Goal: Task Accomplishment & Management: Complete application form

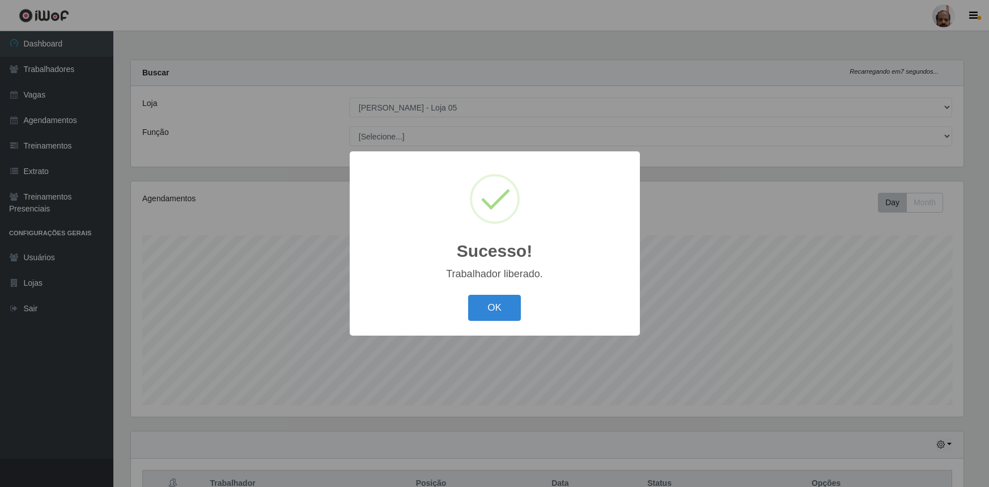
select select "252"
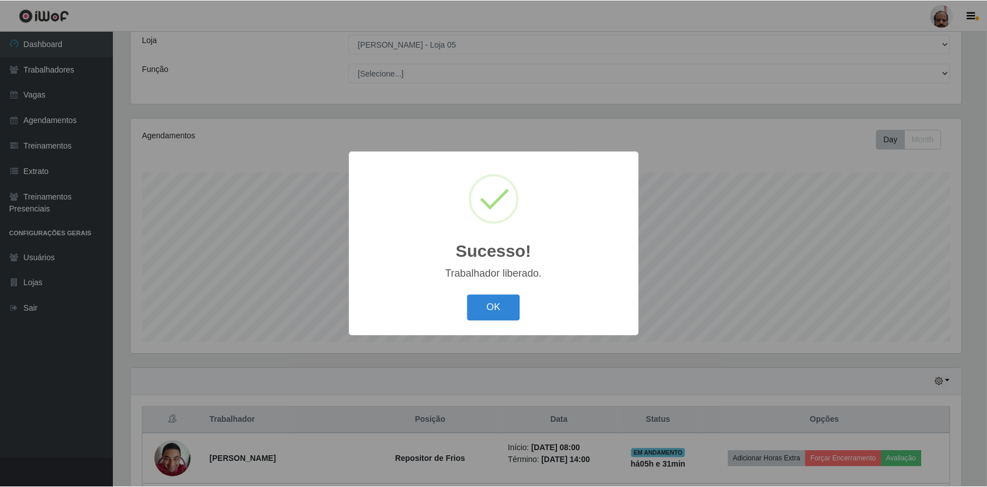
scroll to position [235, 833]
click at [510, 310] on button "OK" at bounding box center [494, 308] width 53 height 27
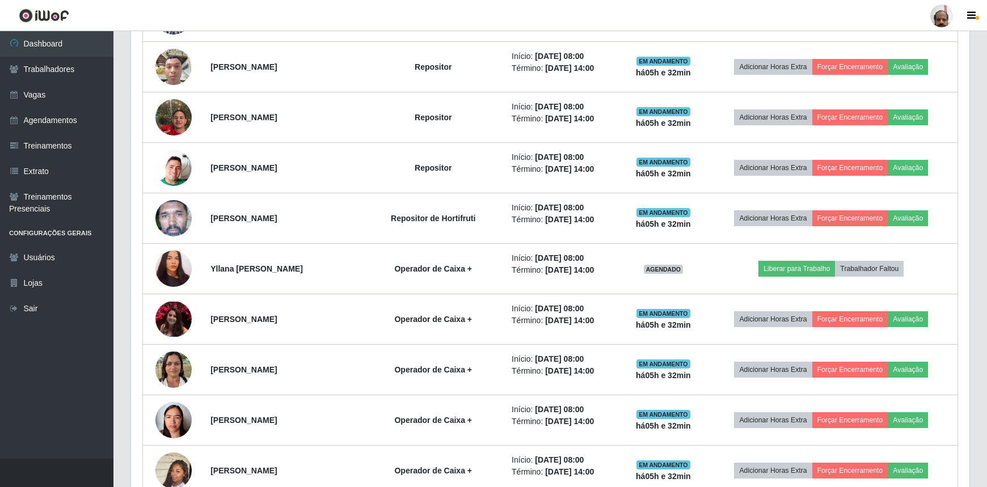
scroll to position [733, 0]
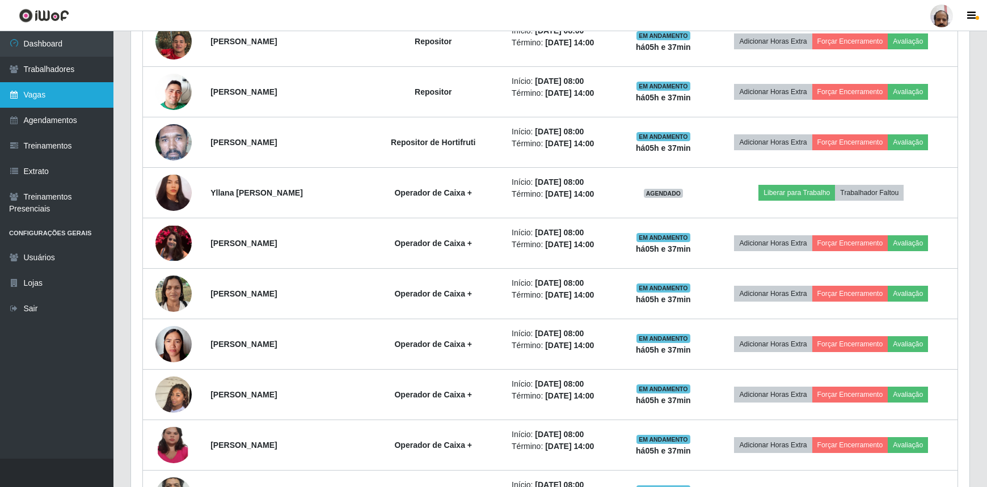
click at [60, 100] on link "Vagas" at bounding box center [56, 95] width 113 height 26
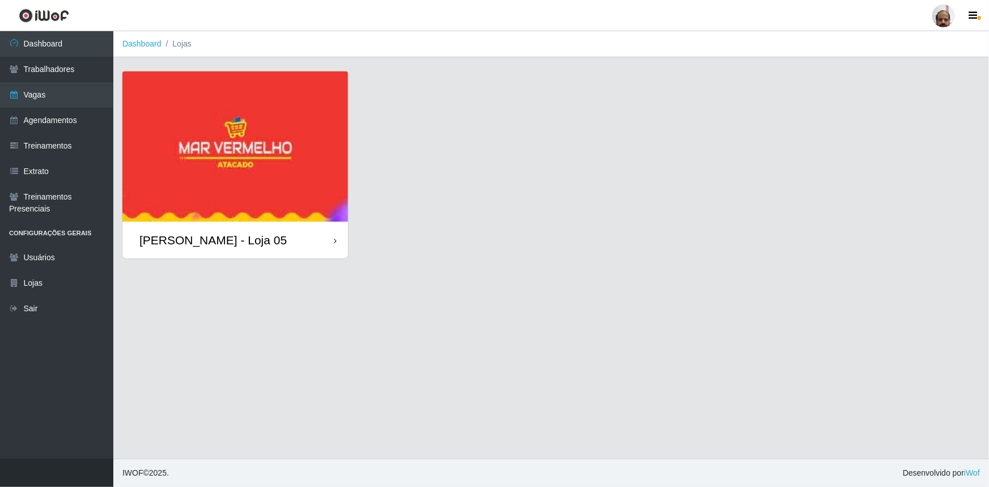
click at [239, 248] on div "[PERSON_NAME] - Loja 05" at bounding box center [235, 240] width 226 height 37
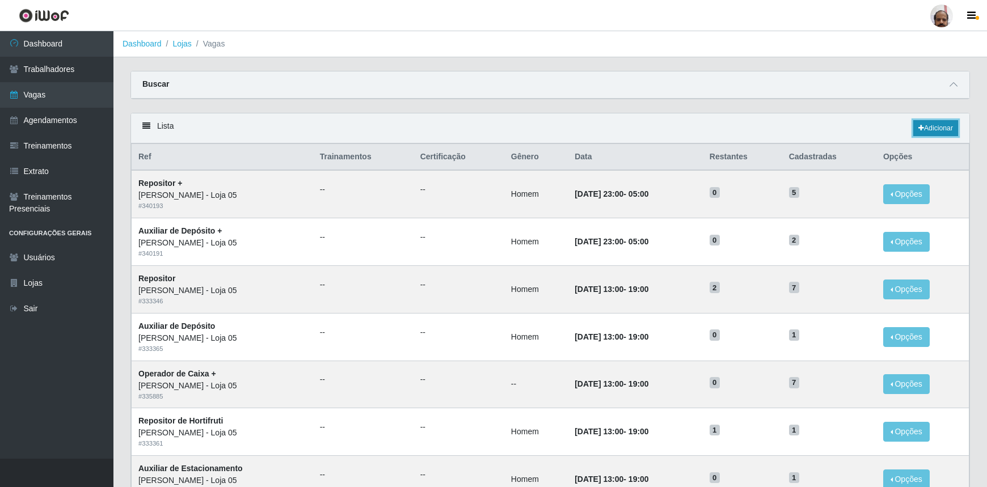
click at [947, 125] on link "Adicionar" at bounding box center [935, 128] width 45 height 16
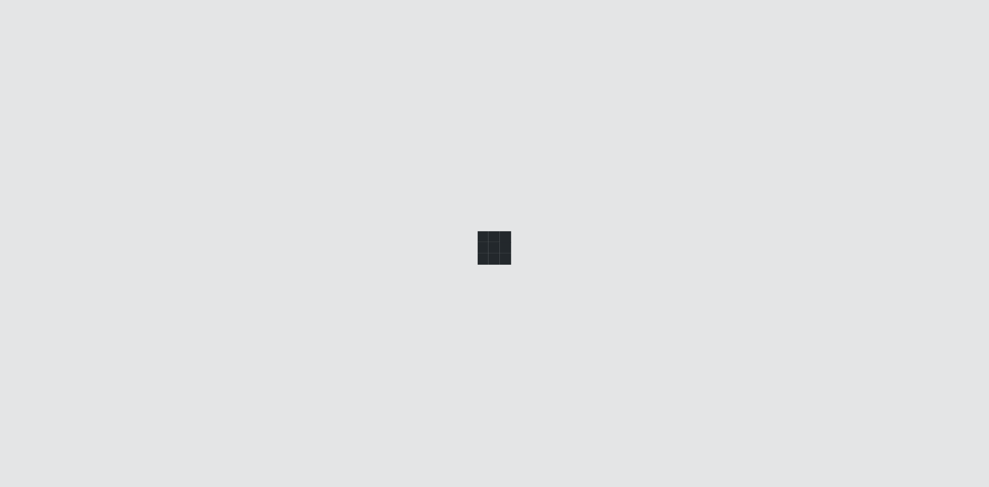
click at [252, 115] on div at bounding box center [494, 243] width 989 height 487
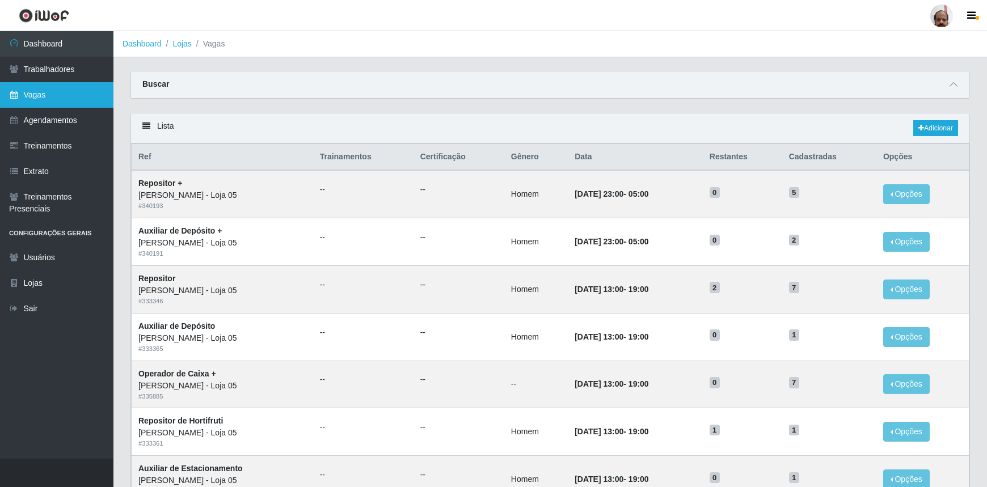
click at [65, 97] on link "Vagas" at bounding box center [56, 95] width 113 height 26
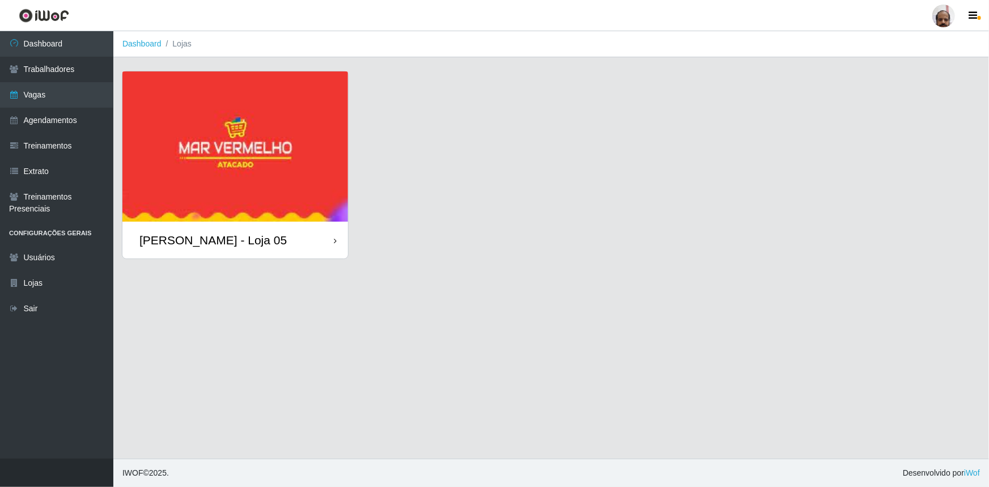
click at [216, 244] on div "[PERSON_NAME] - Loja 05" at bounding box center [212, 240] width 147 height 14
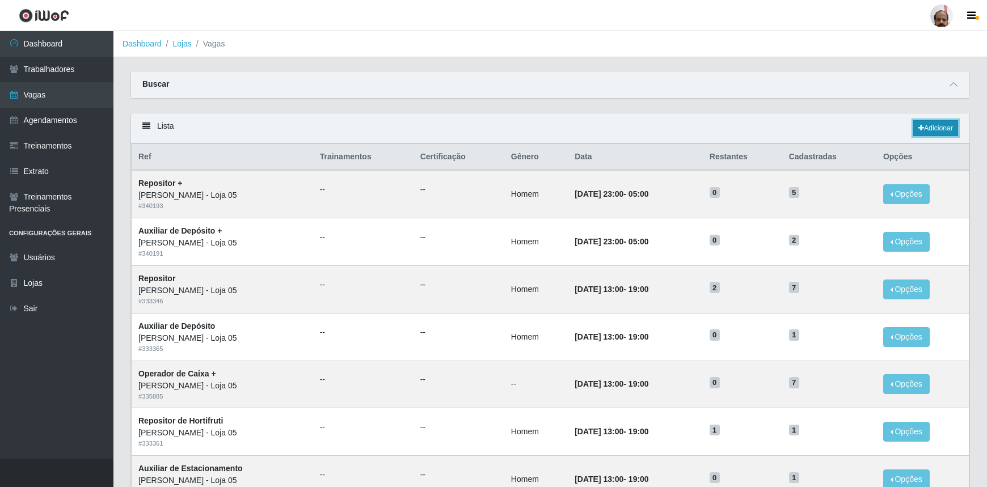
click at [928, 130] on link "Adicionar" at bounding box center [935, 128] width 45 height 16
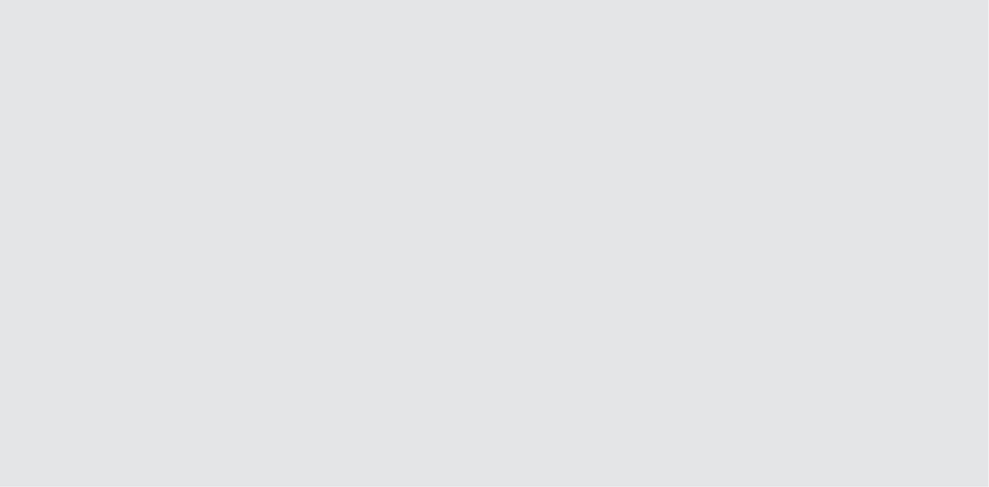
click at [45, 0] on html at bounding box center [494, 0] width 989 height 0
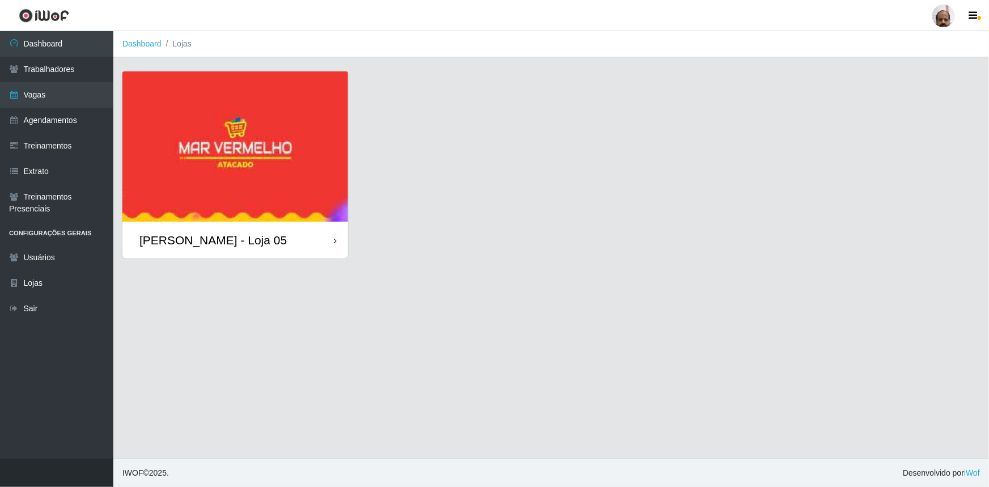
click at [209, 247] on div "[PERSON_NAME] - Loja 05" at bounding box center [235, 240] width 226 height 37
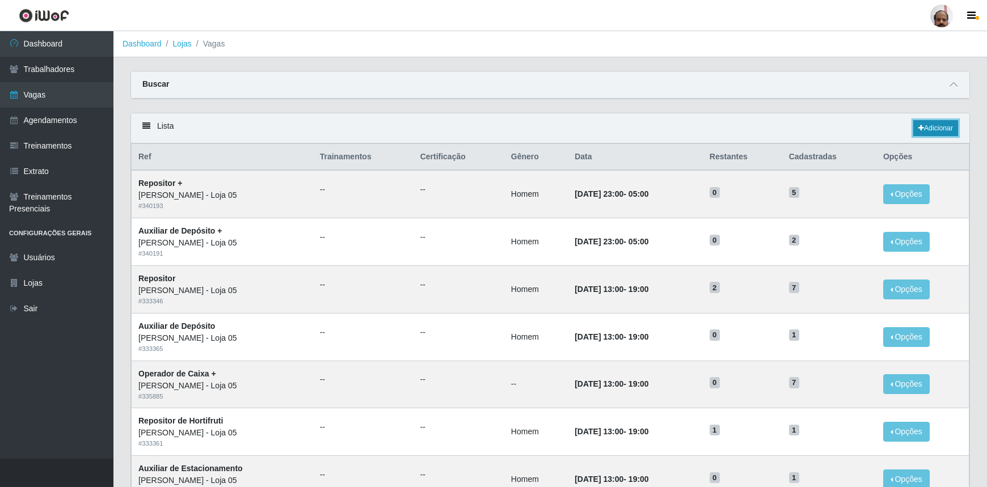
click at [940, 130] on link "Adicionar" at bounding box center [935, 128] width 45 height 16
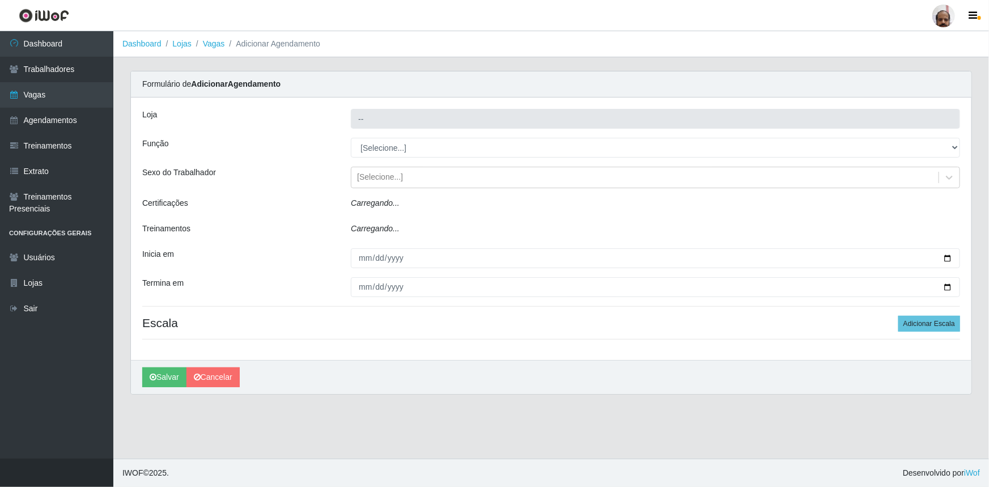
type input "[PERSON_NAME] - Loja 05"
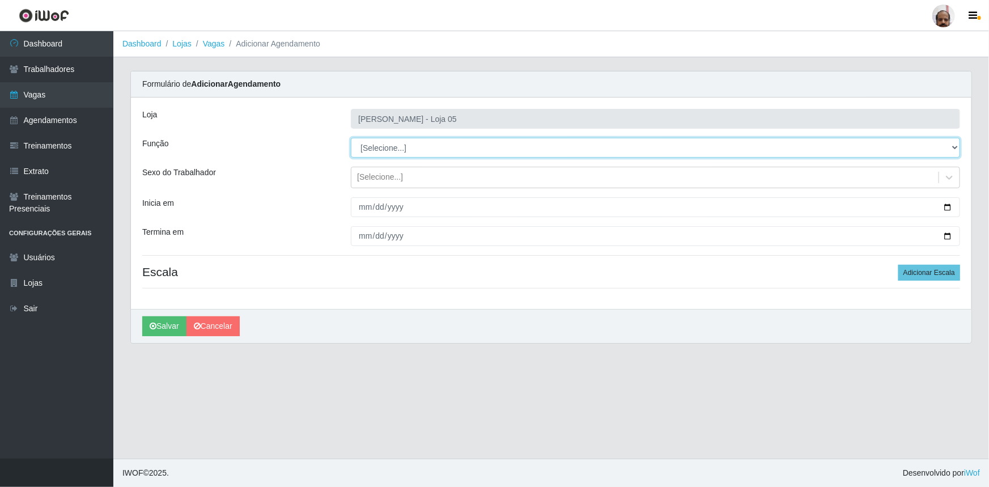
drag, startPoint x: 958, startPoint y: 149, endPoint x: 943, endPoint y: 156, distance: 16.2
click at [958, 149] on select "[Selecione...] ASG ASG + ASG ++ Auxiliar de Depósito Auxiliar de Depósito + Aux…" at bounding box center [655, 148] width 609 height 20
select select "24"
click at [351, 138] on select "[Selecione...] ASG ASG + ASG ++ Auxiliar de Depósito Auxiliar de Depósito + Aux…" at bounding box center [655, 148] width 609 height 20
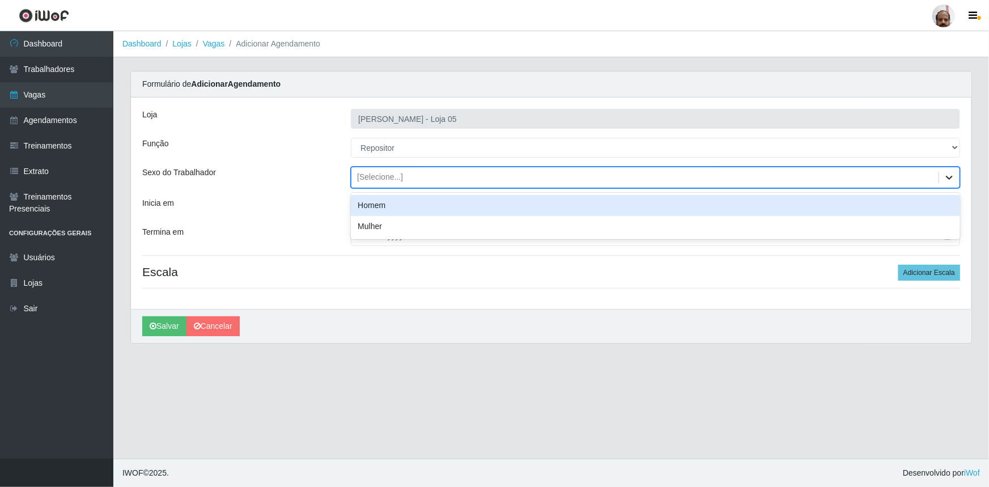
click at [947, 174] on icon at bounding box center [949, 177] width 11 height 11
click at [356, 211] on div "Homem" at bounding box center [655, 205] width 609 height 21
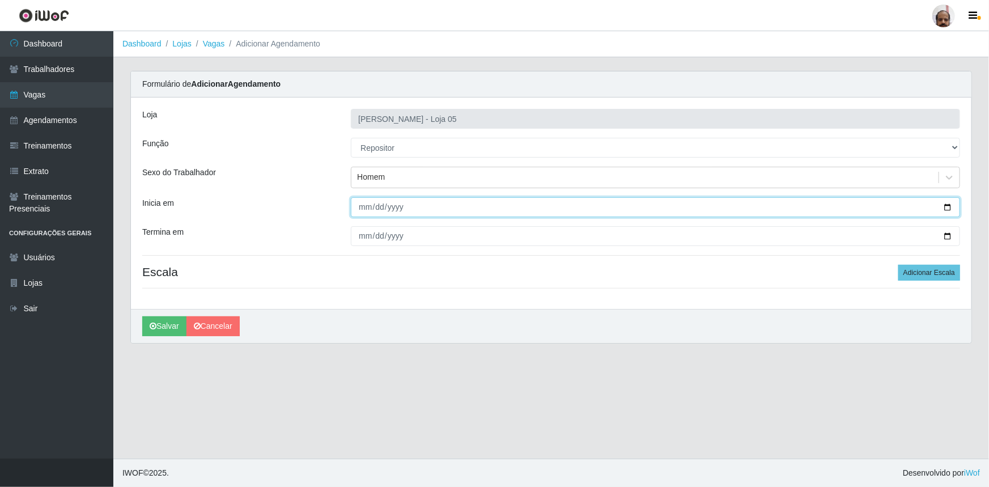
click at [947, 209] on input "Inicia em" at bounding box center [655, 207] width 609 height 20
type input "[DATE]"
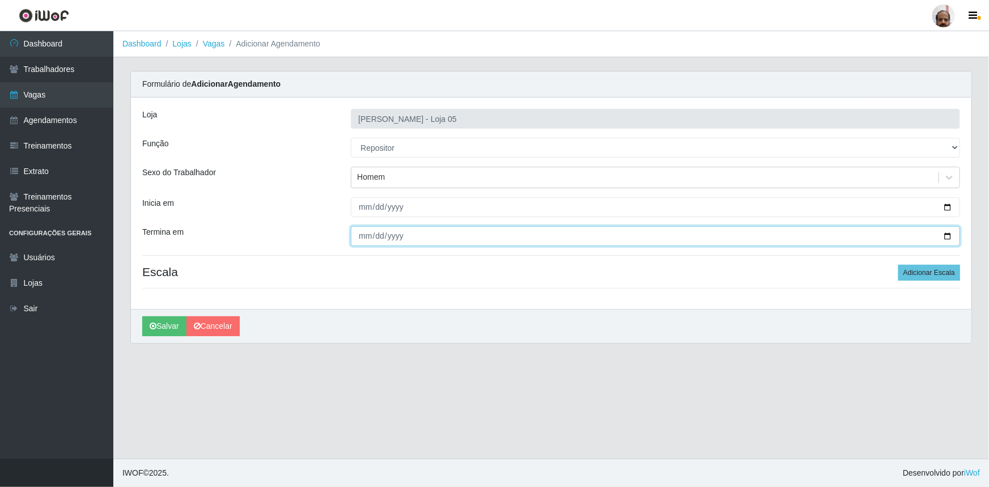
click at [952, 236] on input "Termina em" at bounding box center [655, 236] width 609 height 20
type input "[DATE]"
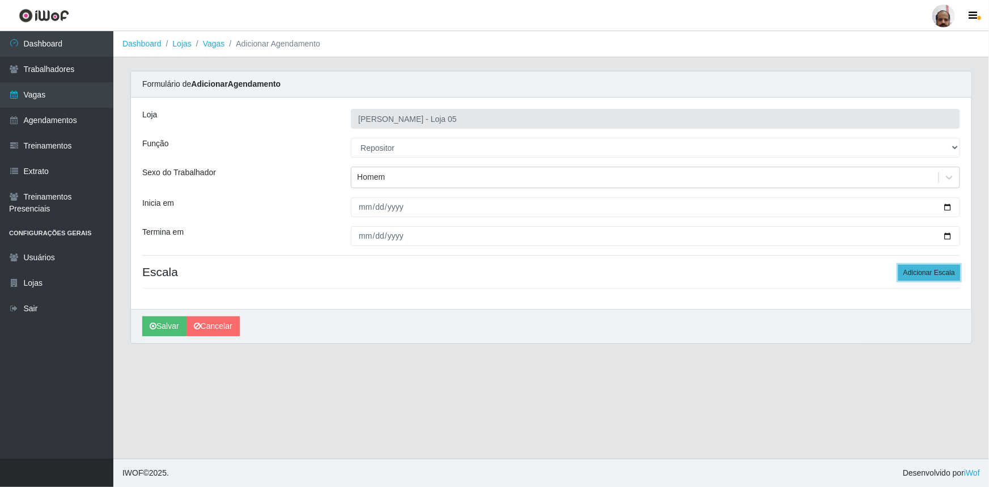
click at [942, 268] on button "Adicionar Escala" at bounding box center [930, 273] width 62 height 16
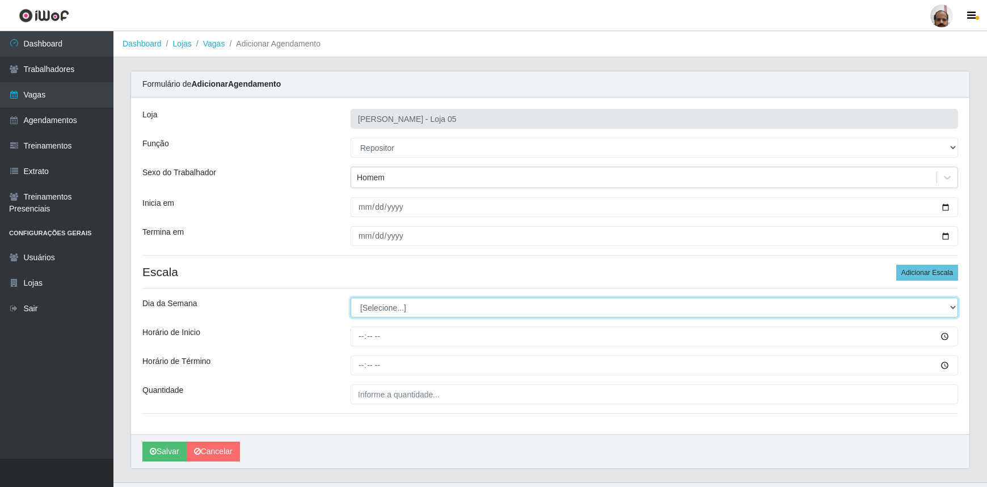
click at [949, 304] on select "[Selecione...] Segunda Terça Quarta Quinta Sexta Sábado Domingo" at bounding box center [653, 308] width 607 height 20
select select "1"
click at [350, 298] on select "[Selecione...] Segunda Terça Quarta Quinta Sexta Sábado Domingo" at bounding box center [653, 308] width 607 height 20
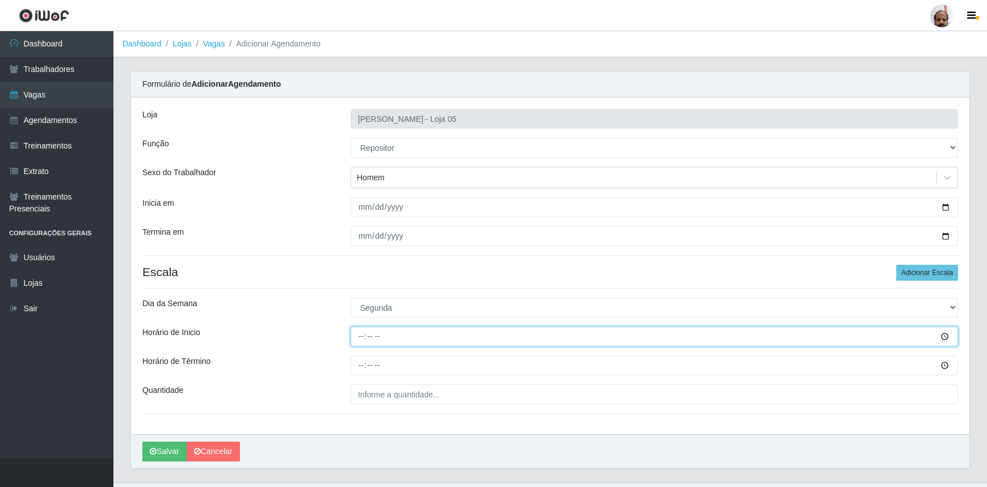
click at [361, 340] on input "Horário de Inicio" at bounding box center [653, 337] width 607 height 20
type input "08:00"
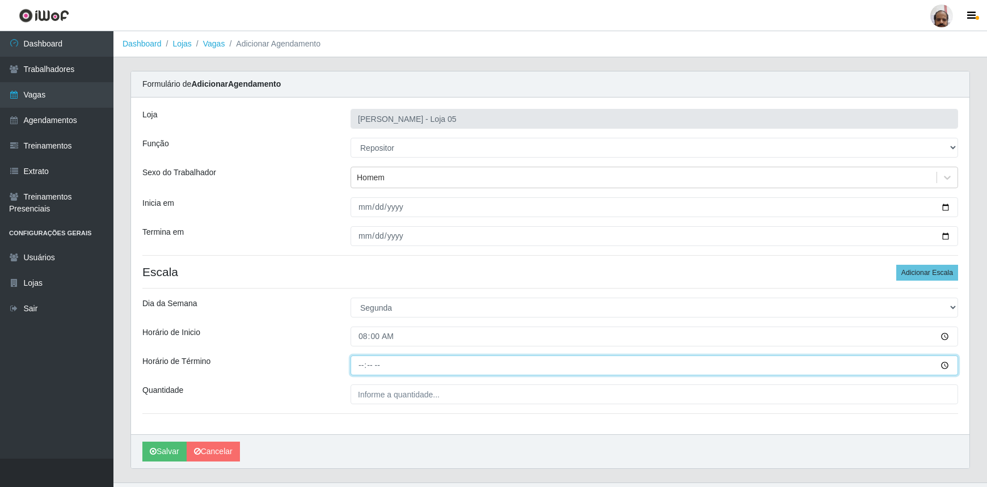
click at [361, 367] on input "Horário de Término" at bounding box center [653, 365] width 607 height 20
type input "14:00"
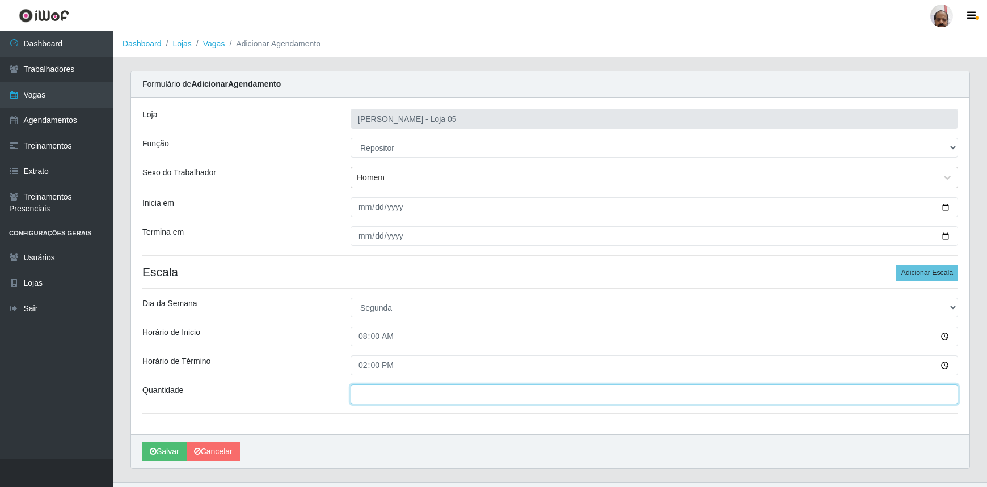
click at [369, 393] on input "___" at bounding box center [653, 394] width 607 height 20
type input "2__"
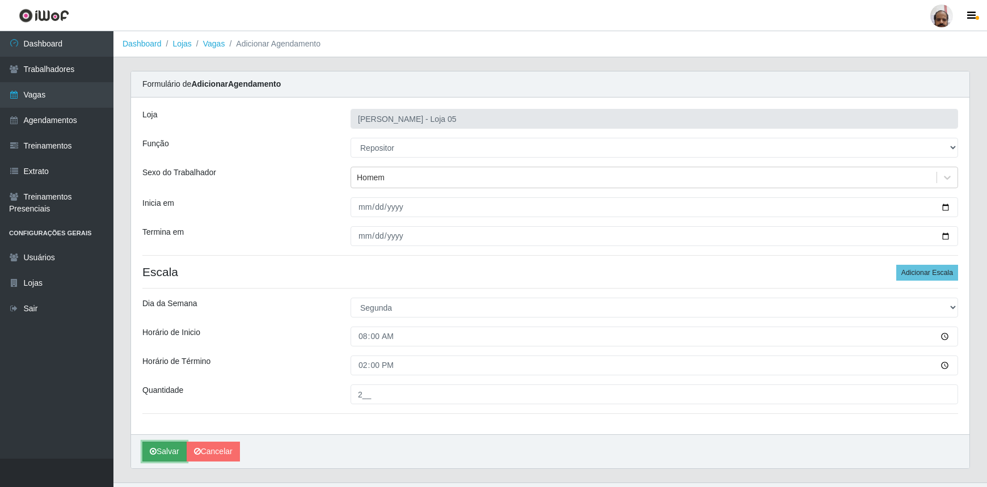
click at [169, 451] on button "Salvar" at bounding box center [164, 452] width 44 height 20
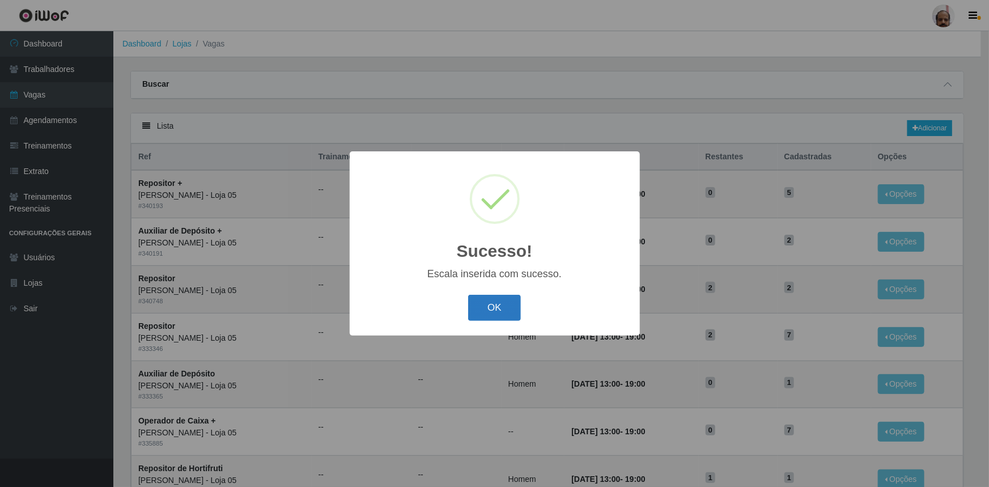
click at [513, 311] on button "OK" at bounding box center [494, 308] width 53 height 27
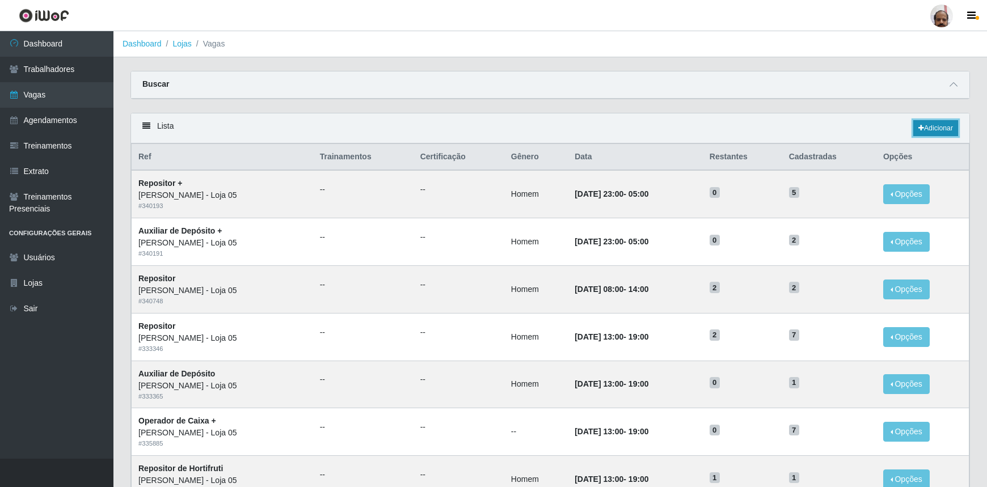
click at [945, 121] on link "Adicionar" at bounding box center [935, 128] width 45 height 16
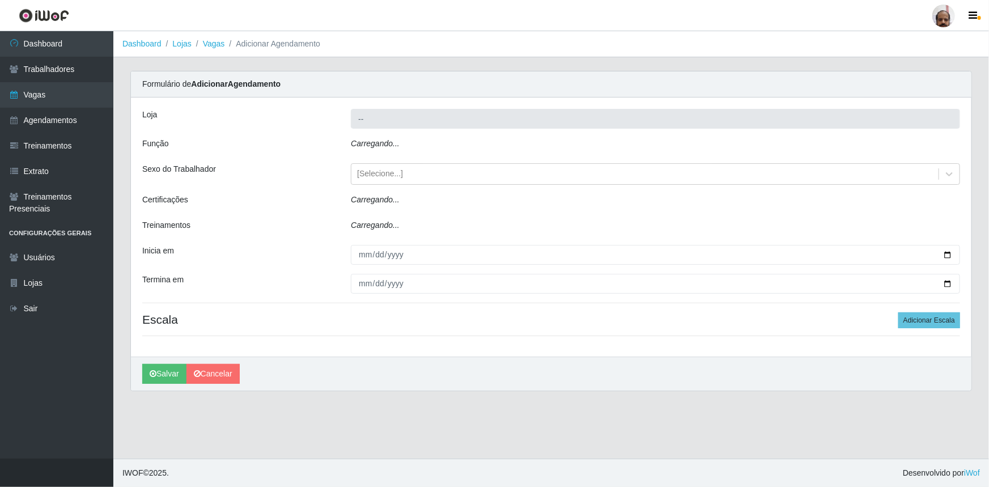
type input "[PERSON_NAME] - Loja 05"
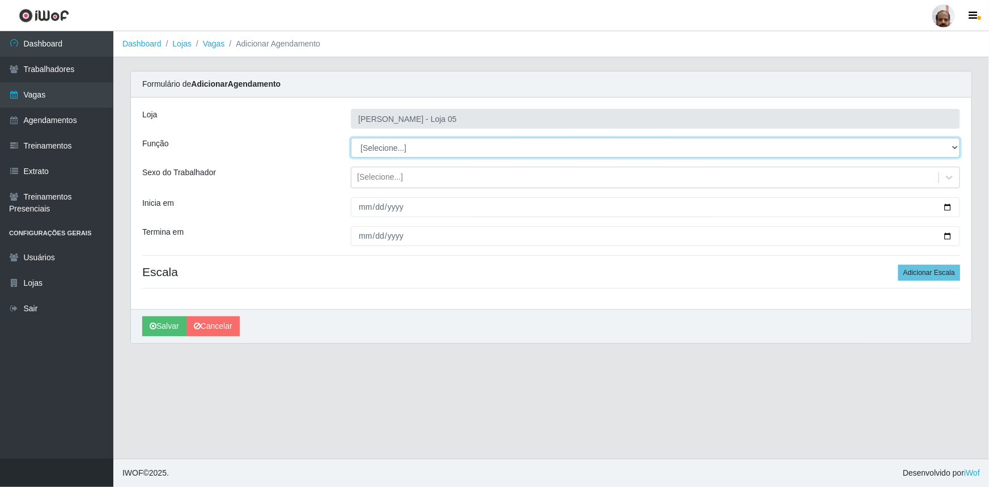
click at [955, 147] on select "[Selecione...] ASG ASG + ASG ++ Auxiliar de Depósito Auxiliar de Depósito + Aux…" at bounding box center [655, 148] width 609 height 20
select select "24"
click at [351, 138] on select "[Selecione...] ASG ASG + ASG ++ Auxiliar de Depósito Auxiliar de Depósito + Aux…" at bounding box center [655, 148] width 609 height 20
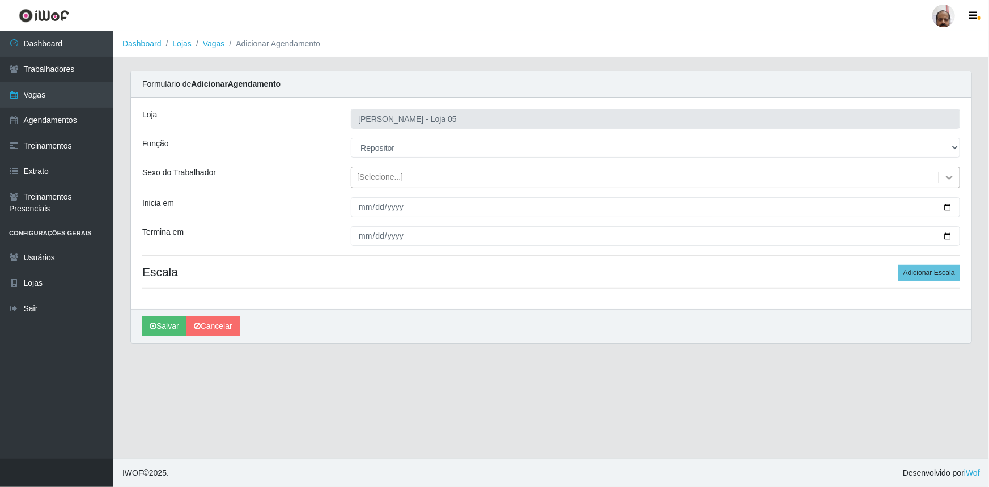
click at [954, 176] on icon at bounding box center [949, 177] width 11 height 11
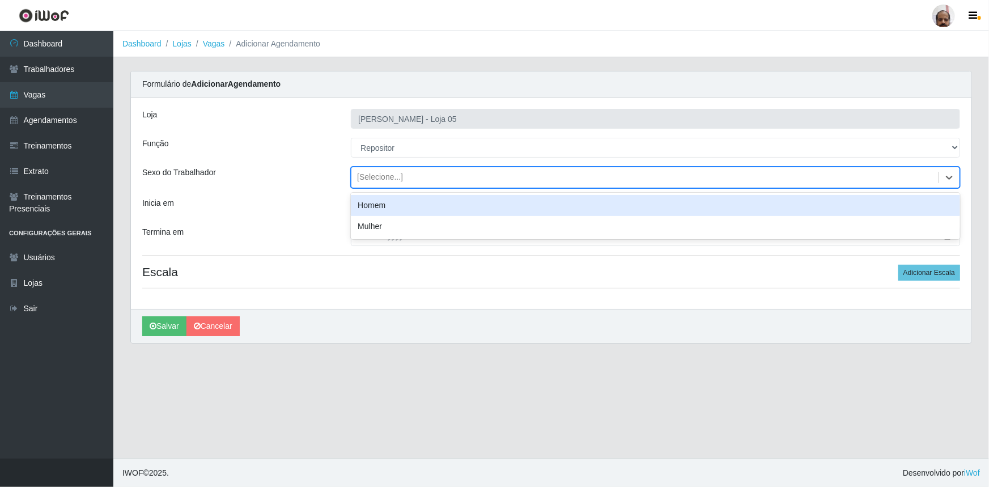
click at [368, 204] on div "Homem" at bounding box center [655, 205] width 609 height 21
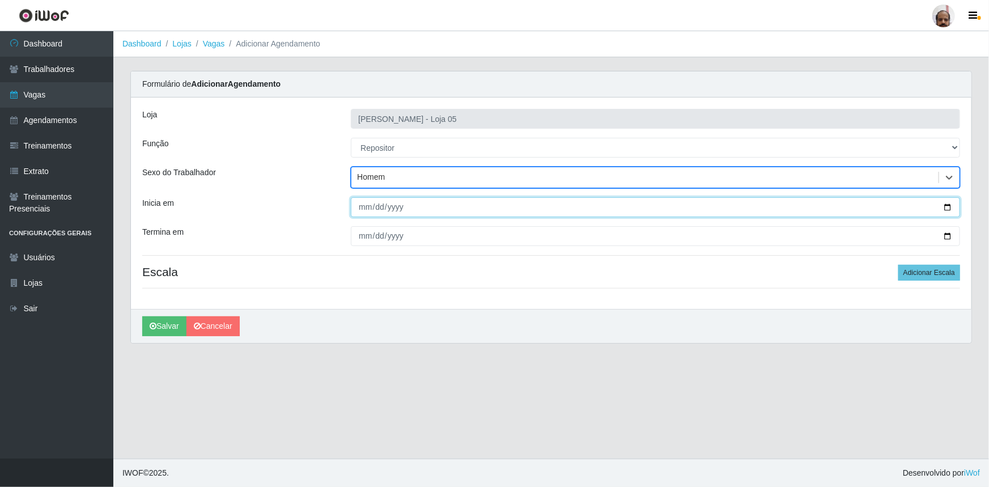
click at [950, 206] on input "Inicia em" at bounding box center [655, 207] width 609 height 20
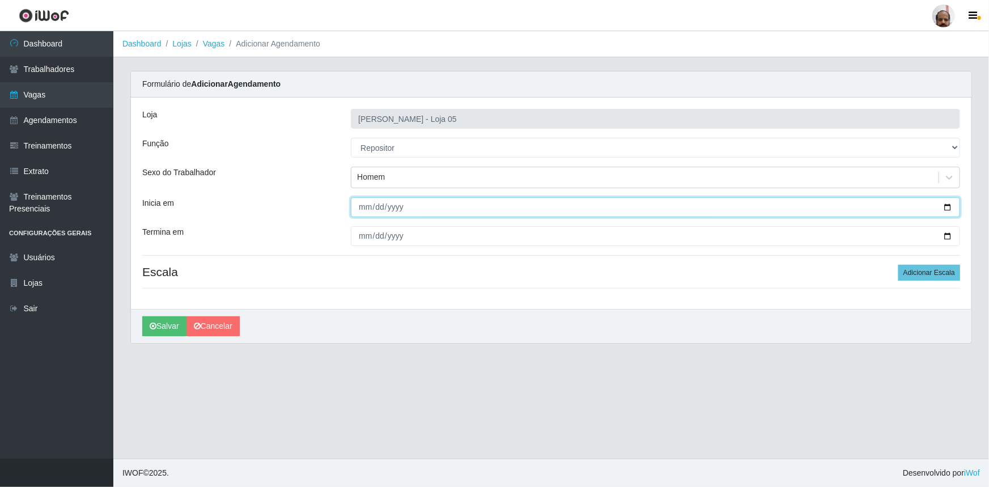
type input "[DATE]"
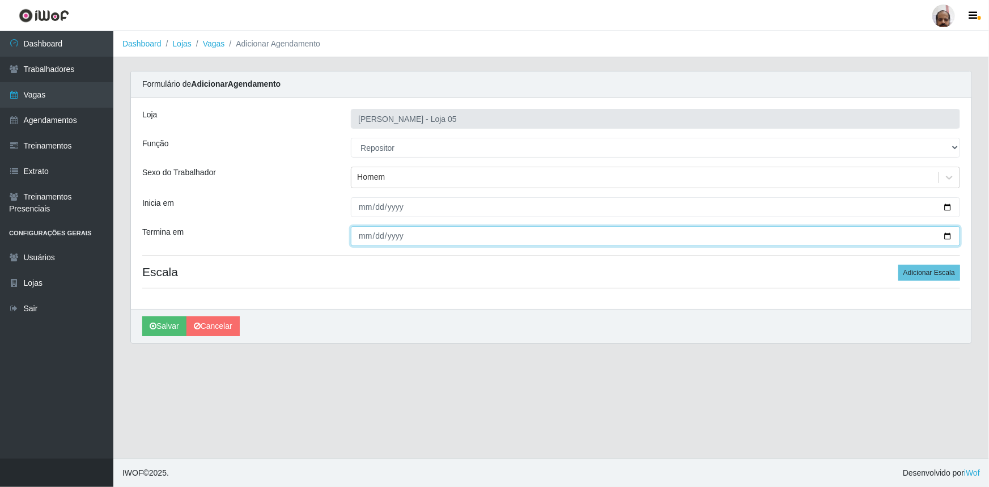
click at [947, 234] on input "Termina em" at bounding box center [655, 236] width 609 height 20
type input "[DATE]"
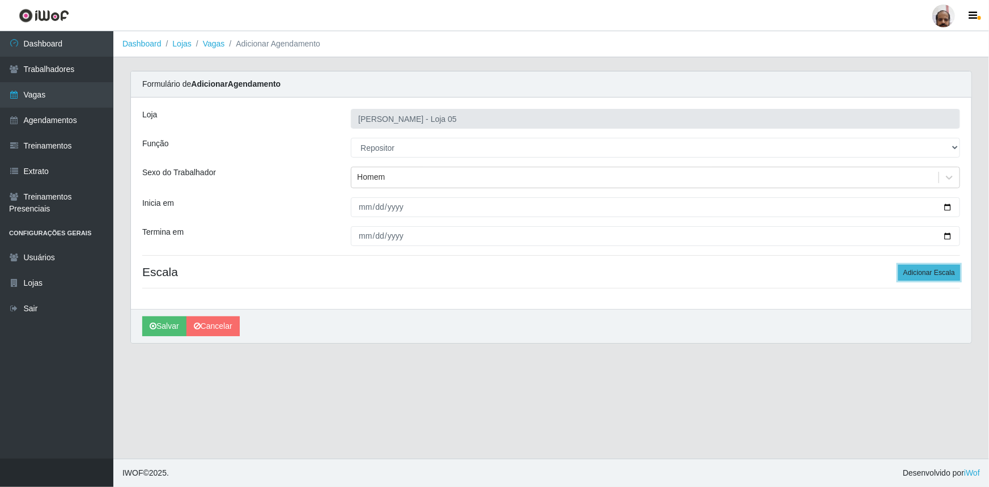
click at [917, 277] on button "Adicionar Escala" at bounding box center [930, 273] width 62 height 16
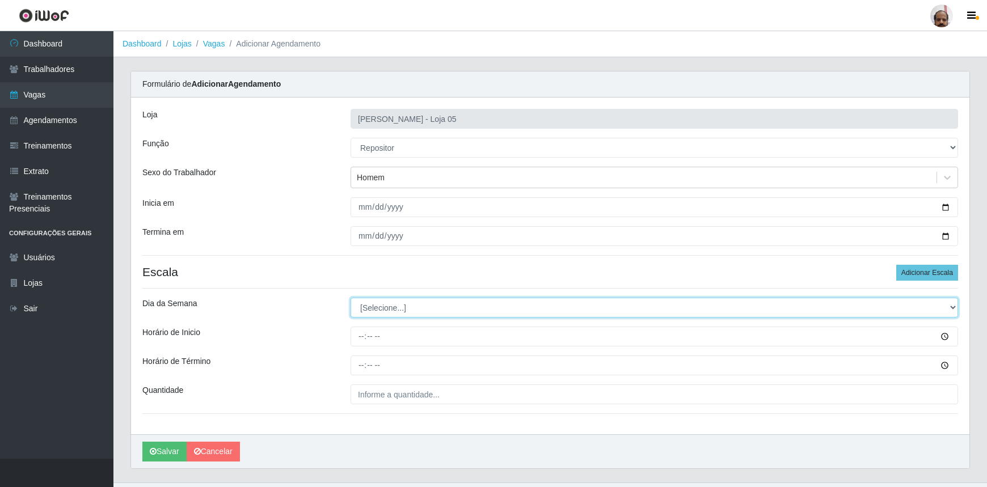
click at [954, 306] on select "[Selecione...] Segunda Terça Quarta Quinta Sexta Sábado Domingo" at bounding box center [653, 308] width 607 height 20
select select "1"
click at [350, 298] on select "[Selecione...] Segunda Terça Quarta Quinta Sexta Sábado Domingo" at bounding box center [653, 308] width 607 height 20
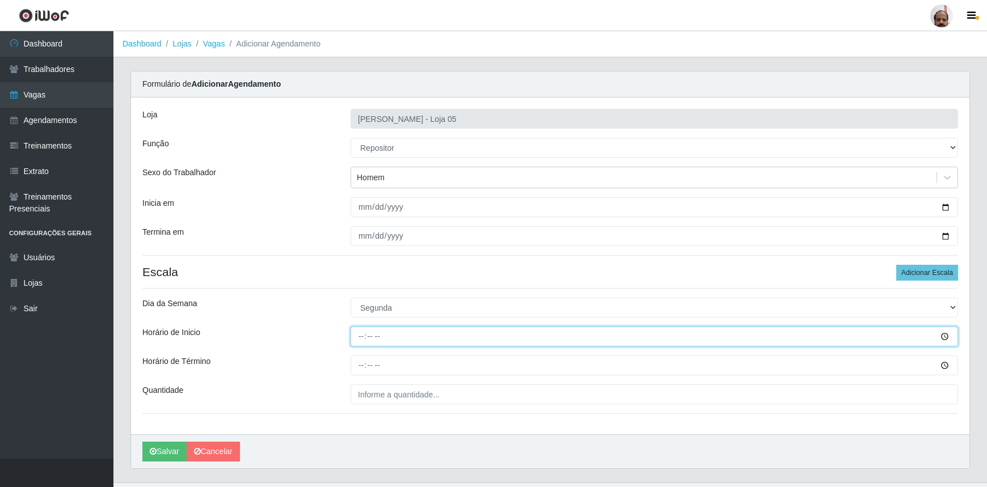
click at [358, 338] on input "Horário de Inicio" at bounding box center [653, 337] width 607 height 20
type input "16:20"
type input "16:00"
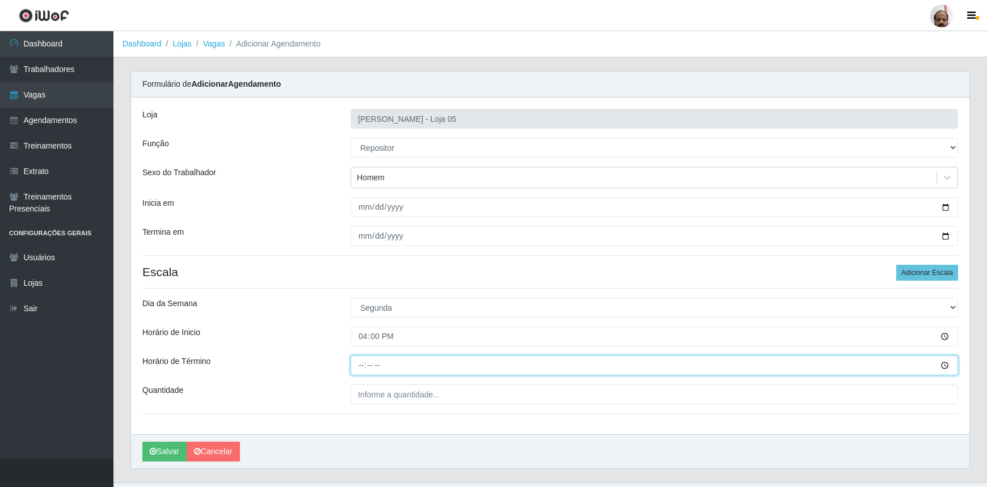
click at [363, 370] on input "Horário de Término" at bounding box center [653, 365] width 607 height 20
type input "22:00"
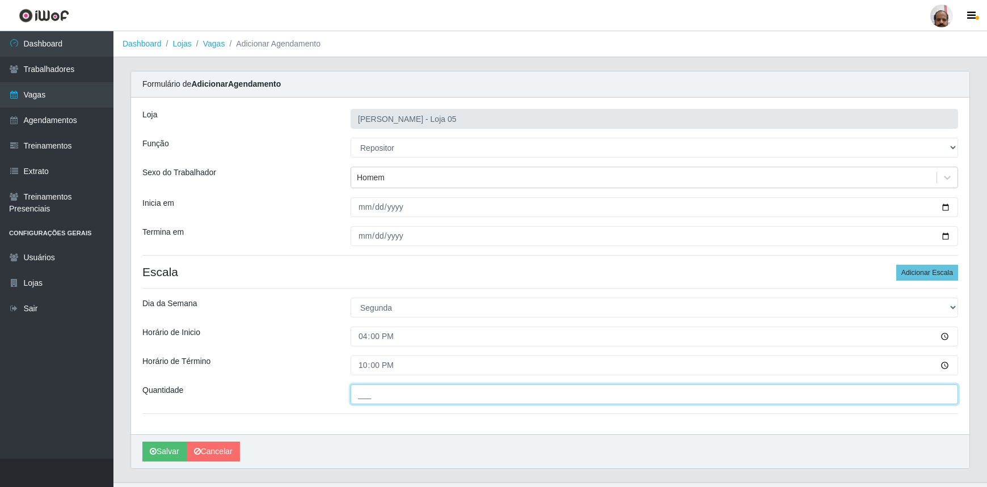
click at [364, 399] on input "___" at bounding box center [653, 394] width 607 height 20
type input "5__"
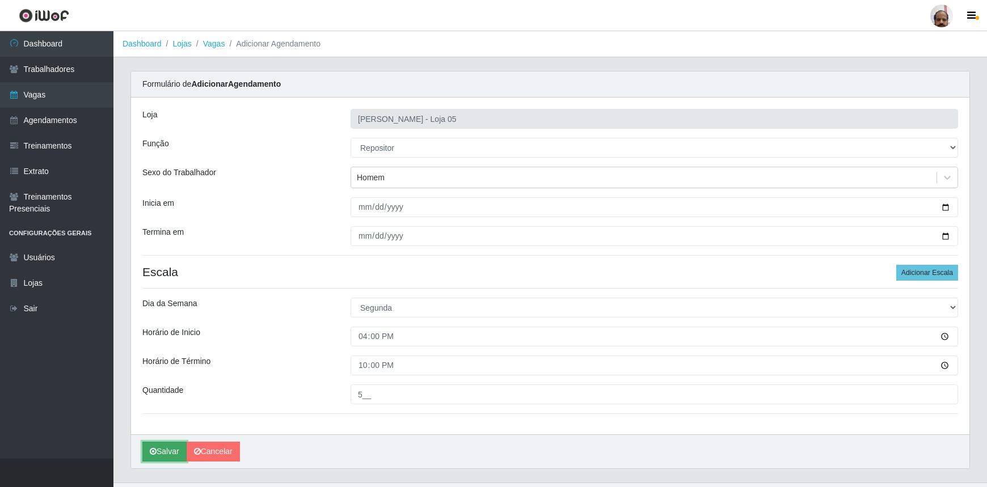
click at [162, 457] on button "Salvar" at bounding box center [164, 452] width 44 height 20
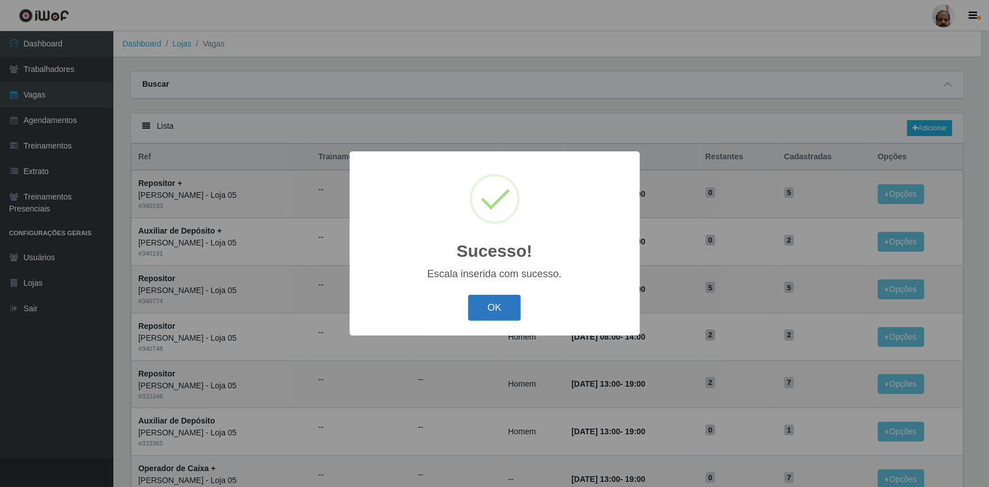
click at [508, 300] on button "OK" at bounding box center [494, 308] width 53 height 27
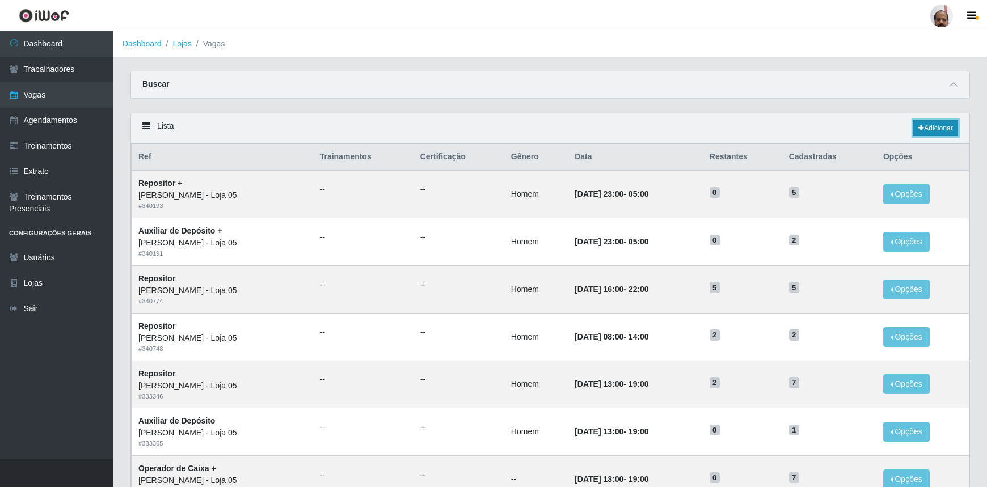
click at [956, 132] on link "Adicionar" at bounding box center [935, 128] width 45 height 16
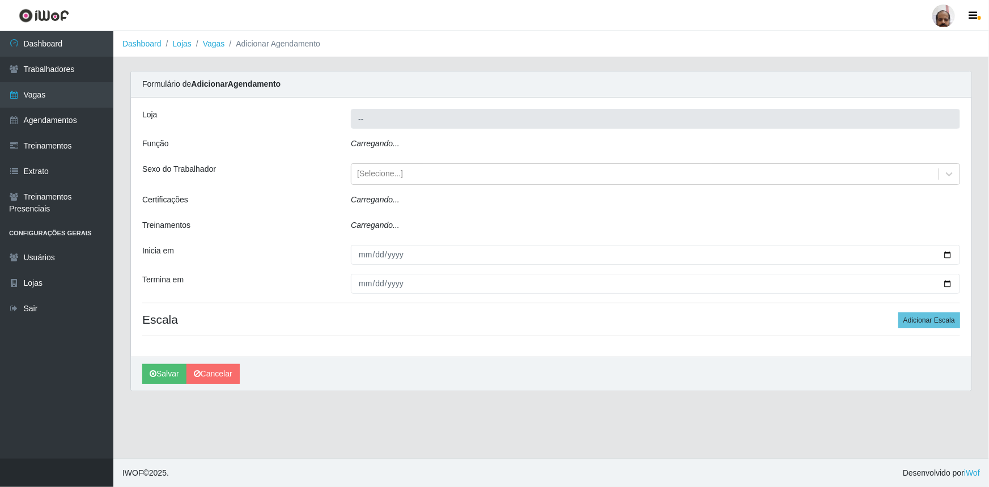
type input "[PERSON_NAME] - Loja 05"
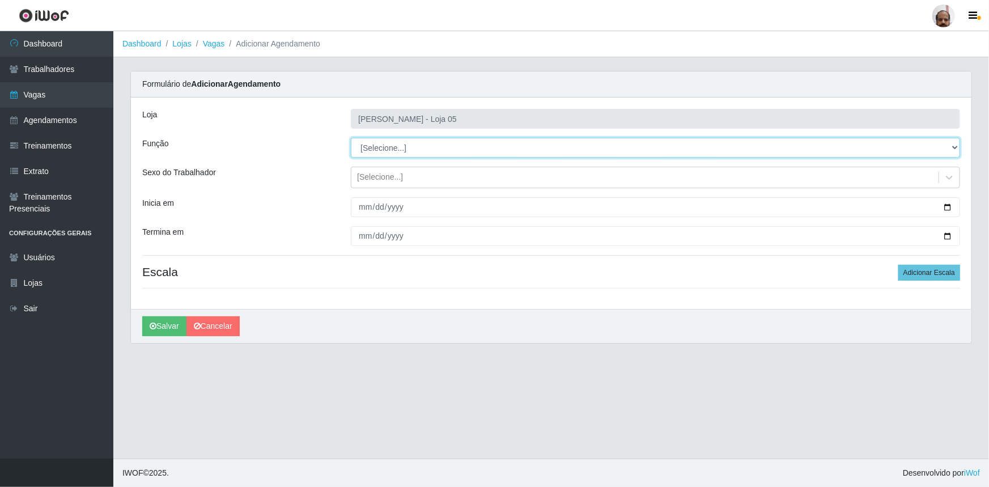
click at [956, 147] on select "[Selecione...] ASG ASG + ASG ++ Auxiliar de Depósito Auxiliar de Depósito + Aux…" at bounding box center [655, 148] width 609 height 20
select select "24"
click at [351, 138] on select "[Selecione...] ASG ASG + ASG ++ Auxiliar de Depósito Auxiliar de Depósito + Aux…" at bounding box center [655, 148] width 609 height 20
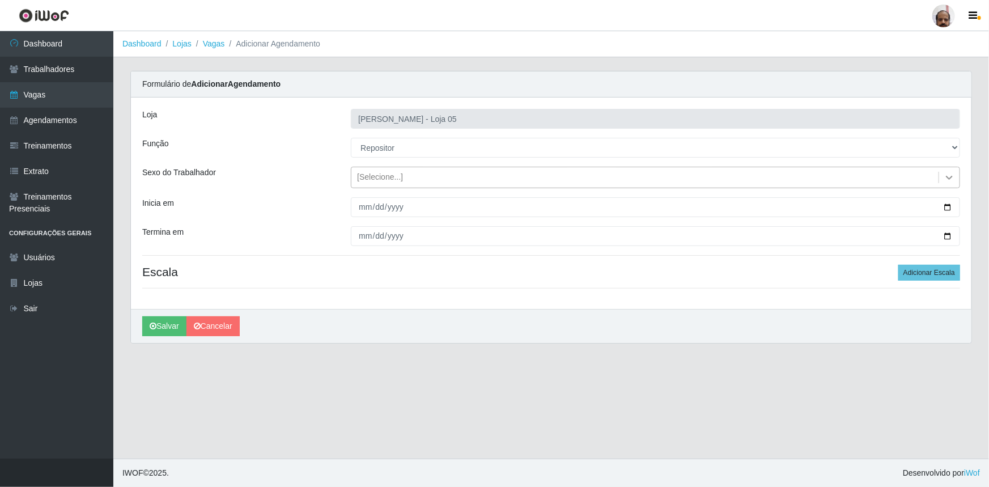
click at [947, 175] on icon at bounding box center [949, 177] width 11 height 11
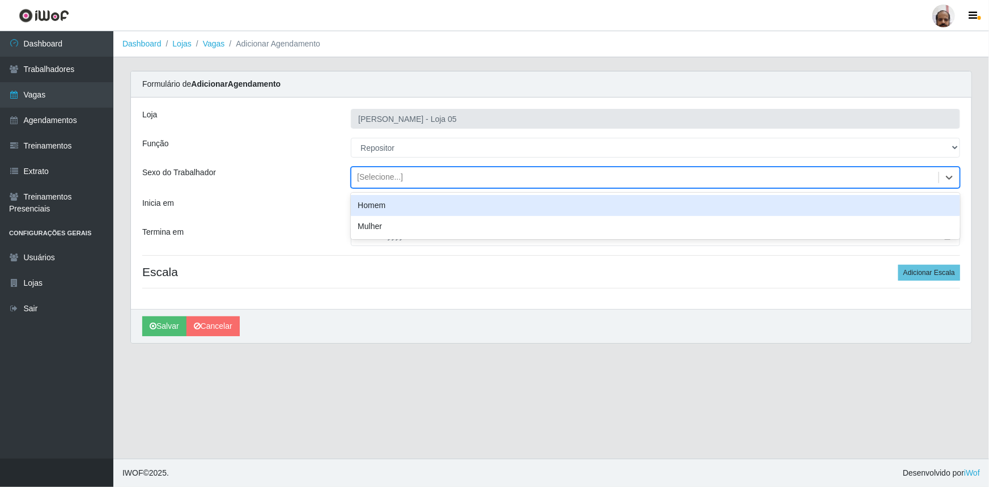
click at [412, 210] on div "Homem" at bounding box center [655, 205] width 609 height 21
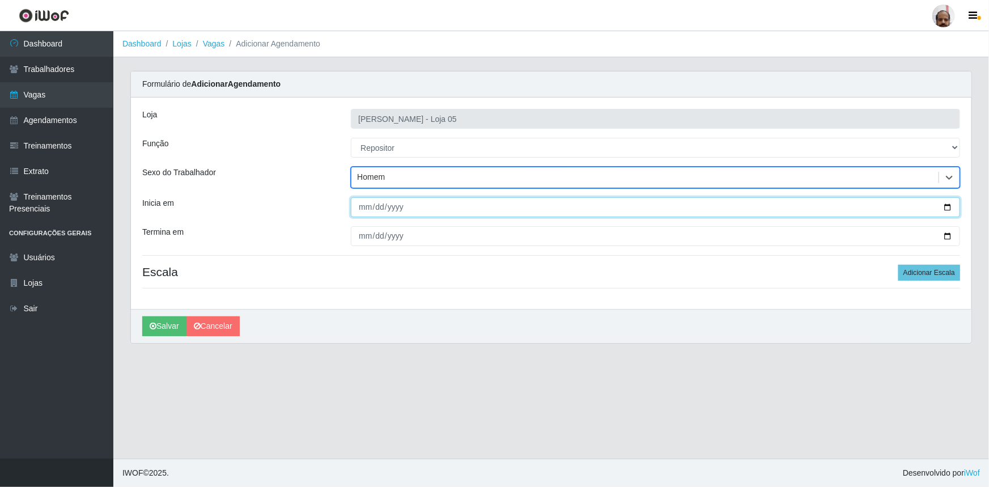
click at [949, 209] on input "Inicia em" at bounding box center [655, 207] width 609 height 20
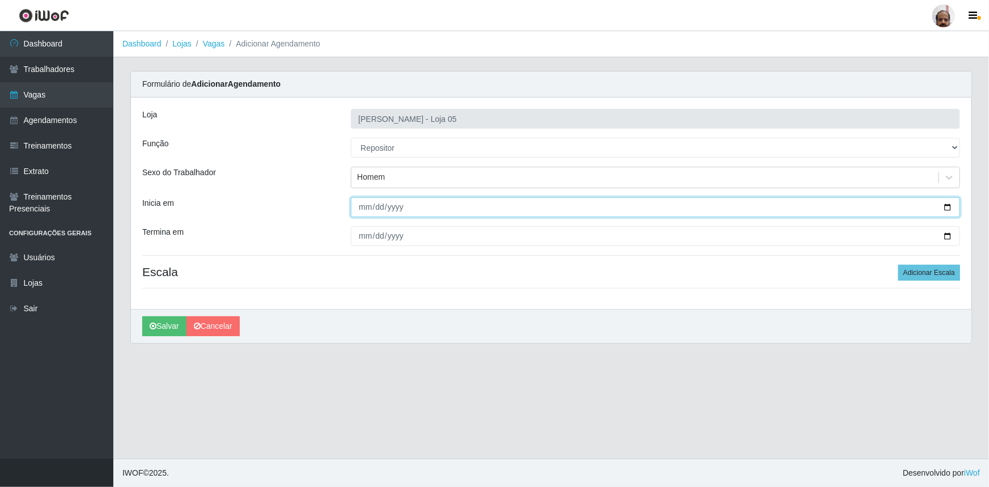
type input "[DATE]"
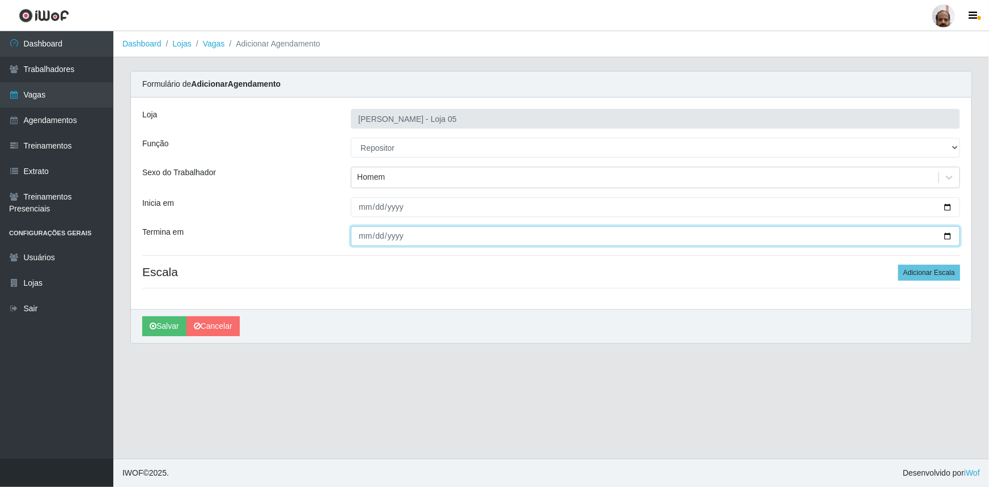
click at [948, 231] on input "Termina em" at bounding box center [655, 236] width 609 height 20
type input "[DATE]"
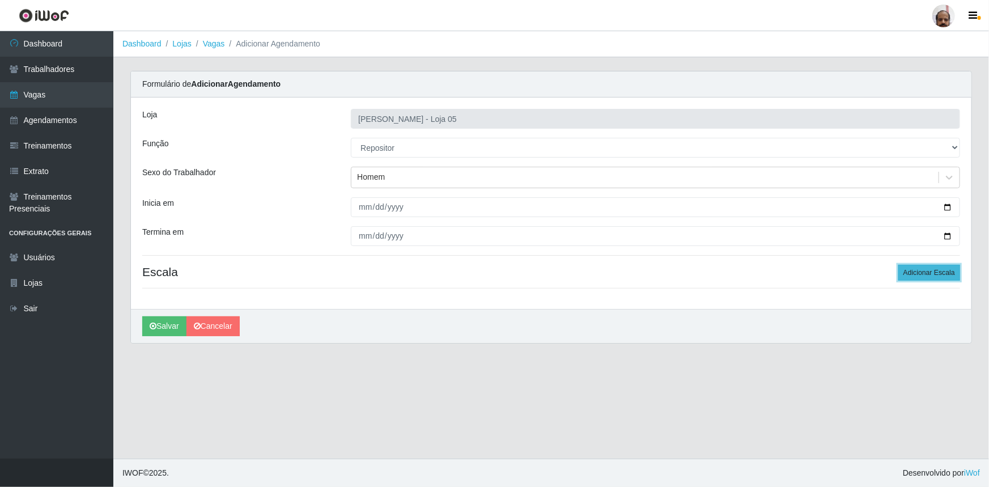
click at [937, 270] on button "Adicionar Escala" at bounding box center [930, 273] width 62 height 16
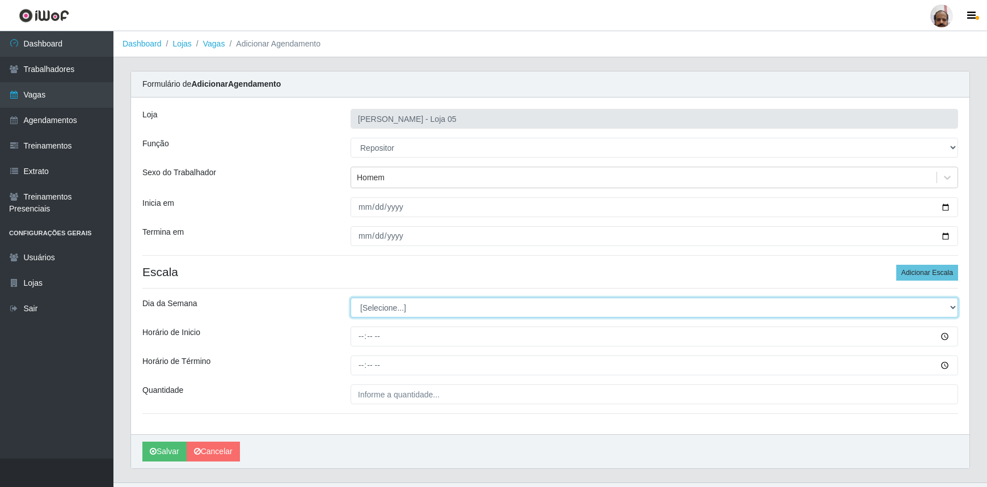
click at [949, 310] on select "[Selecione...] Segunda Terça Quarta Quinta Sexta Sábado Domingo" at bounding box center [653, 308] width 607 height 20
select select "2"
click at [350, 298] on select "[Selecione...] Segunda Terça Quarta Quinta Sexta Sábado Domingo" at bounding box center [653, 308] width 607 height 20
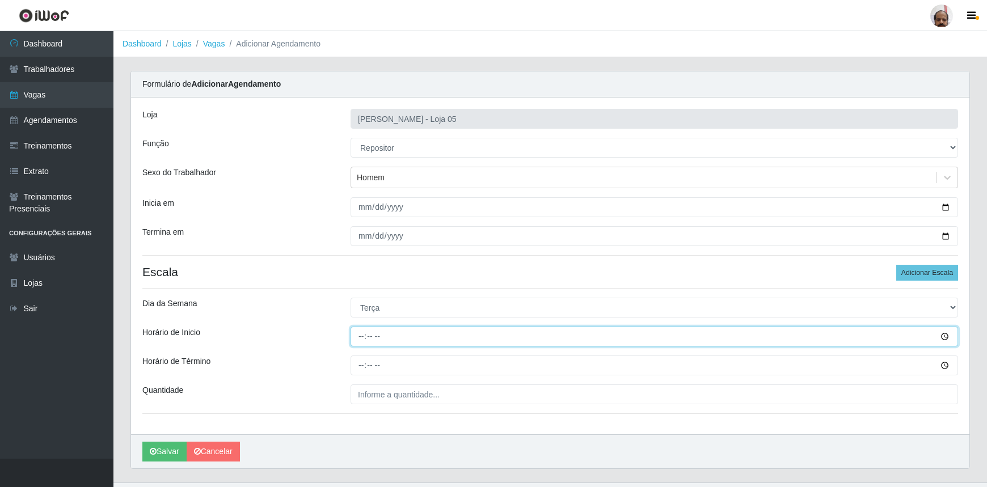
click at [357, 341] on input "Horário de Inicio" at bounding box center [653, 337] width 607 height 20
type input "08:00"
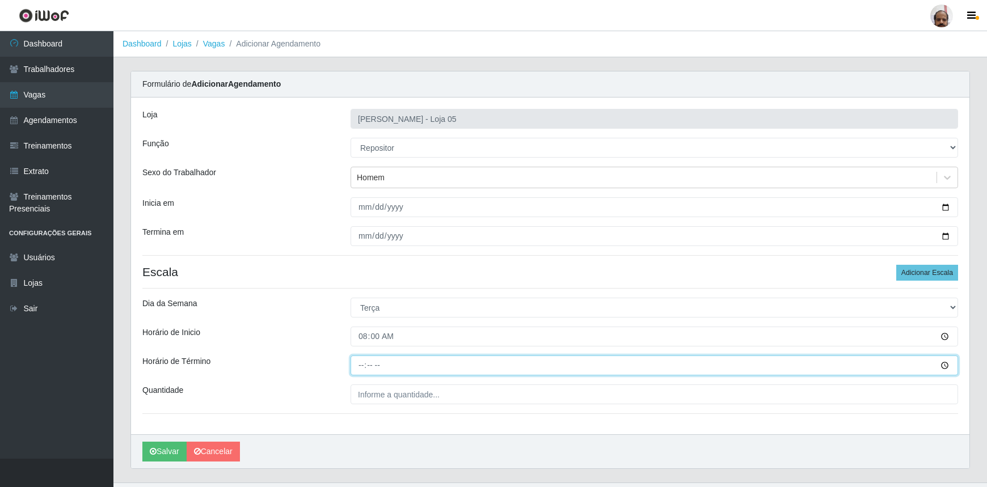
click at [370, 366] on input "Horário de Término" at bounding box center [653, 365] width 607 height 20
click at [363, 361] on input "Horário de Término" at bounding box center [653, 365] width 607 height 20
type input "14:00"
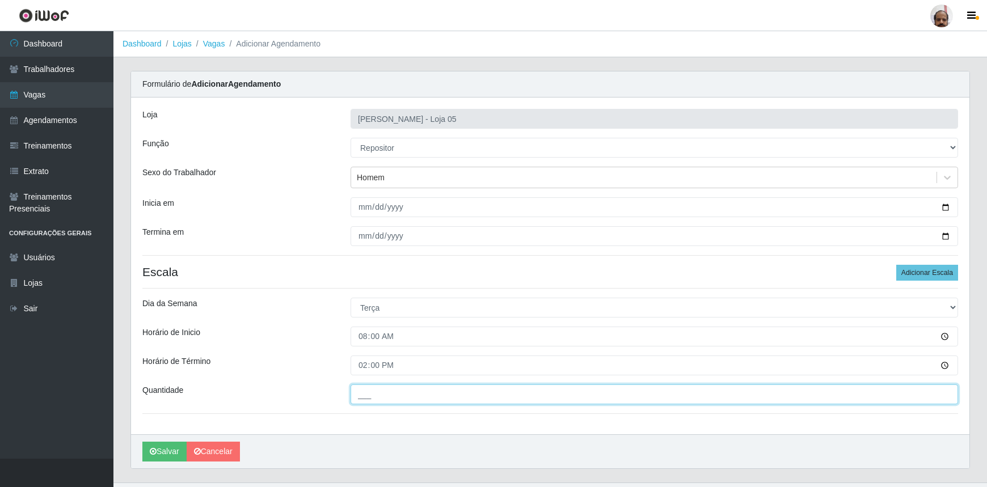
click at [361, 403] on input "___" at bounding box center [653, 394] width 607 height 20
type input "4__"
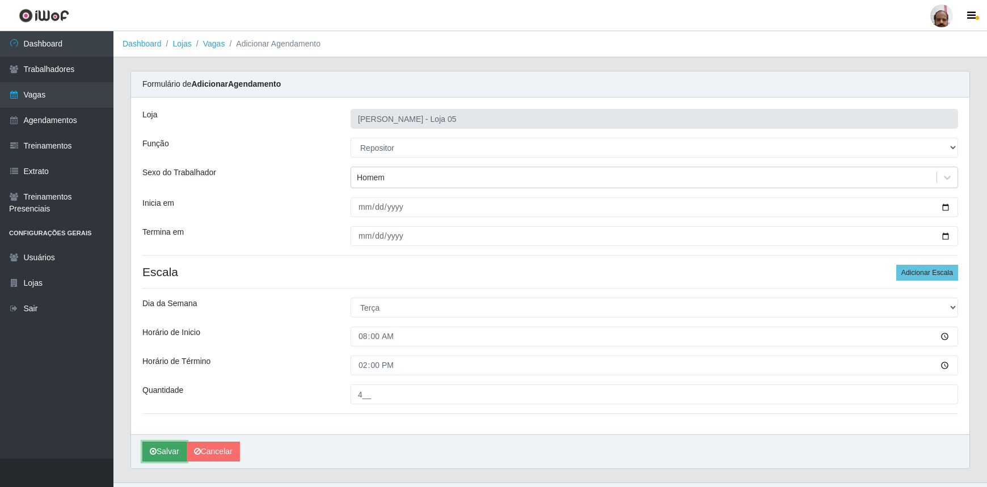
click at [162, 450] on button "Salvar" at bounding box center [164, 452] width 44 height 20
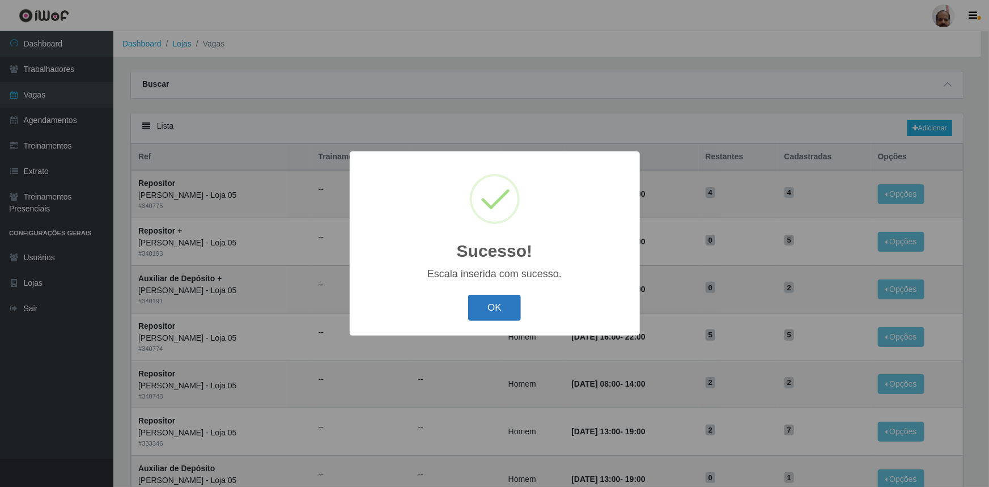
click at [506, 313] on button "OK" at bounding box center [494, 308] width 53 height 27
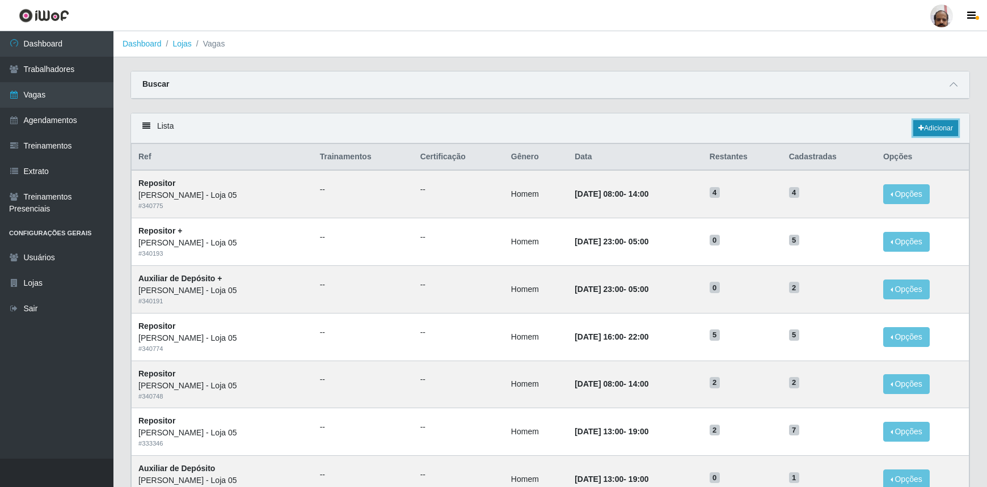
click at [941, 131] on link "Adicionar" at bounding box center [935, 128] width 45 height 16
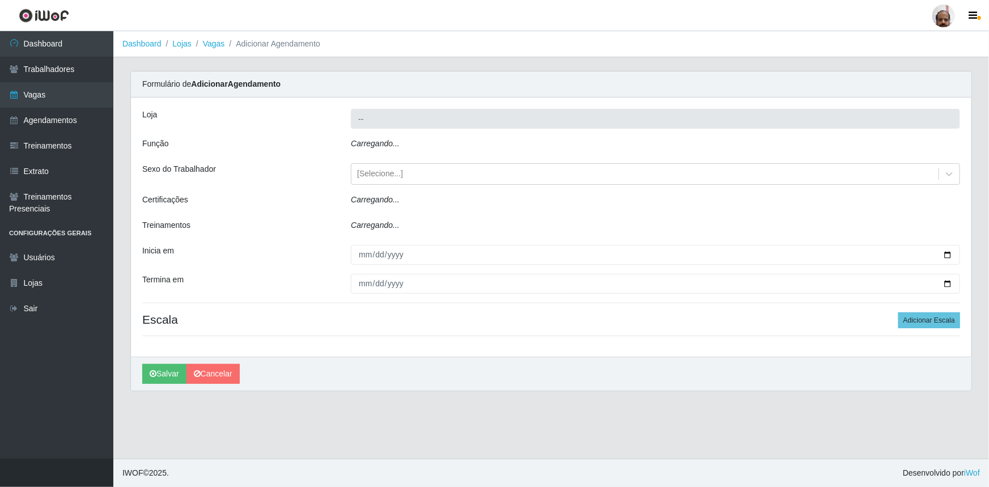
type input "[PERSON_NAME] - Loja 05"
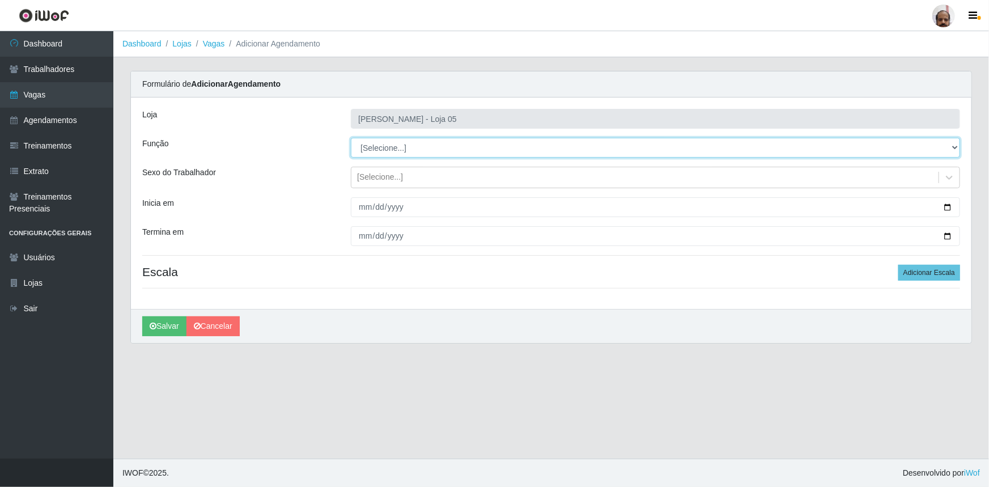
click at [954, 149] on select "[Selecione...] ASG ASG + ASG ++ Auxiliar de Depósito Auxiliar de Depósito + Aux…" at bounding box center [655, 148] width 609 height 20
select select "24"
click at [351, 138] on select "[Selecione...] ASG ASG + ASG ++ Auxiliar de Depósito Auxiliar de Depósito + Aux…" at bounding box center [655, 148] width 609 height 20
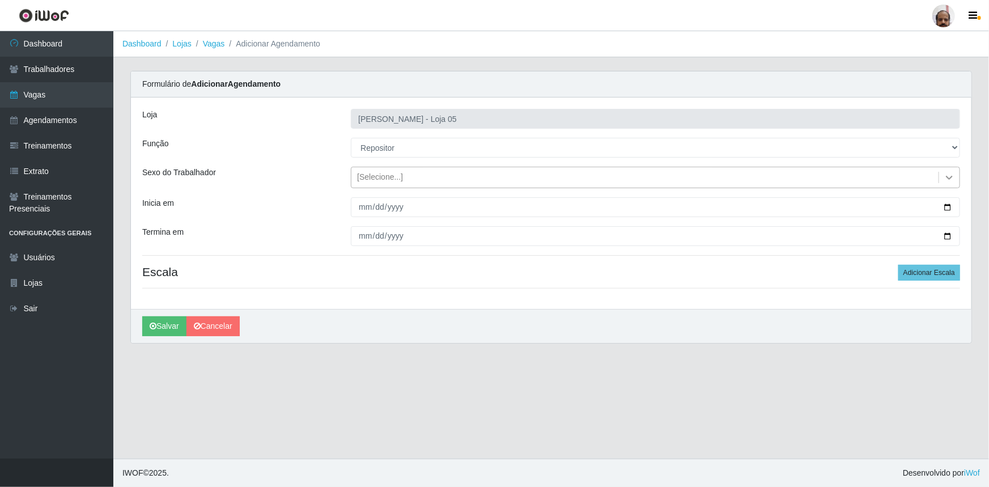
click at [952, 176] on icon at bounding box center [949, 177] width 11 height 11
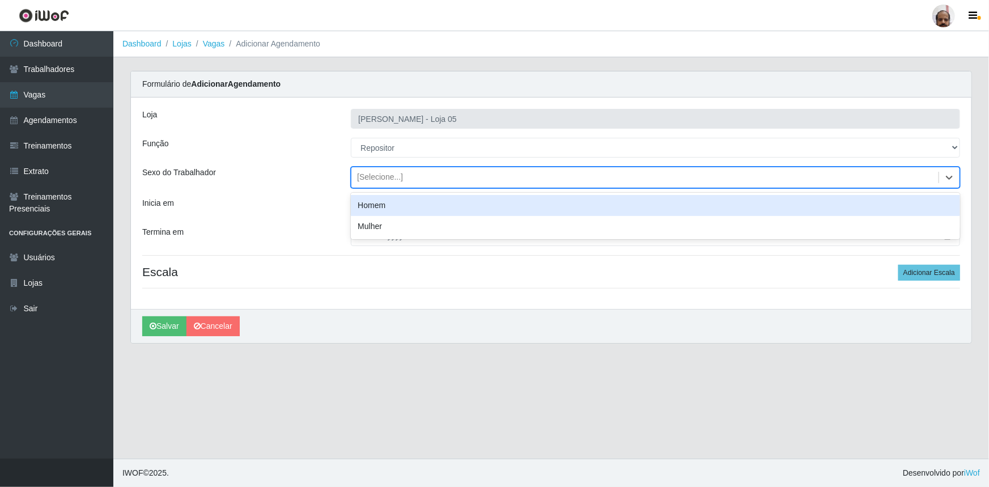
click at [359, 208] on div "Homem" at bounding box center [655, 205] width 609 height 21
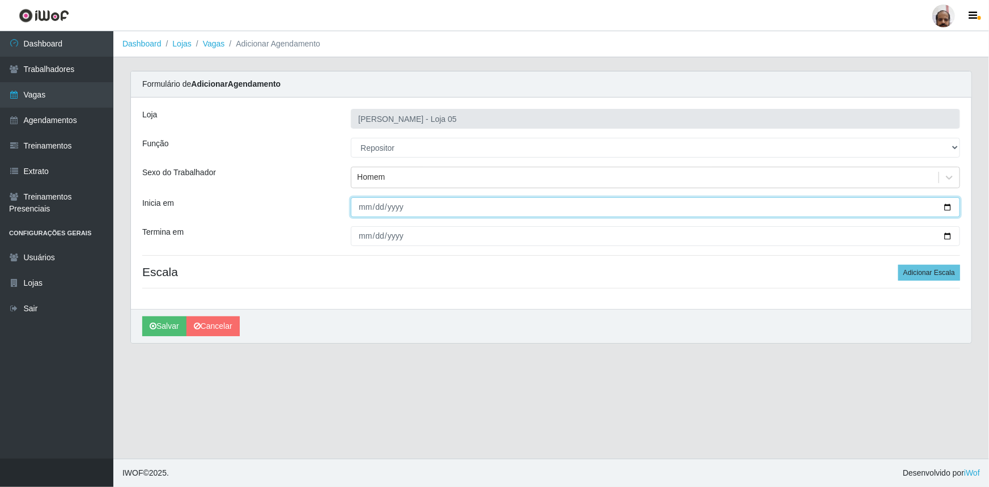
click at [952, 206] on input "Inicia em" at bounding box center [655, 207] width 609 height 20
type input "[DATE]"
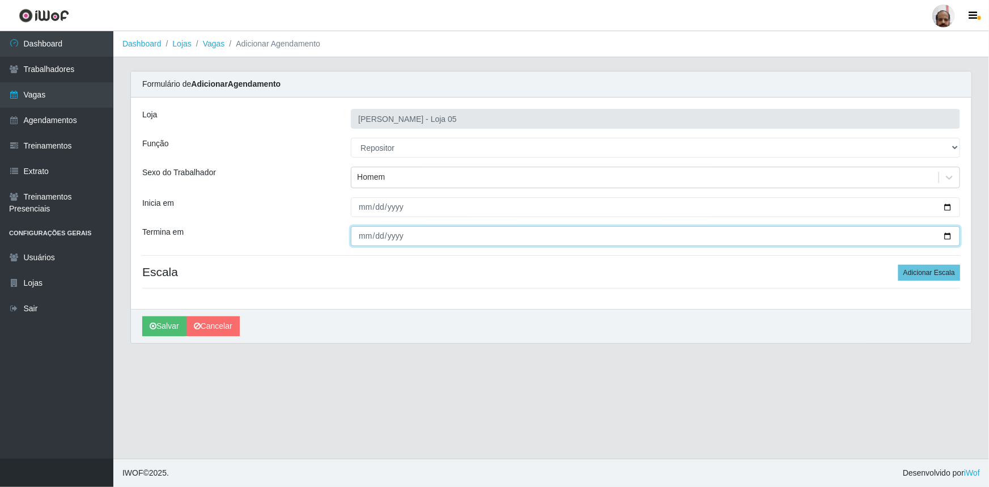
click at [948, 237] on input "Termina em" at bounding box center [655, 236] width 609 height 20
type input "[DATE]"
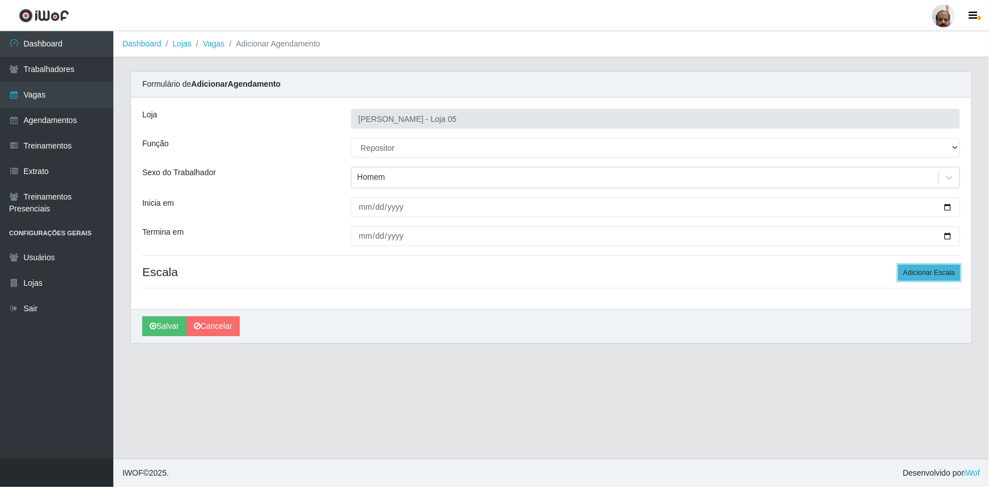
click at [926, 269] on button "Adicionar Escala" at bounding box center [930, 273] width 62 height 16
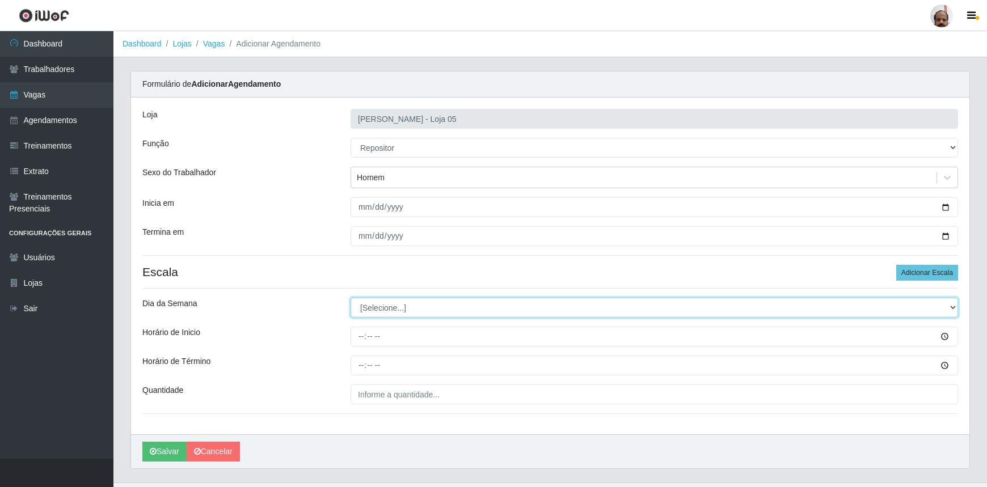
click at [950, 307] on select "[Selecione...] Segunda Terça Quarta Quinta Sexta Sábado Domingo" at bounding box center [653, 308] width 607 height 20
select select "2"
click at [350, 298] on select "[Selecione...] Segunda Terça Quarta Quinta Sexta Sábado Domingo" at bounding box center [653, 308] width 607 height 20
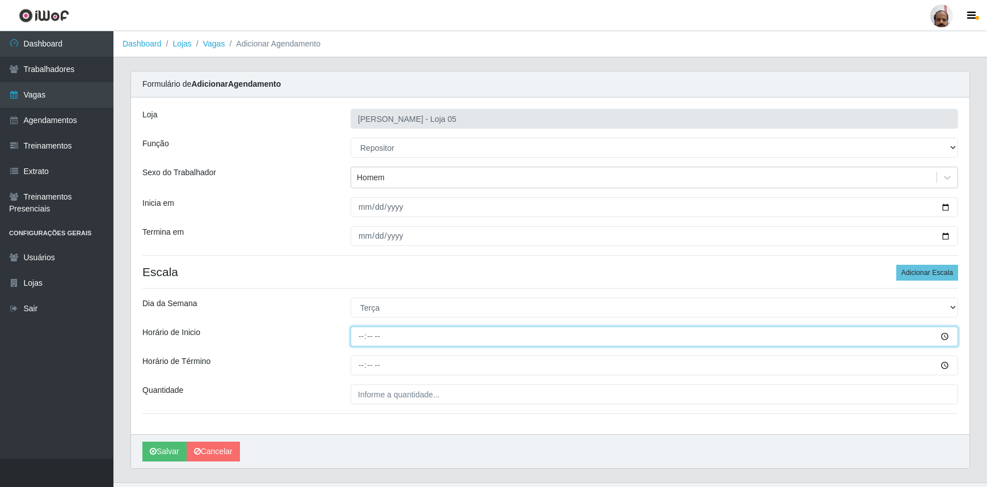
click at [363, 340] on input "Horário de Inicio" at bounding box center [653, 337] width 607 height 20
type input "16:00"
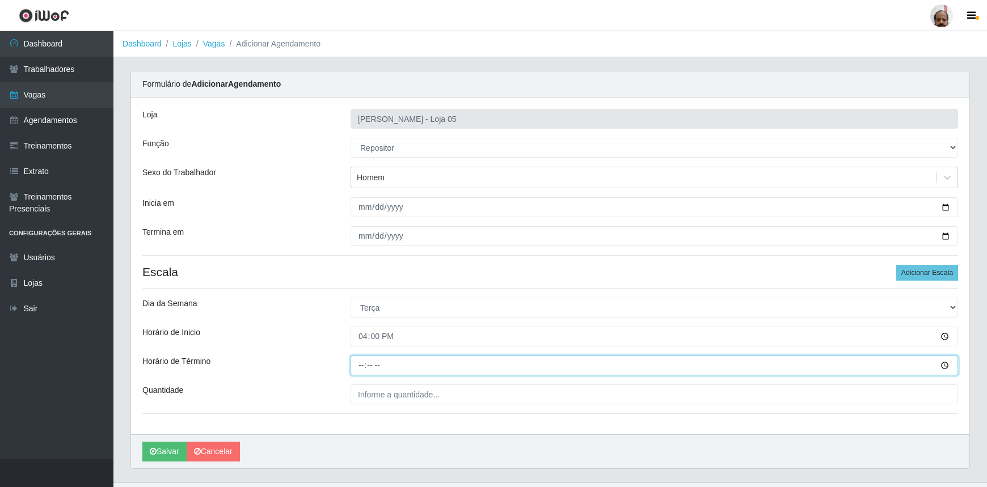
click at [355, 366] on input "Horário de Término" at bounding box center [653, 365] width 607 height 20
type input "22:00"
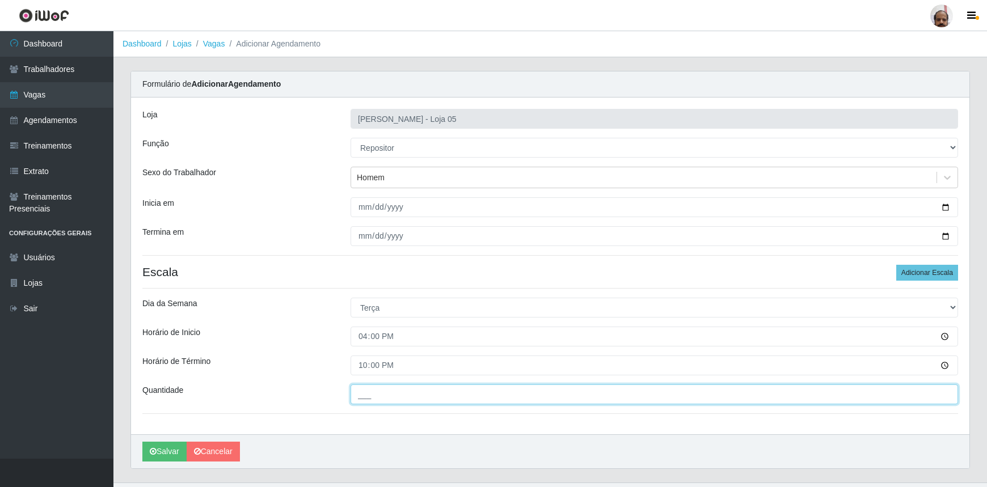
click at [371, 388] on input "___" at bounding box center [653, 394] width 607 height 20
type input "5__"
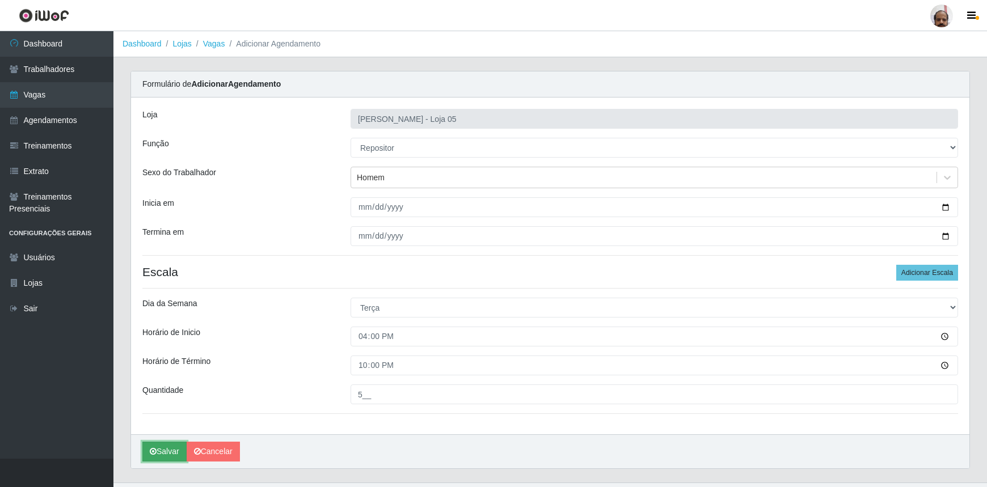
click at [172, 449] on button "Salvar" at bounding box center [164, 452] width 44 height 20
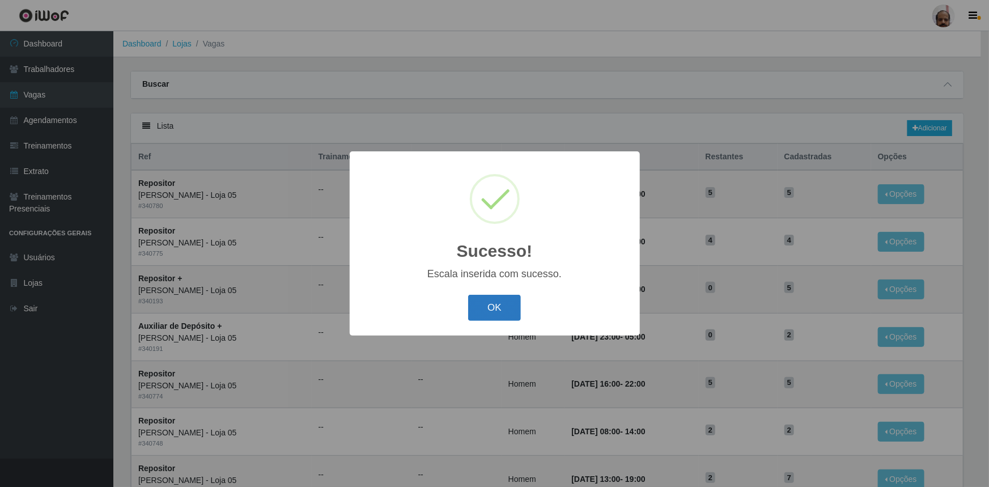
click at [499, 308] on button "OK" at bounding box center [494, 308] width 53 height 27
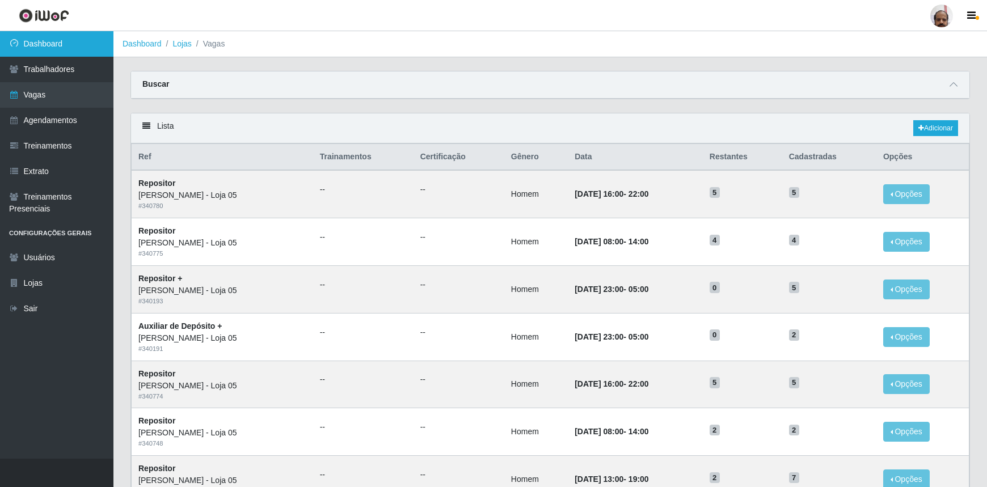
click at [28, 55] on link "Dashboard" at bounding box center [56, 44] width 113 height 26
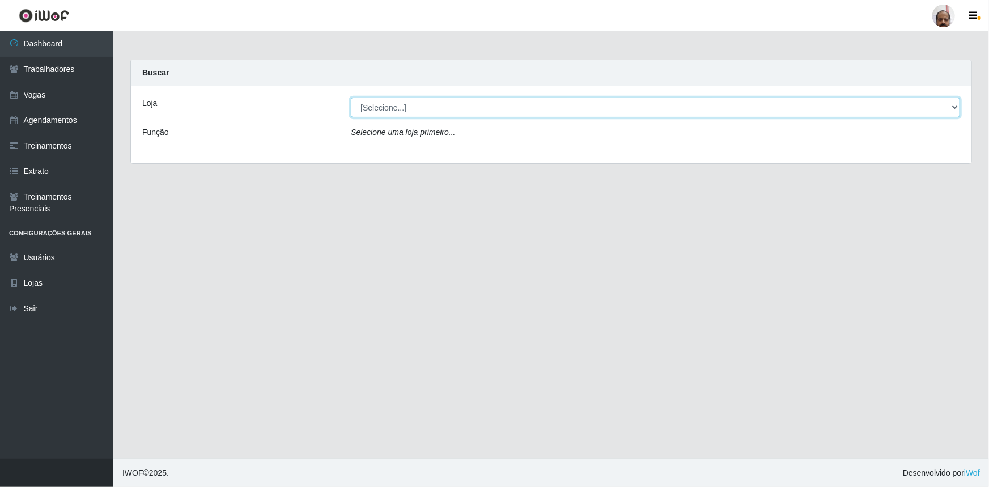
click at [958, 108] on select "[Selecione...] Mar Vermelho - Loja 05" at bounding box center [655, 108] width 609 height 20
select select "252"
click at [351, 98] on select "[Selecione...] Mar Vermelho - Loja 05" at bounding box center [655, 108] width 609 height 20
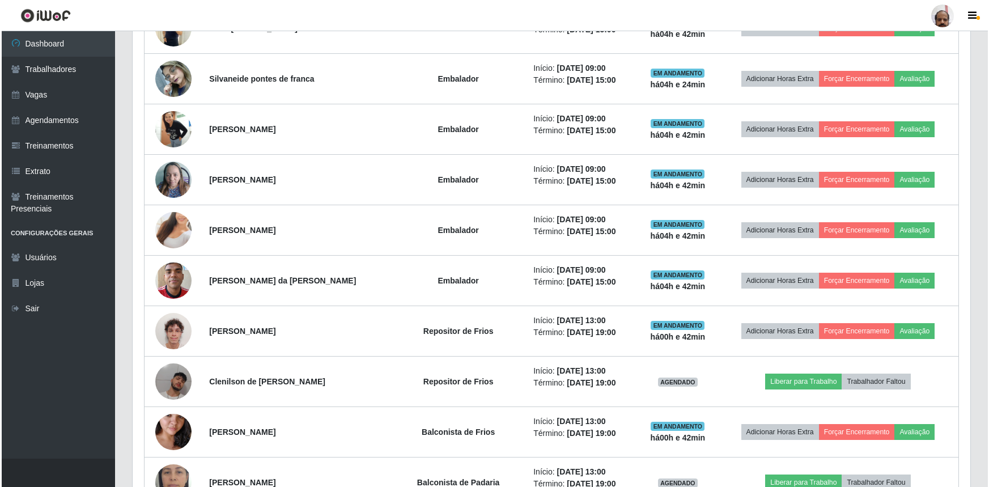
scroll to position [1546, 0]
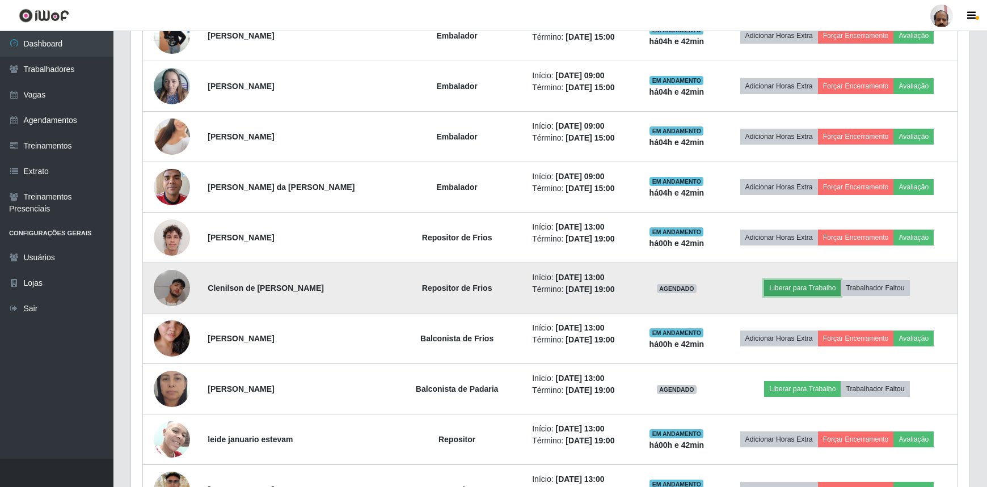
click at [790, 286] on button "Liberar para Trabalho" at bounding box center [802, 288] width 77 height 16
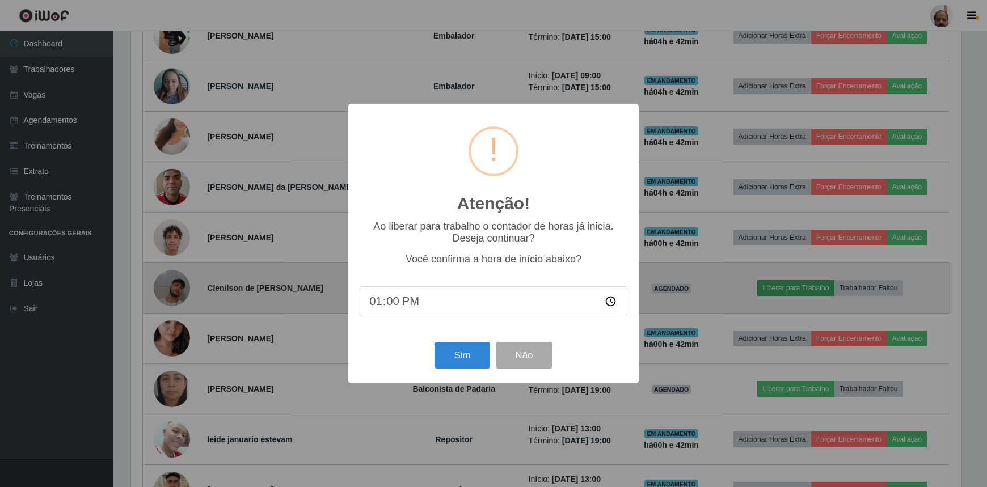
scroll to position [235, 833]
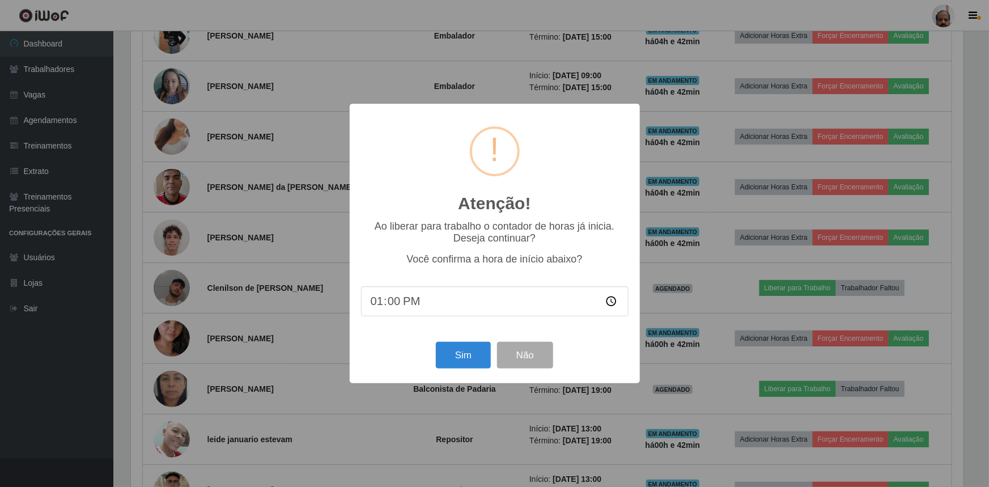
click at [392, 306] on input "13:00" at bounding box center [495, 301] width 268 height 30
type input "13:43"
click at [455, 361] on button "Sim" at bounding box center [463, 355] width 55 height 27
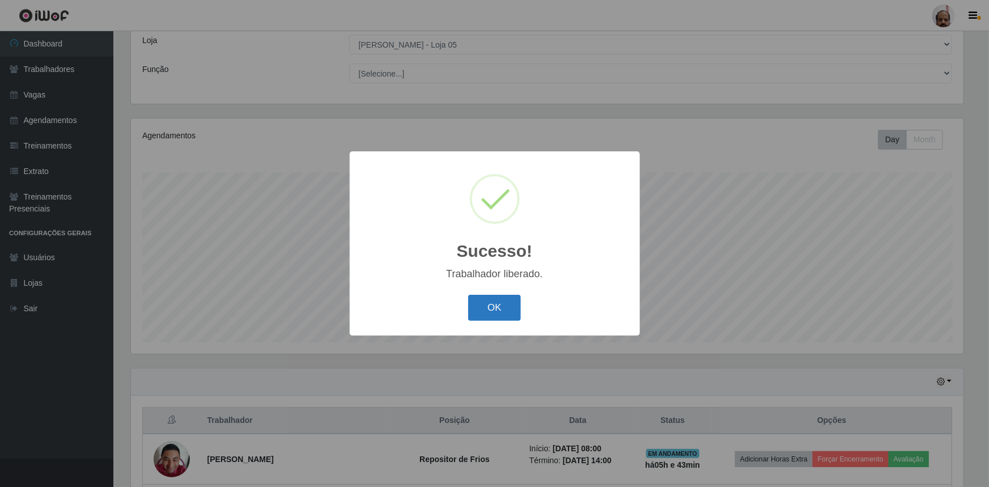
click at [501, 316] on button "OK" at bounding box center [494, 308] width 53 height 27
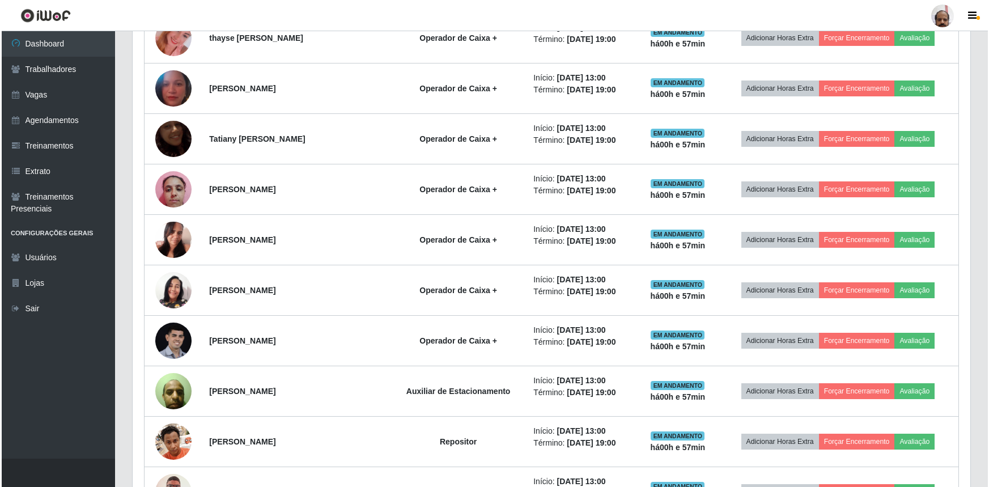
scroll to position [2279, 0]
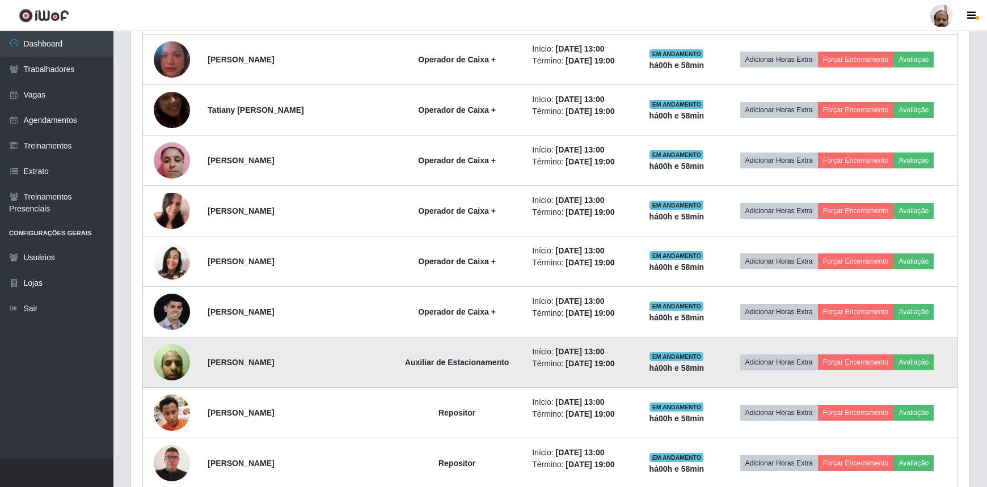
click at [170, 369] on img at bounding box center [172, 362] width 36 height 48
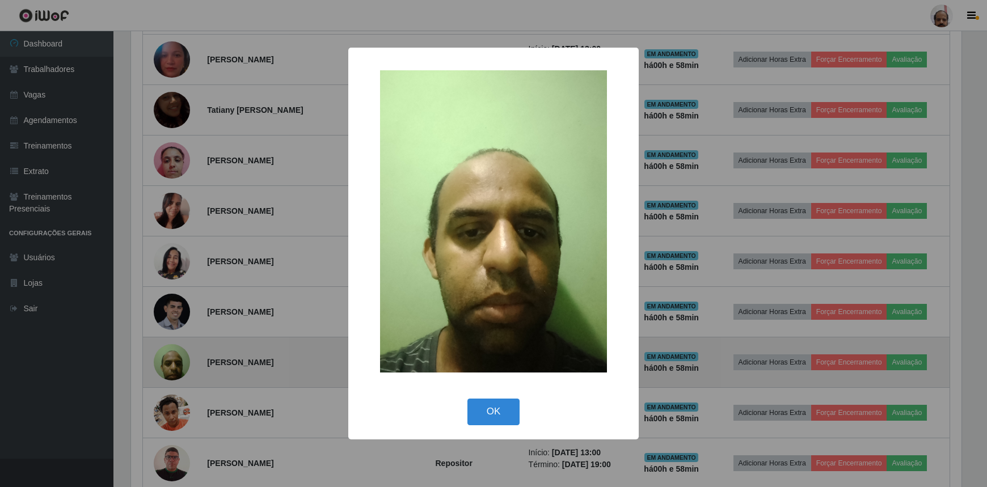
scroll to position [235, 833]
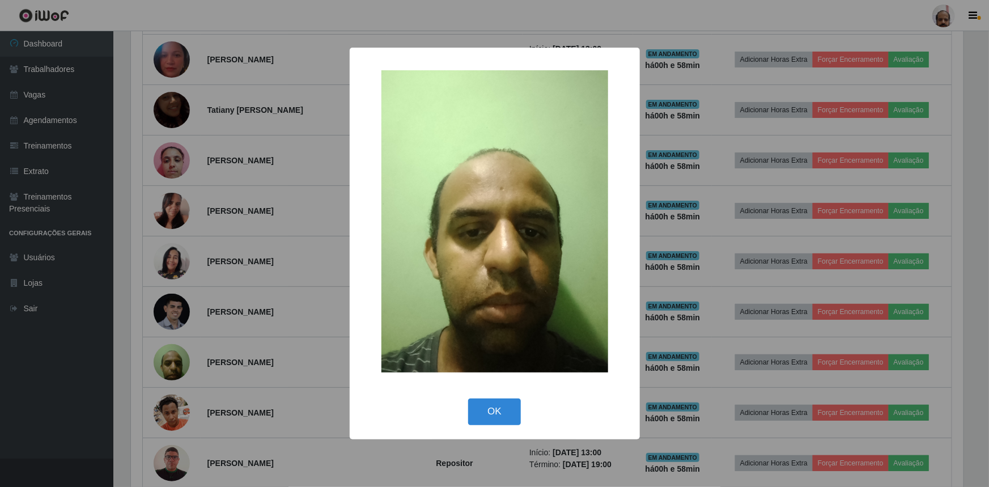
click at [170, 369] on div "× OK Cancel" at bounding box center [494, 243] width 989 height 487
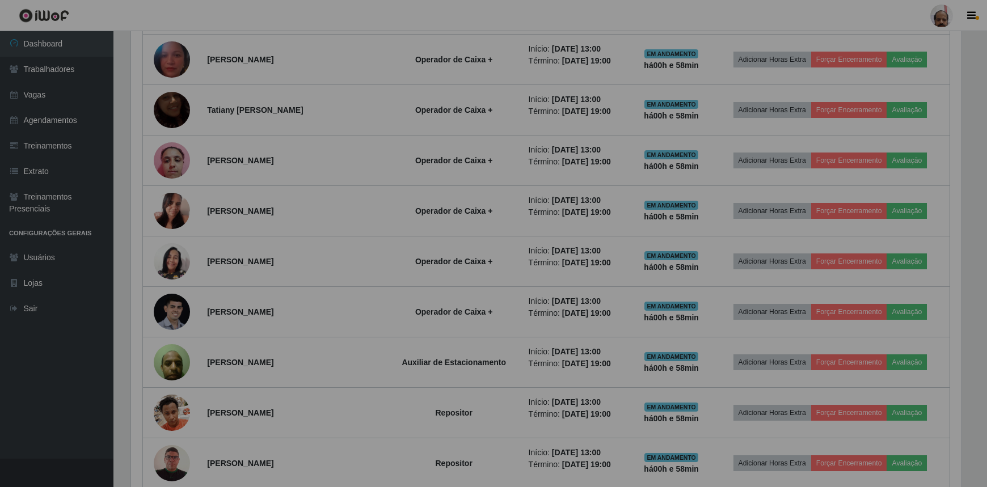
scroll to position [235, 838]
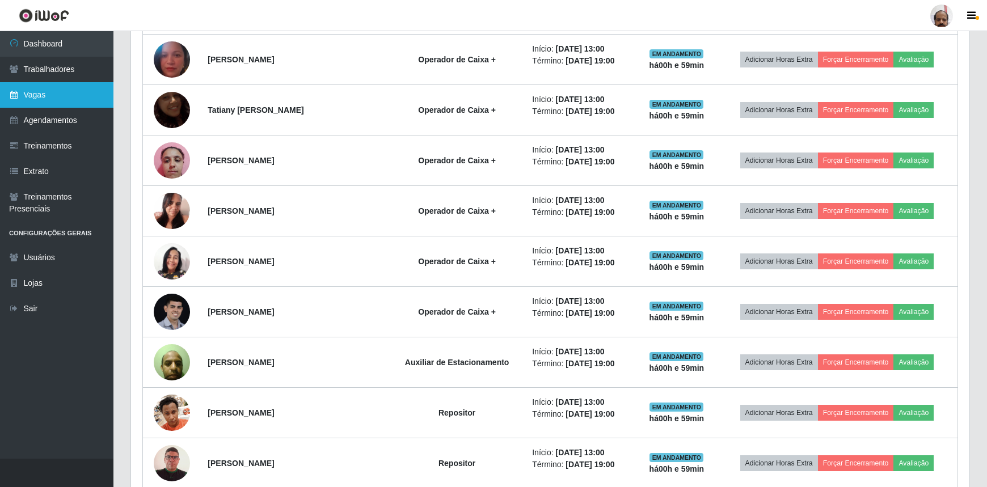
click at [66, 88] on link "Vagas" at bounding box center [56, 95] width 113 height 26
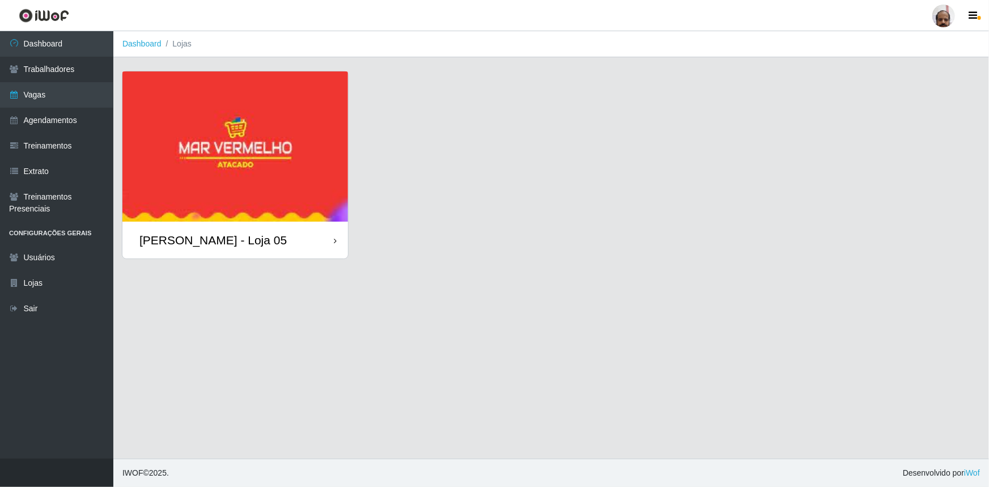
click at [262, 244] on div "[PERSON_NAME] - Loja 05" at bounding box center [212, 240] width 147 height 14
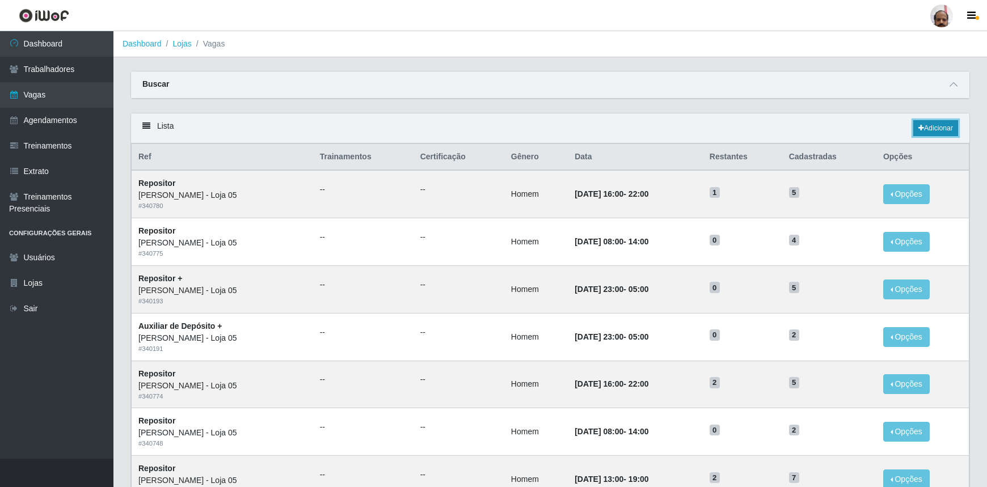
click at [941, 124] on link "Adicionar" at bounding box center [935, 128] width 45 height 16
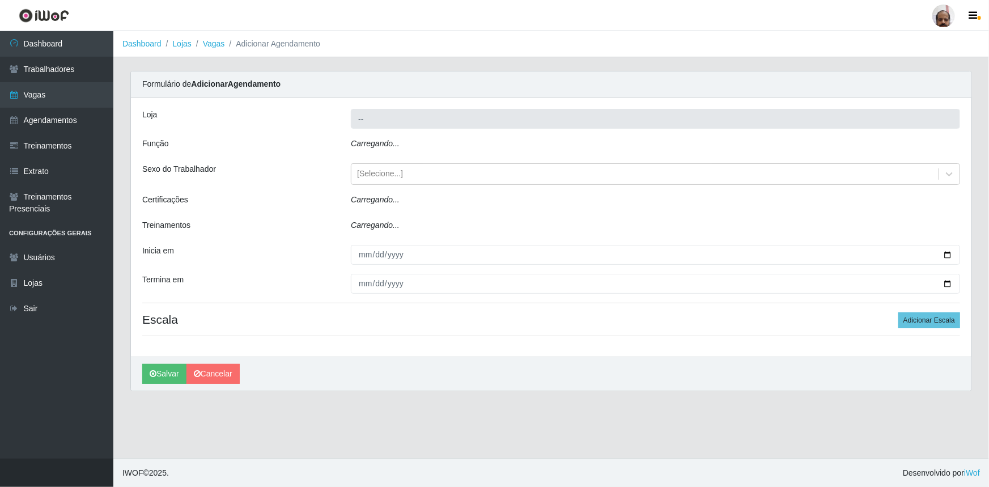
type input "[PERSON_NAME] - Loja 05"
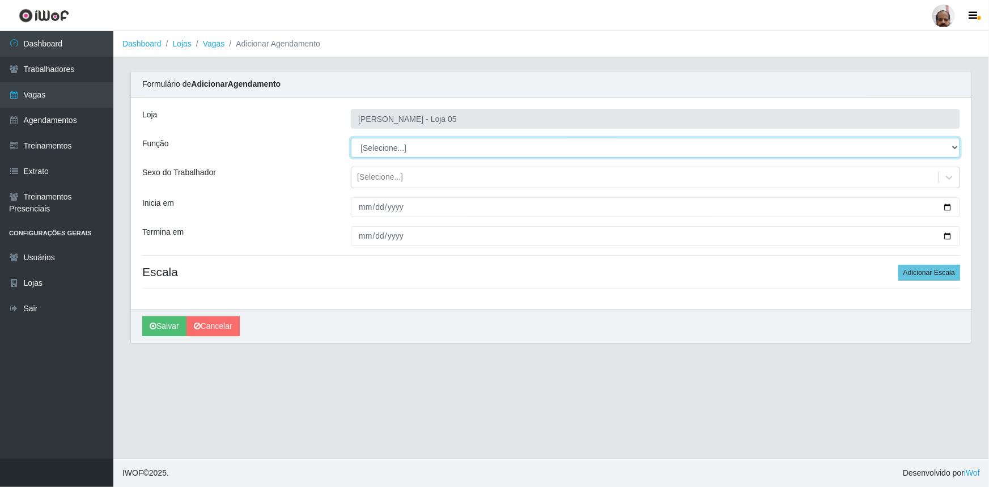
click at [955, 150] on select "[Selecione...] ASG ASG + ASG ++ Auxiliar de Depósito Auxiliar de Depósito + Aux…" at bounding box center [655, 148] width 609 height 20
select select "118"
click at [351, 138] on select "[Selecione...] ASG ASG + ASG ++ Auxiliar de Depósito Auxiliar de Depósito + Aux…" at bounding box center [655, 148] width 609 height 20
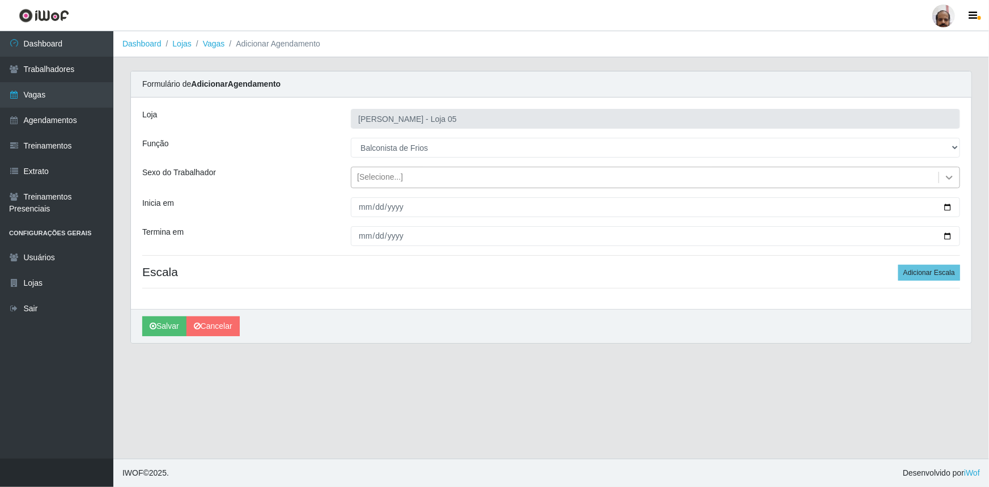
click at [955, 174] on icon at bounding box center [949, 177] width 11 height 11
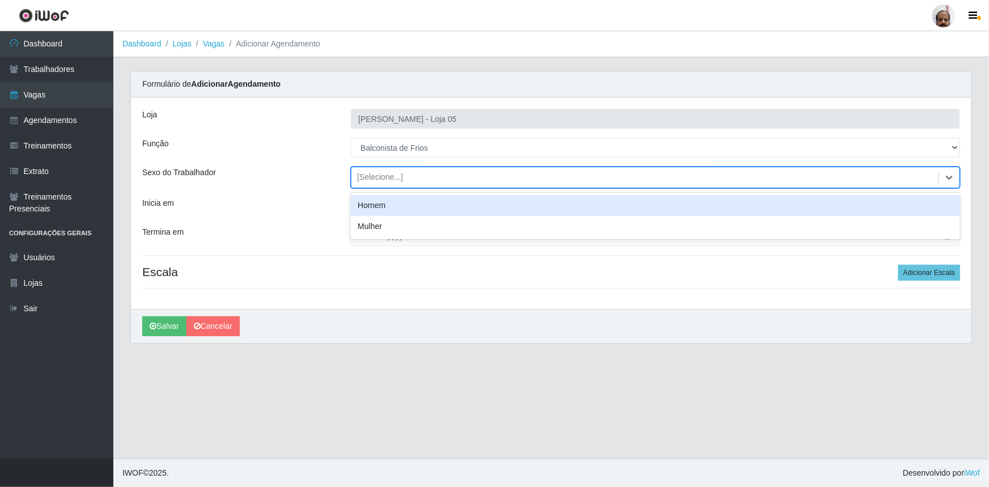
drag, startPoint x: 952, startPoint y: 179, endPoint x: 915, endPoint y: 184, distance: 37.2
click at [952, 179] on icon at bounding box center [949, 177] width 11 height 11
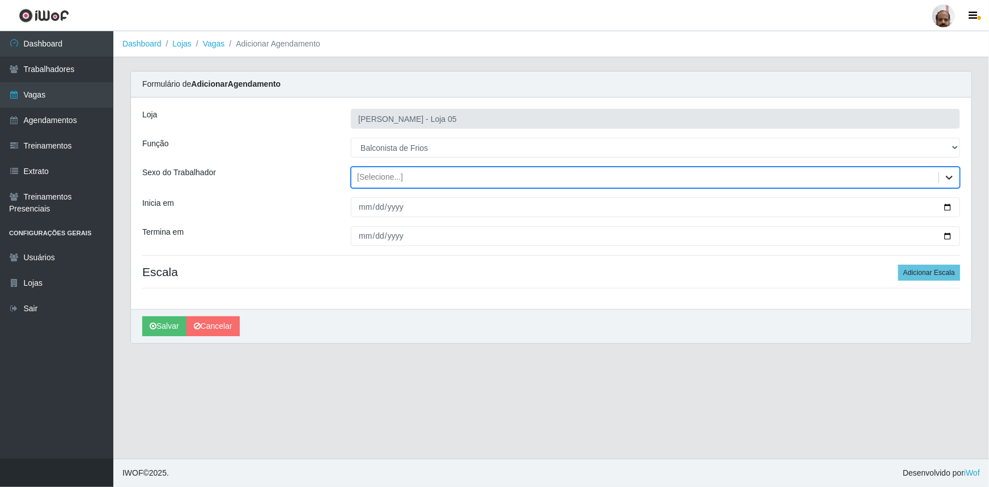
click at [951, 176] on icon at bounding box center [949, 177] width 11 height 11
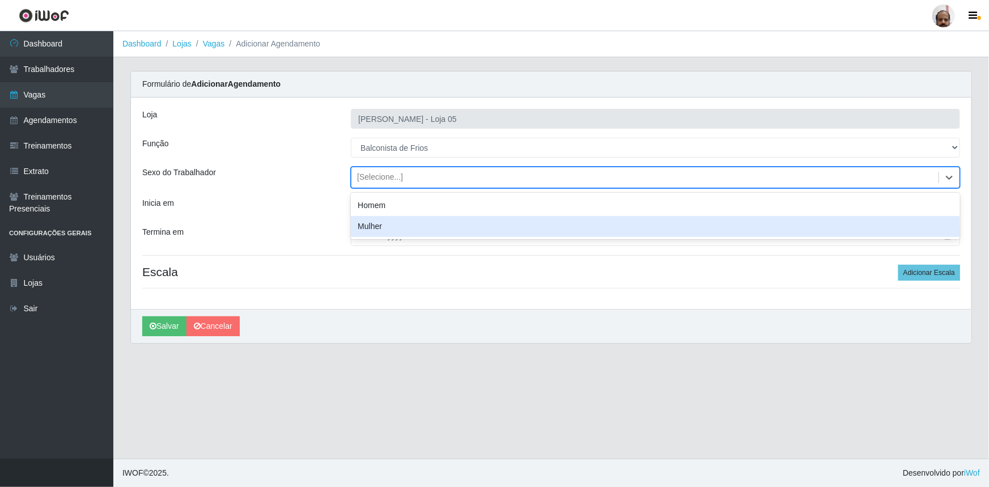
click at [373, 232] on div "Mulher" at bounding box center [655, 226] width 609 height 21
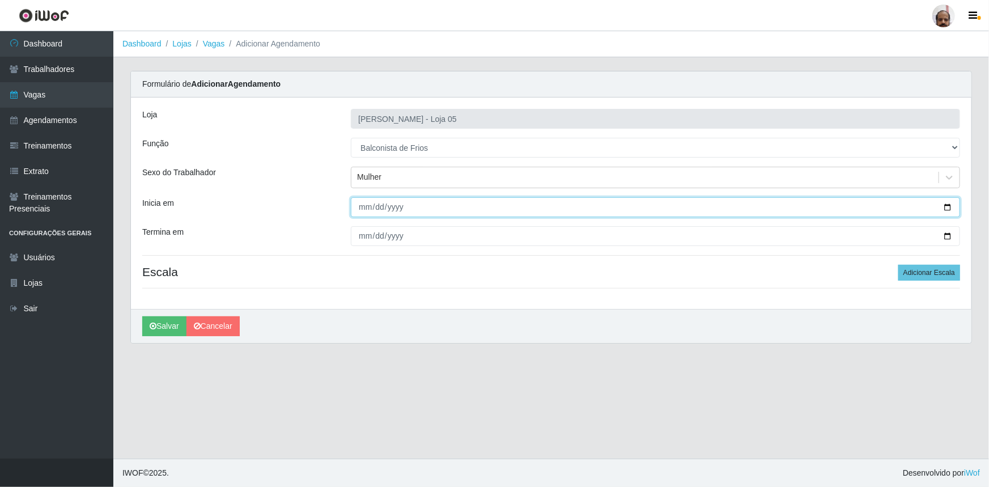
click at [946, 206] on input "Inicia em" at bounding box center [655, 207] width 609 height 20
type input "[DATE]"
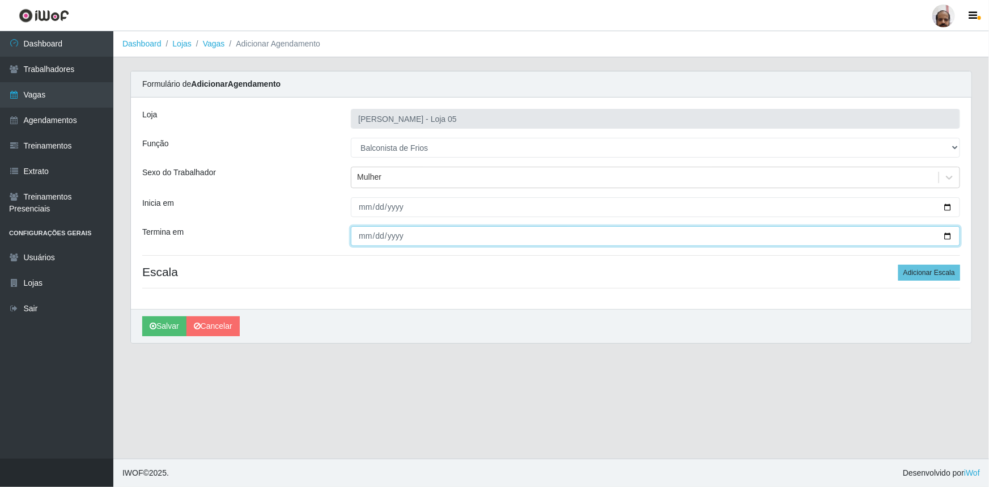
click at [949, 235] on input "Termina em" at bounding box center [655, 236] width 609 height 20
type input "[DATE]"
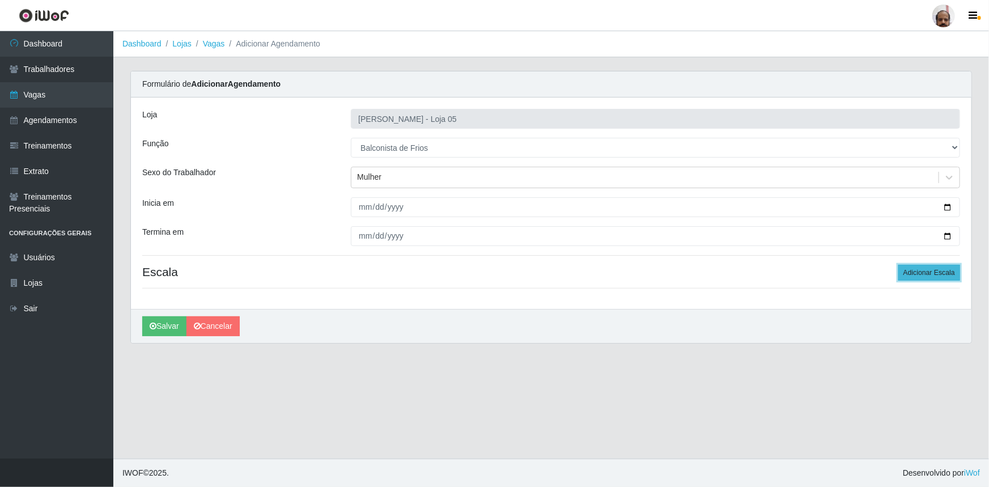
click at [925, 270] on button "Adicionar Escala" at bounding box center [930, 273] width 62 height 16
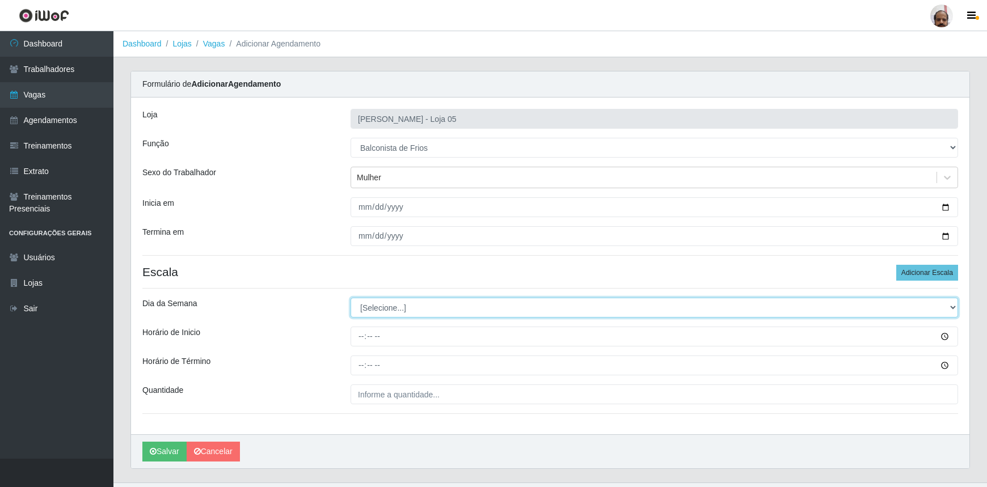
click at [950, 309] on select "[Selecione...] Segunda Terça Quarta Quinta Sexta Sábado Domingo" at bounding box center [653, 308] width 607 height 20
select select "1"
click at [350, 298] on select "[Selecione...] Segunda Terça Quarta Quinta Sexta Sábado Domingo" at bounding box center [653, 308] width 607 height 20
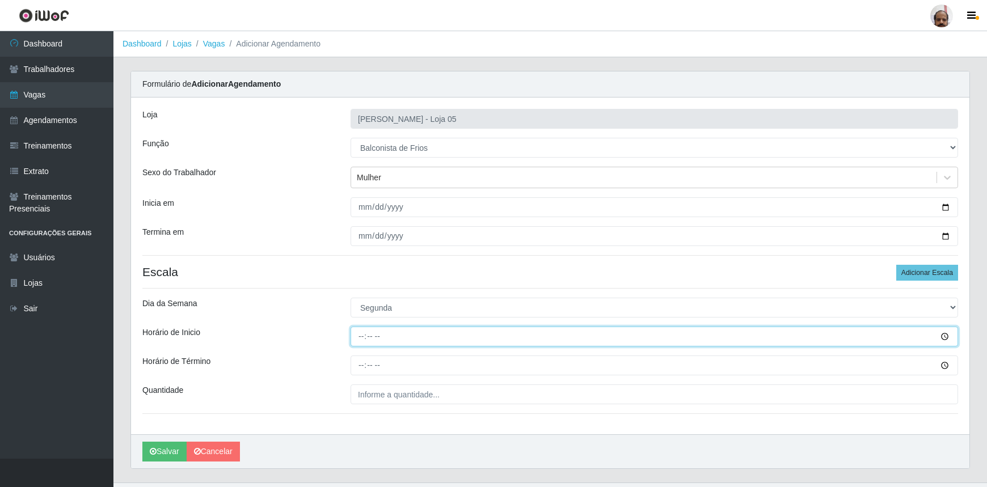
click at [358, 338] on input "Horário de Inicio" at bounding box center [653, 337] width 607 height 20
type input "08:00"
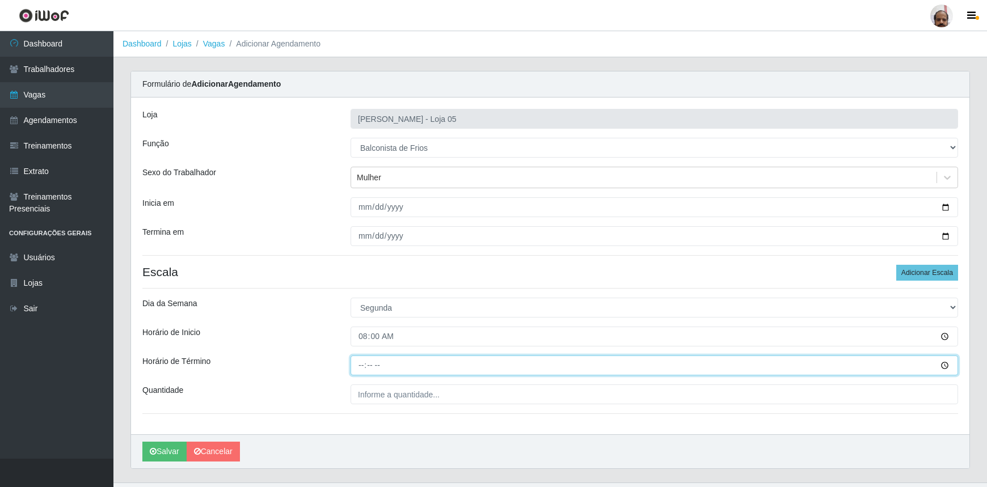
click at [359, 363] on input "Horário de Término" at bounding box center [653, 365] width 607 height 20
type input "14:00"
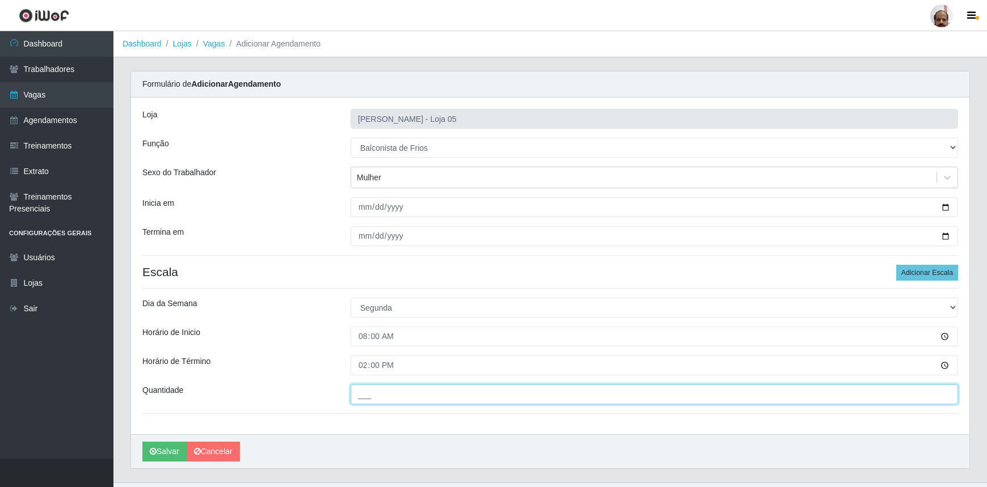
click at [365, 392] on input "___" at bounding box center [653, 394] width 607 height 20
type input "2__"
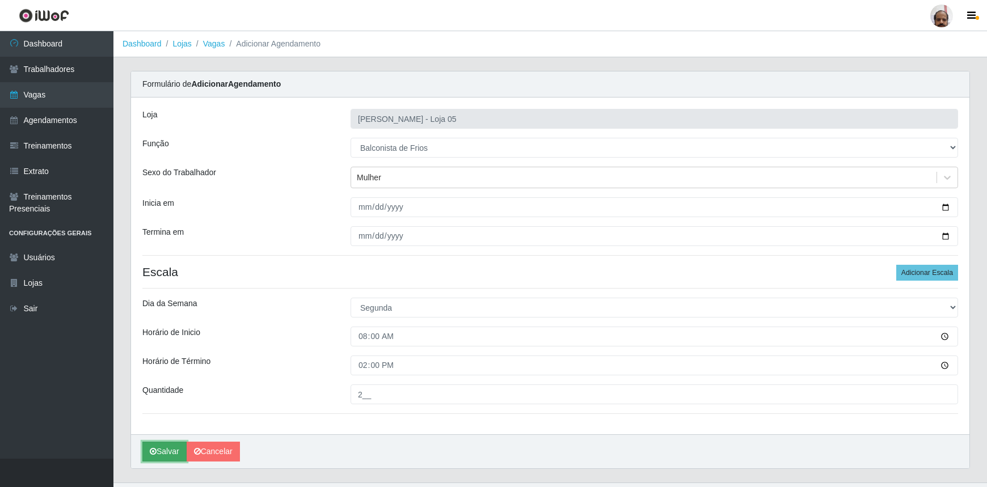
click at [166, 452] on button "Salvar" at bounding box center [164, 452] width 44 height 20
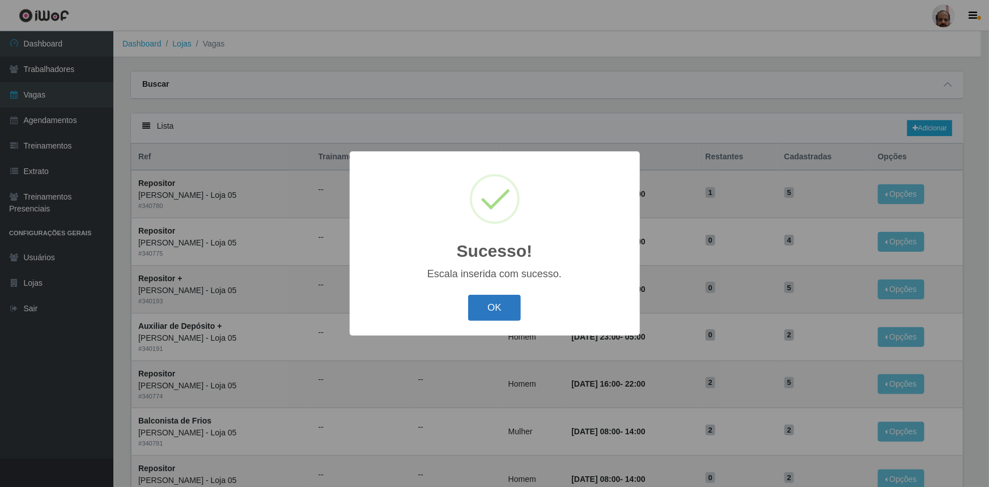
click at [504, 313] on button "OK" at bounding box center [494, 308] width 53 height 27
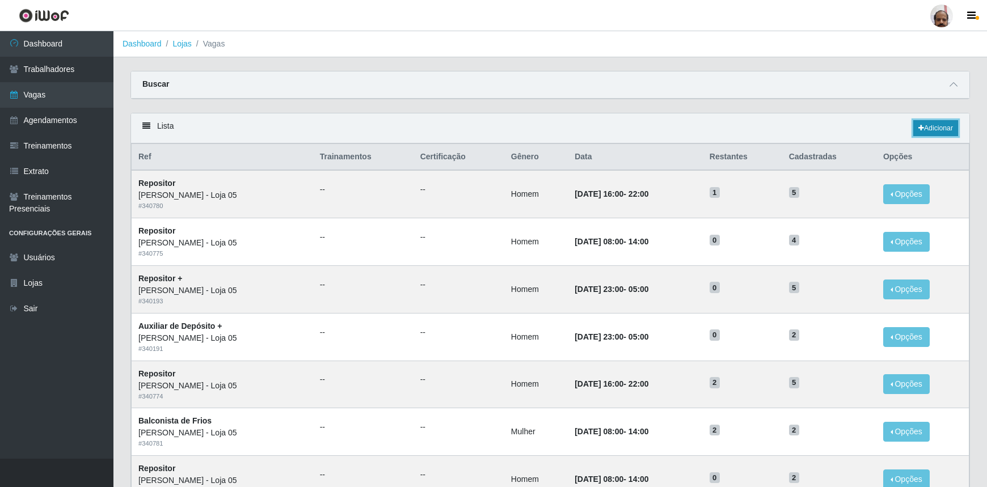
click at [934, 132] on link "Adicionar" at bounding box center [935, 128] width 45 height 16
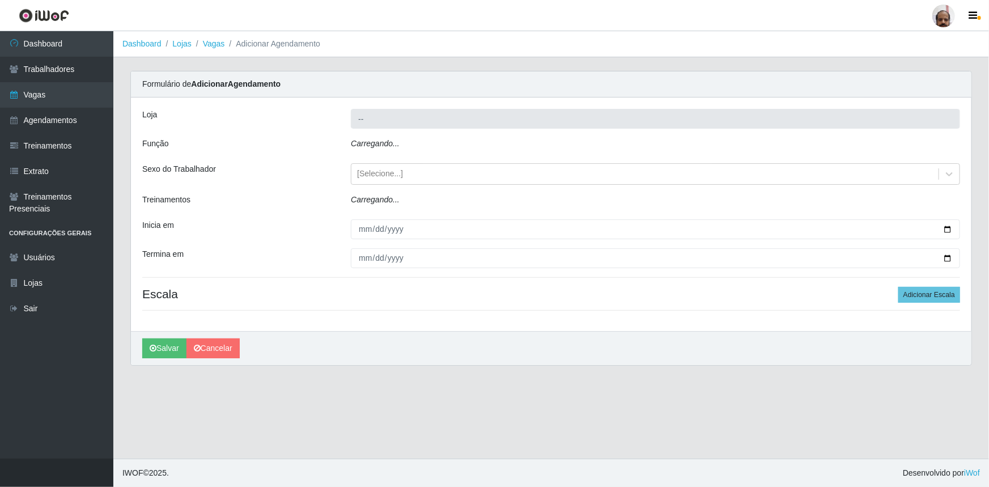
type input "[PERSON_NAME] - Loja 05"
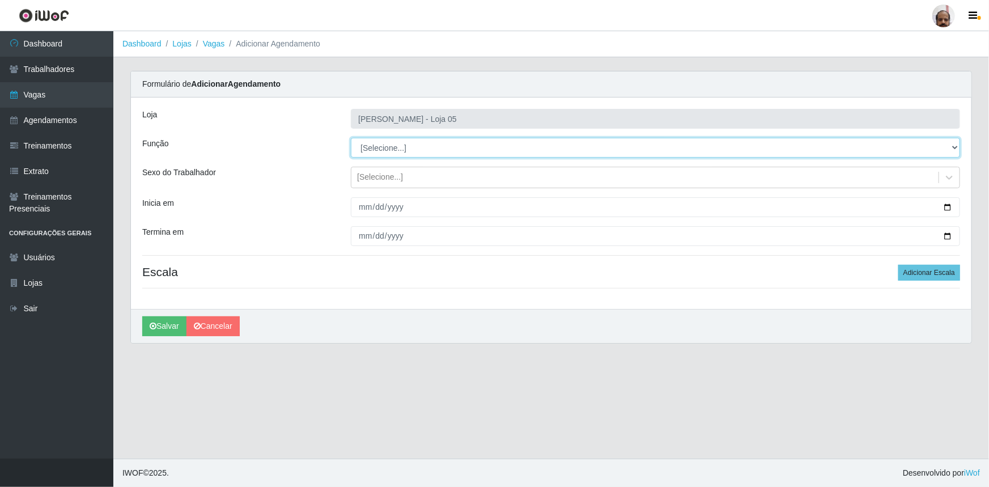
click at [955, 146] on select "[Selecione...] ASG ASG + ASG ++ Auxiliar de Depósito Auxiliar de Depósito + Aux…" at bounding box center [655, 148] width 609 height 20
select select "118"
click at [351, 138] on select "[Selecione...] ASG ASG + ASG ++ Auxiliar de Depósito Auxiliar de Depósito + Aux…" at bounding box center [655, 148] width 609 height 20
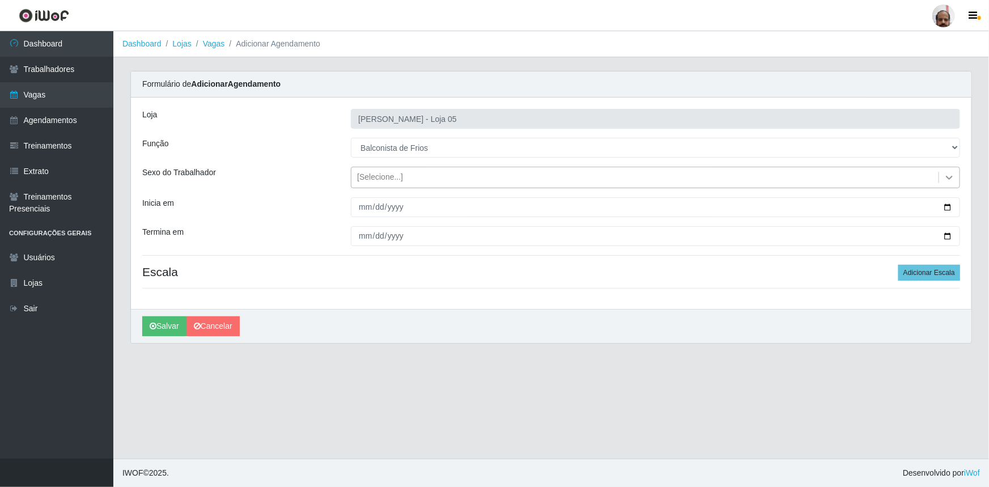
click at [950, 175] on icon at bounding box center [949, 177] width 11 height 11
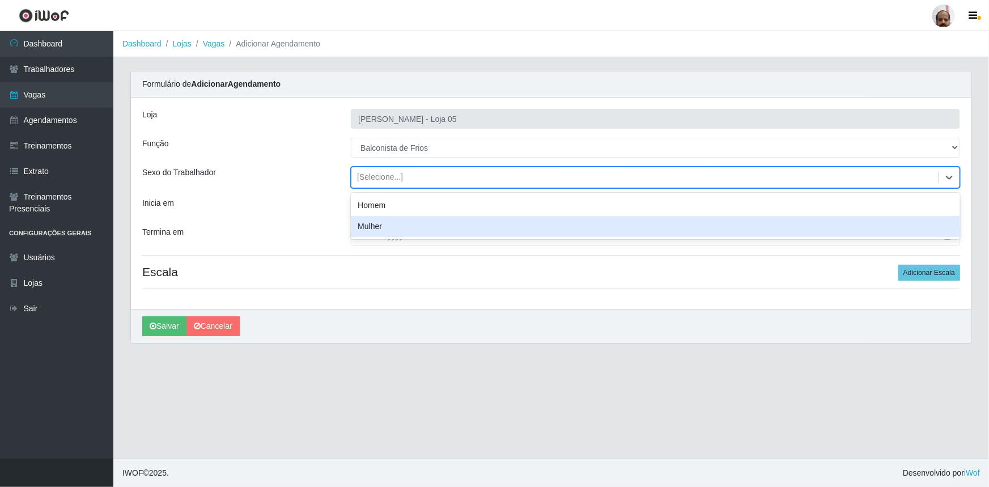
click at [430, 222] on div "Mulher" at bounding box center [655, 226] width 609 height 21
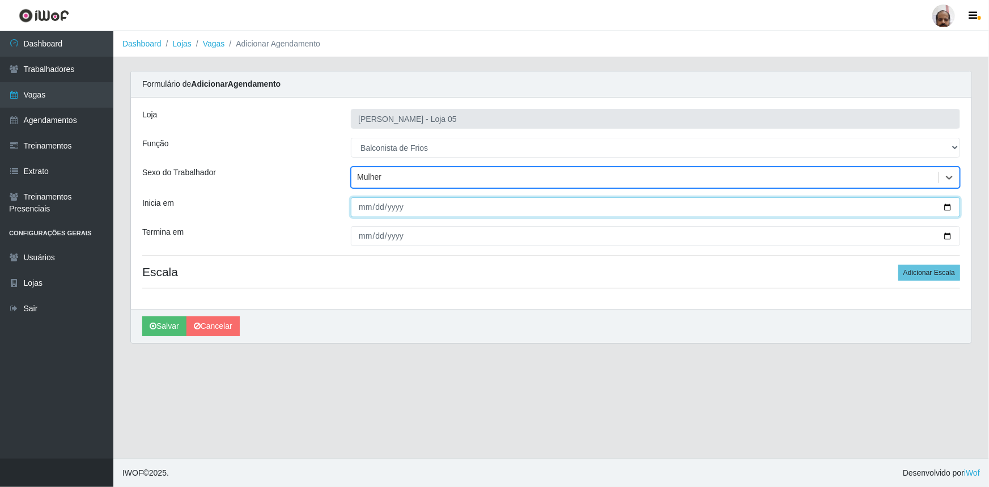
click at [949, 205] on input "Inicia em" at bounding box center [655, 207] width 609 height 20
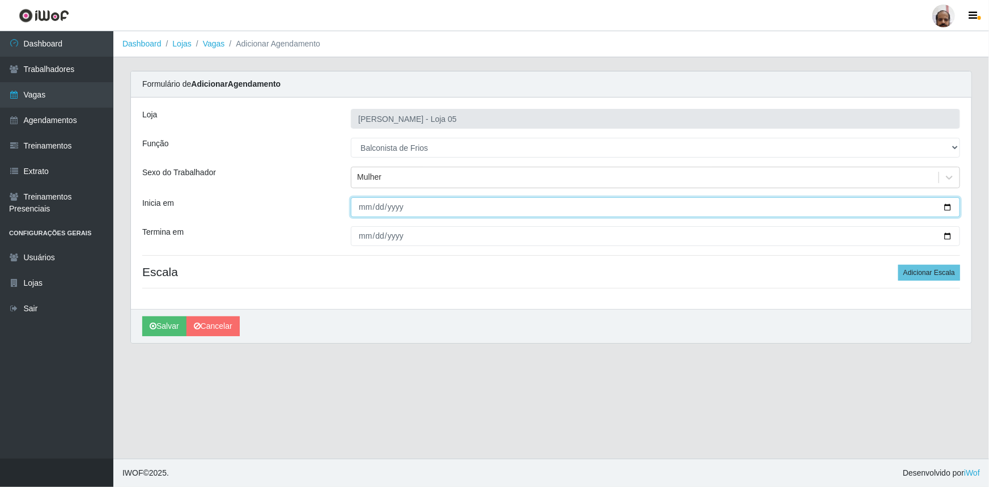
type input "[DATE]"
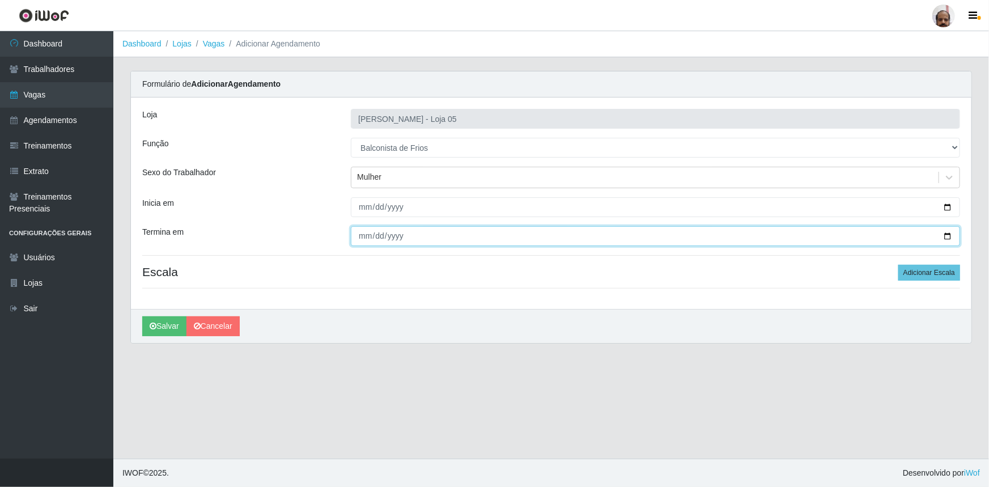
click at [943, 237] on input "Termina em" at bounding box center [655, 236] width 609 height 20
type input "[DATE]"
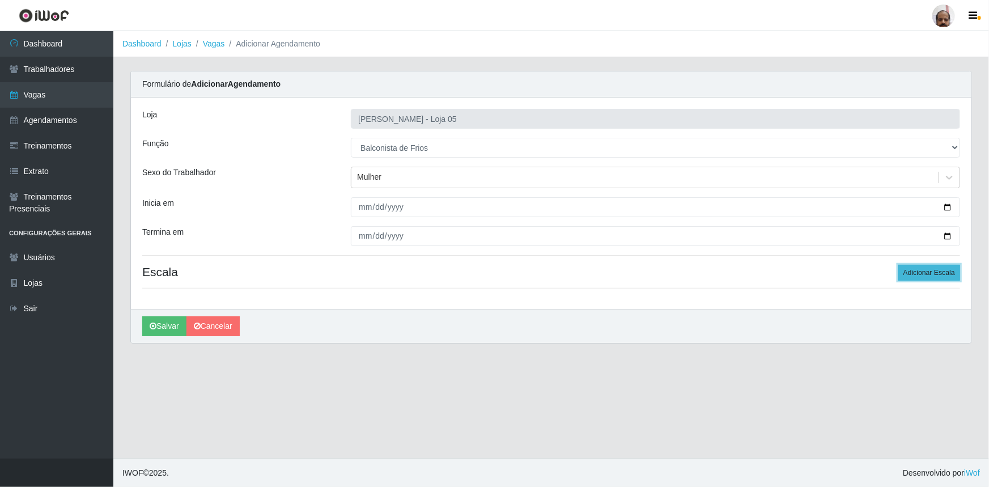
click at [927, 271] on button "Adicionar Escala" at bounding box center [930, 273] width 62 height 16
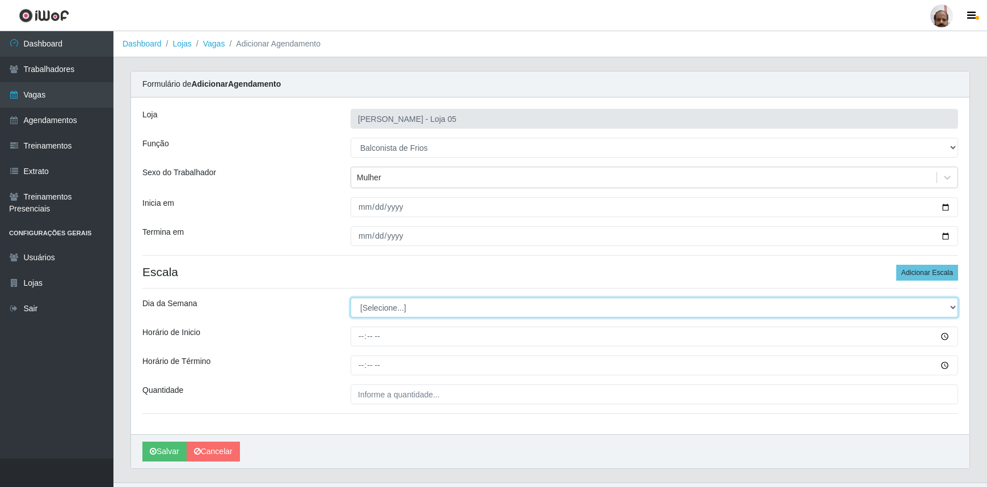
click at [952, 307] on select "[Selecione...] Segunda Terça Quarta Quinta Sexta Sábado Domingo" at bounding box center [653, 308] width 607 height 20
click at [350, 298] on select "[Selecione...] Segunda Terça Quarta Quinta Sexta Sábado Domingo" at bounding box center [653, 308] width 607 height 20
click at [951, 310] on select "[Selecione...] Segunda Terça Quarta Quinta Sexta Sábado Domingo" at bounding box center [653, 308] width 607 height 20
select select "1"
click at [350, 298] on select "[Selecione...] Segunda Terça Quarta Quinta Sexta Sábado Domingo" at bounding box center [653, 308] width 607 height 20
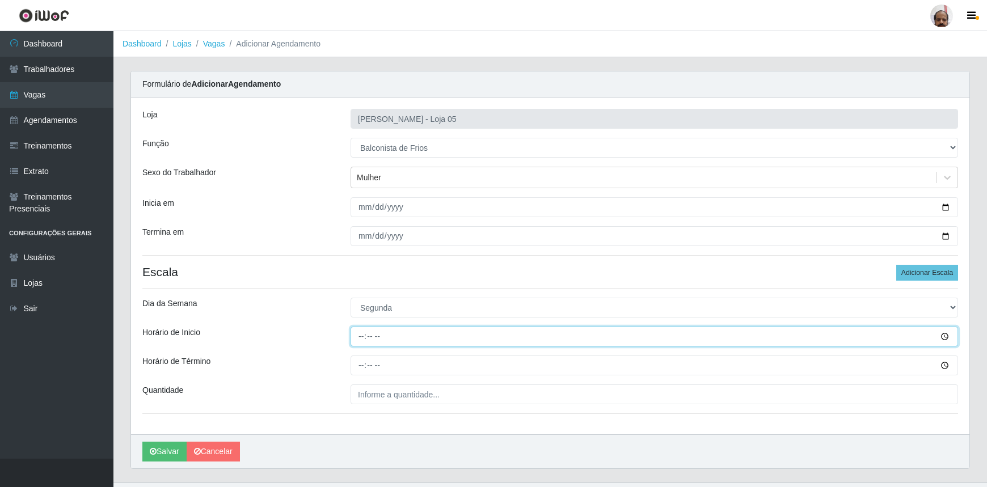
click at [937, 335] on input "Horário de Inicio" at bounding box center [653, 337] width 607 height 20
type input "16:00"
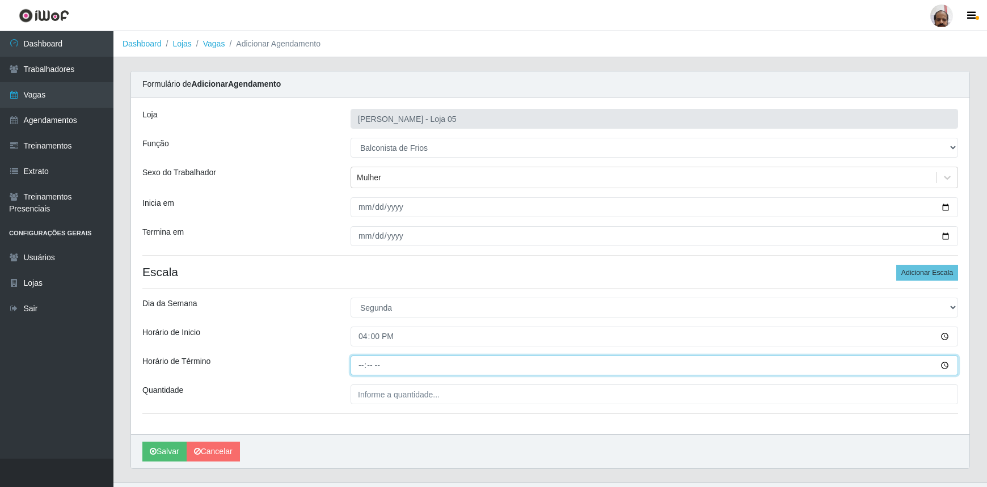
click at [366, 369] on input "Horário de Término" at bounding box center [653, 365] width 607 height 20
type input "22:00"
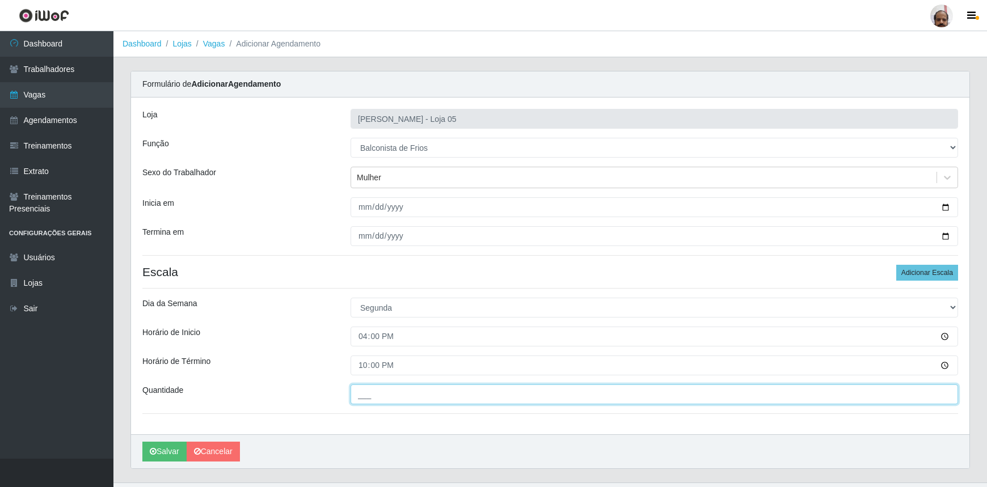
click at [375, 389] on input "___" at bounding box center [653, 394] width 607 height 20
type input "1__"
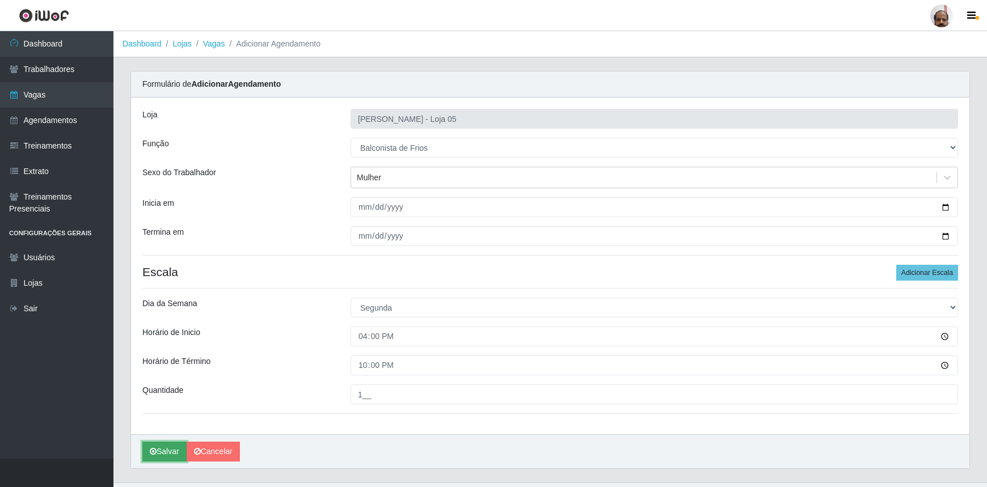
click at [157, 448] on button "Salvar" at bounding box center [164, 452] width 44 height 20
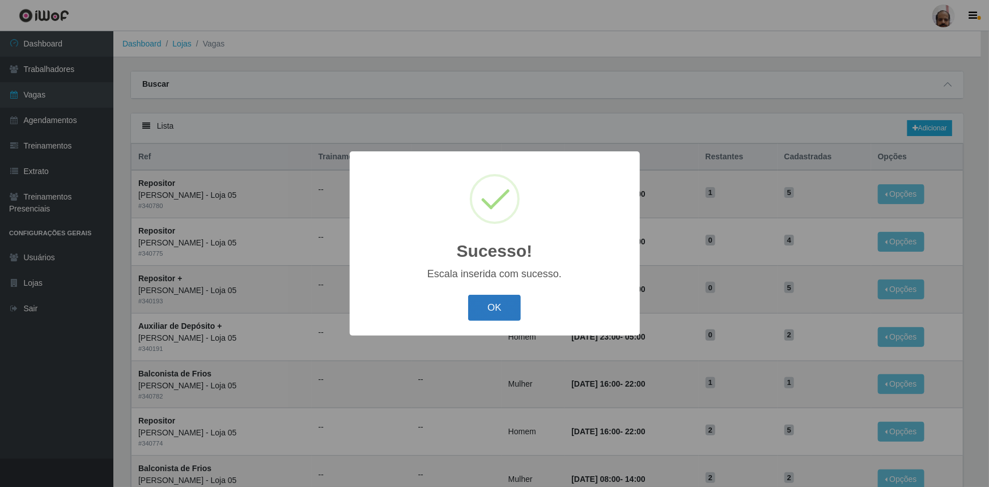
click at [485, 307] on button "OK" at bounding box center [494, 308] width 53 height 27
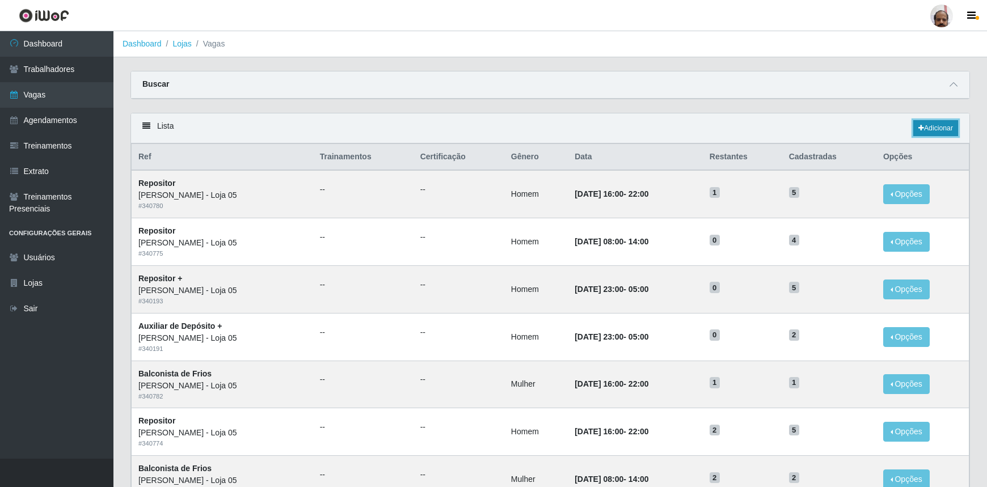
click at [945, 126] on link "Adicionar" at bounding box center [935, 128] width 45 height 16
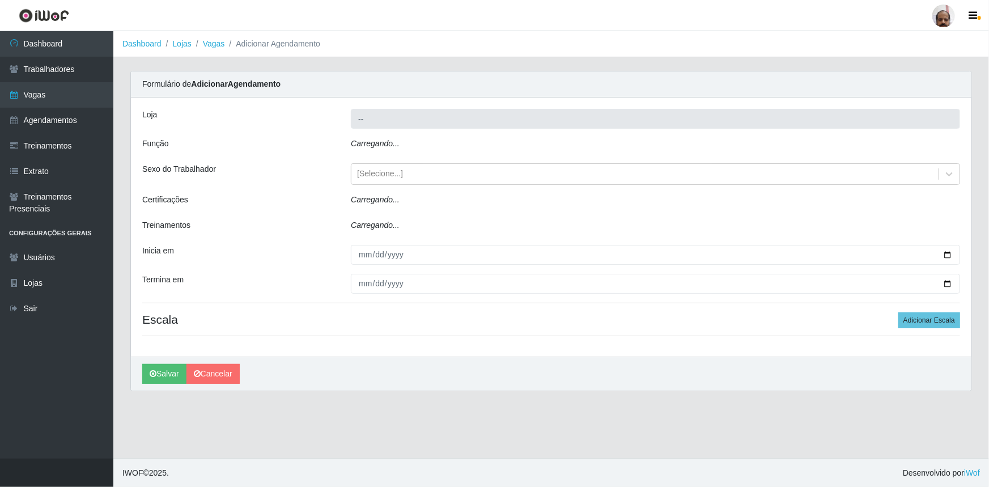
type input "[PERSON_NAME] - Loja 05"
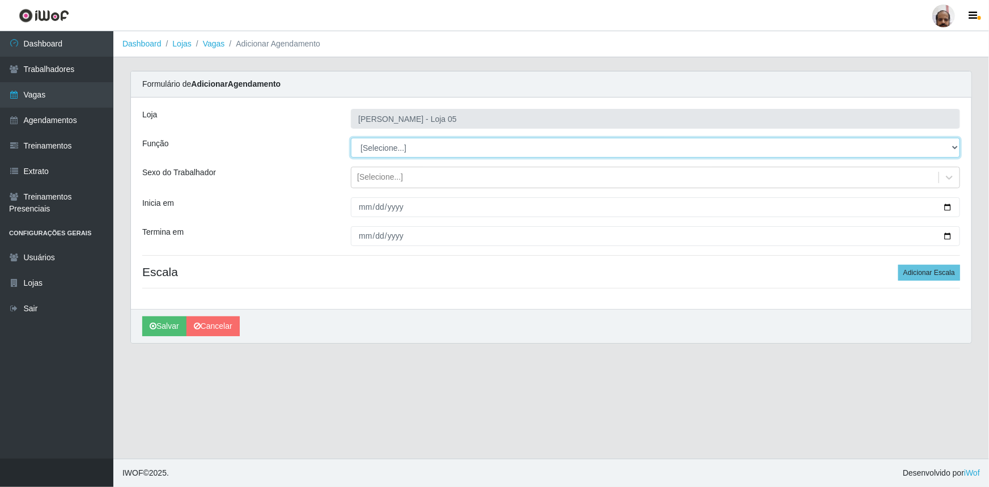
drag, startPoint x: 954, startPoint y: 146, endPoint x: 939, endPoint y: 152, distance: 16.0
click at [954, 146] on select "[Selecione...] ASG ASG + ASG ++ Auxiliar de Depósito Auxiliar de Depósito + Aux…" at bounding box center [655, 148] width 609 height 20
select select "118"
click at [351, 138] on select "[Selecione...] ASG ASG + ASG ++ Auxiliar de Depósito Auxiliar de Depósito + Aux…" at bounding box center [655, 148] width 609 height 20
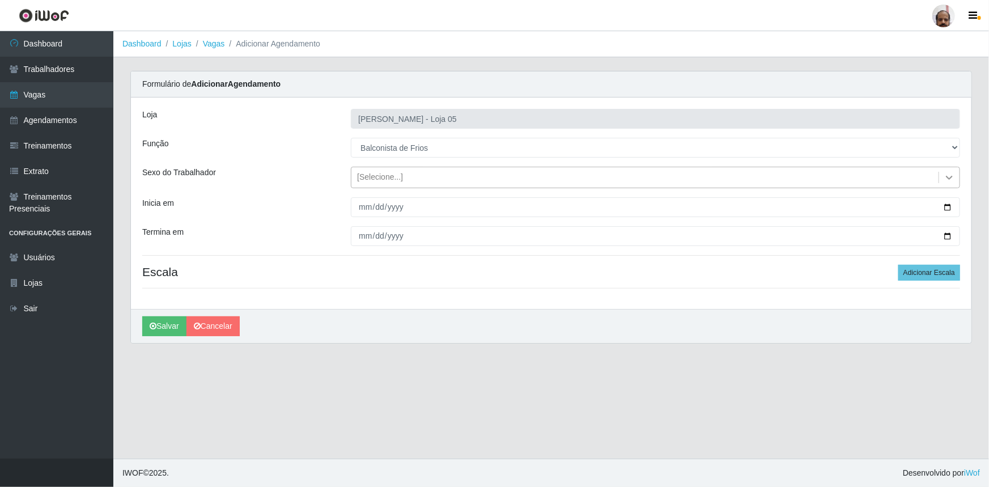
click at [951, 180] on icon at bounding box center [949, 177] width 11 height 11
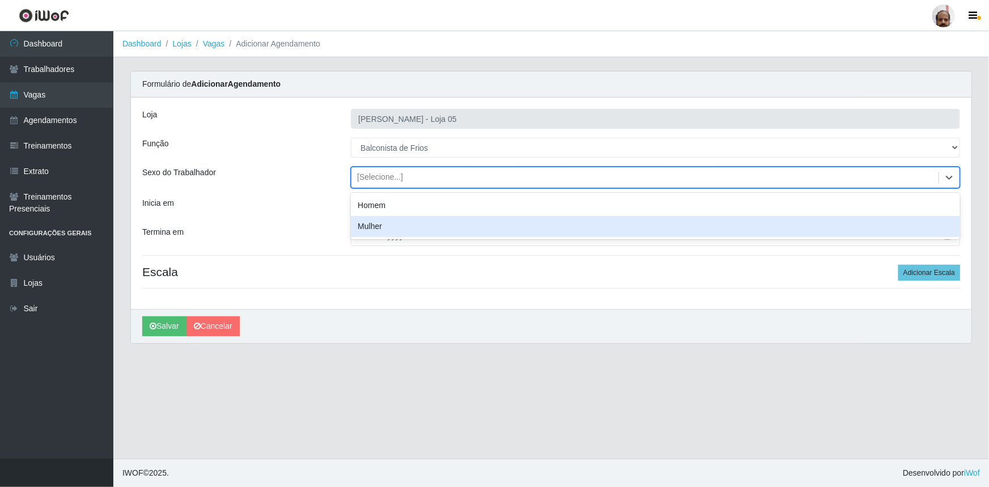
click at [417, 222] on div "Mulher" at bounding box center [655, 226] width 609 height 21
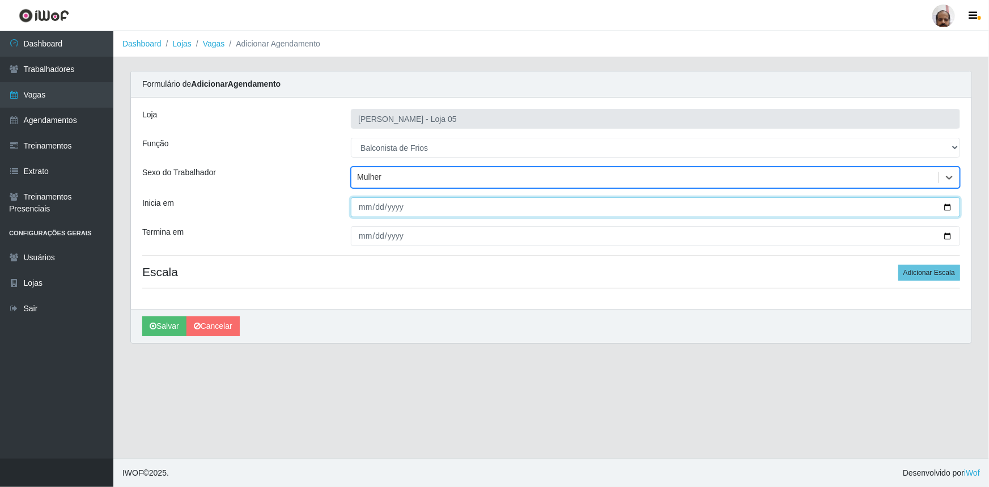
click at [947, 208] on input "Inicia em" at bounding box center [655, 207] width 609 height 20
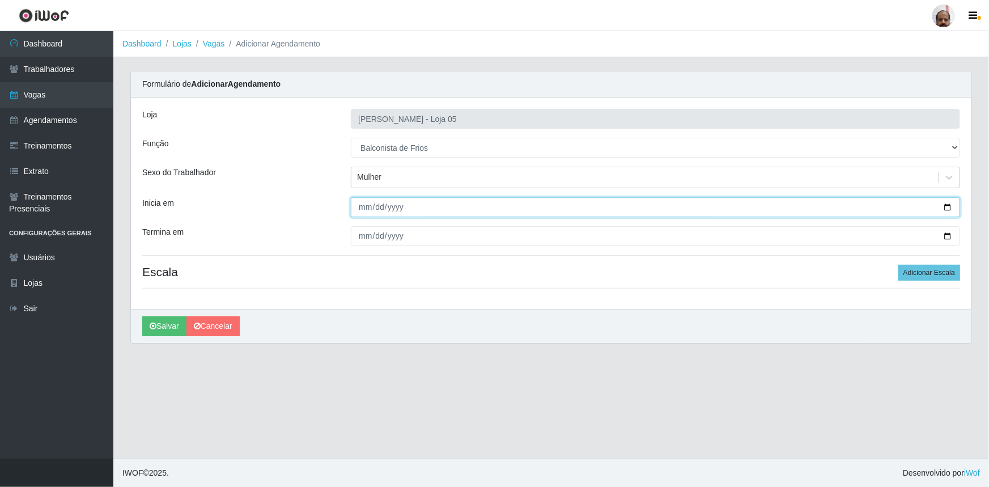
type input "[DATE]"
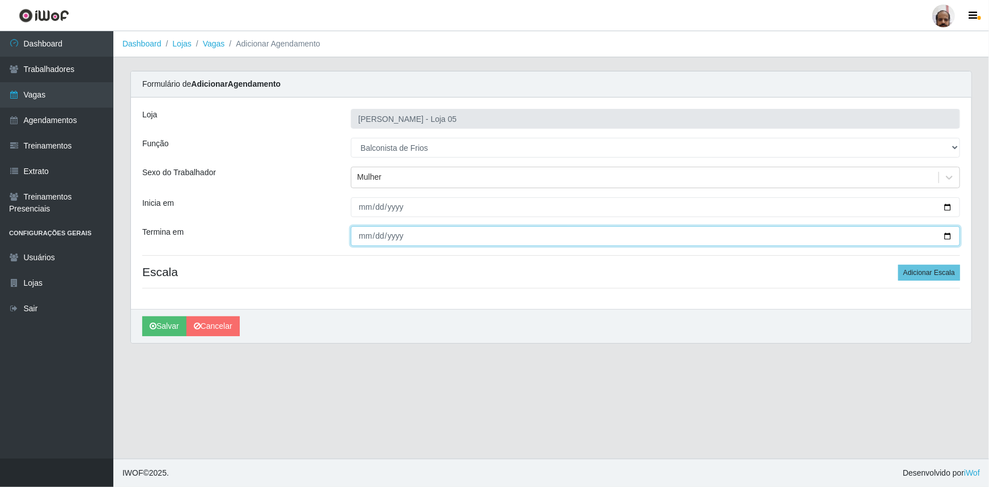
click at [946, 234] on input "Termina em" at bounding box center [655, 236] width 609 height 20
type input "[DATE]"
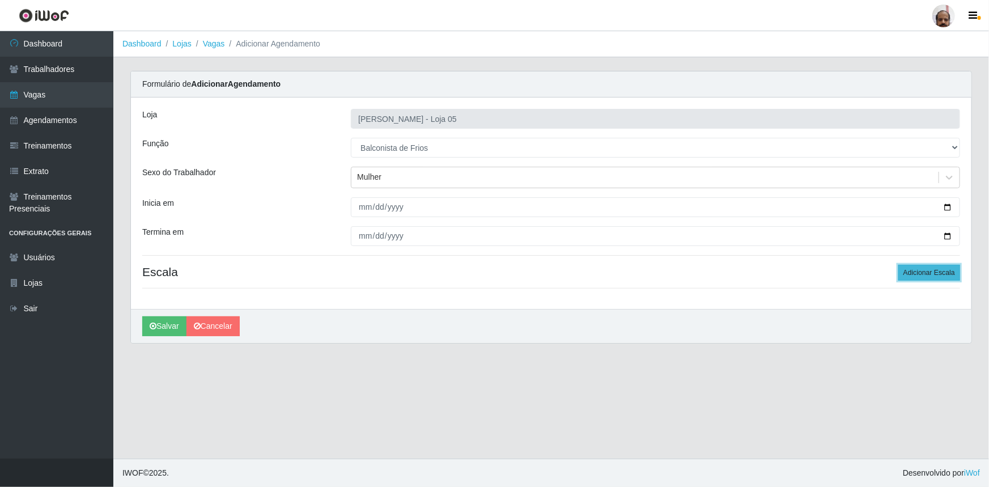
click at [942, 273] on button "Adicionar Escala" at bounding box center [930, 273] width 62 height 16
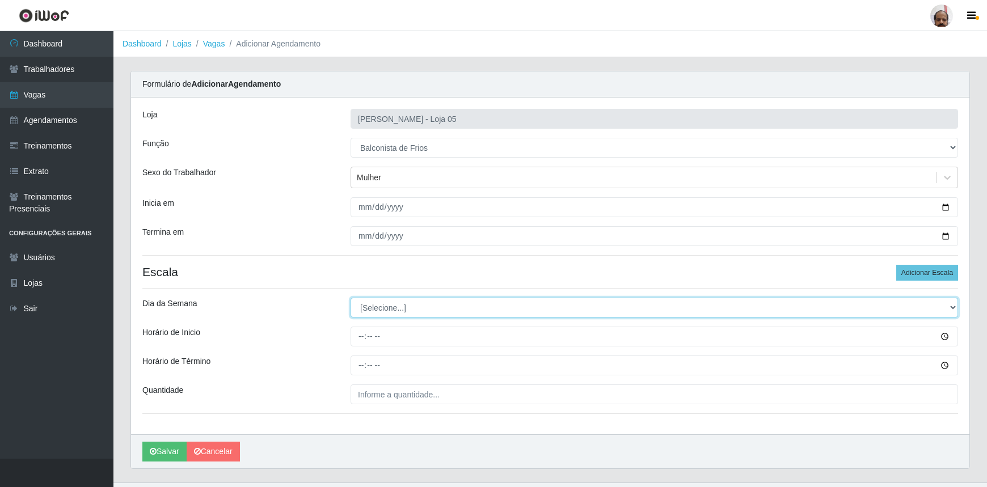
drag, startPoint x: 950, startPoint y: 307, endPoint x: 916, endPoint y: 315, distance: 34.5
click at [950, 307] on select "[Selecione...] Segunda Terça Quarta Quinta Sexta Sábado Domingo" at bounding box center [653, 308] width 607 height 20
select select "2"
click at [350, 298] on select "[Selecione...] Segunda Terça Quarta Quinta Sexta Sábado Domingo" at bounding box center [653, 308] width 607 height 20
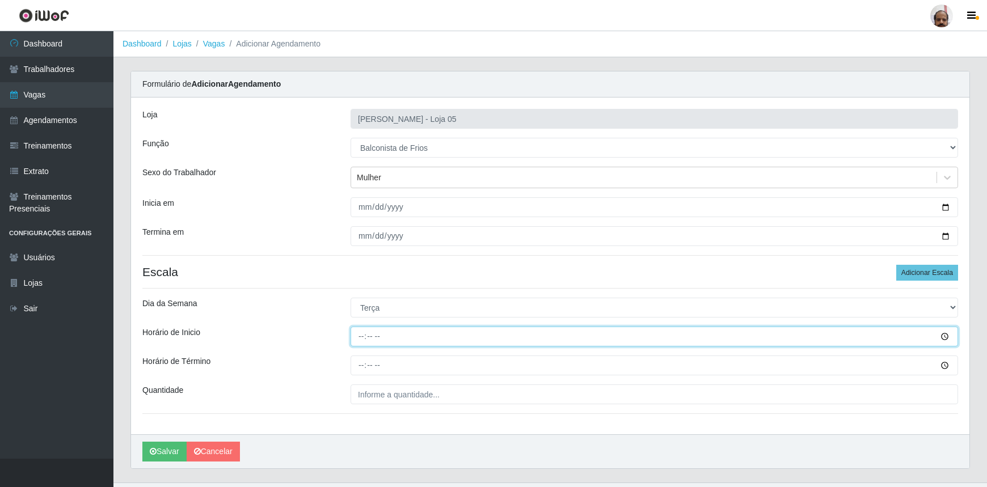
click at [357, 336] on input "Horário de Inicio" at bounding box center [653, 337] width 607 height 20
type input "08:00"
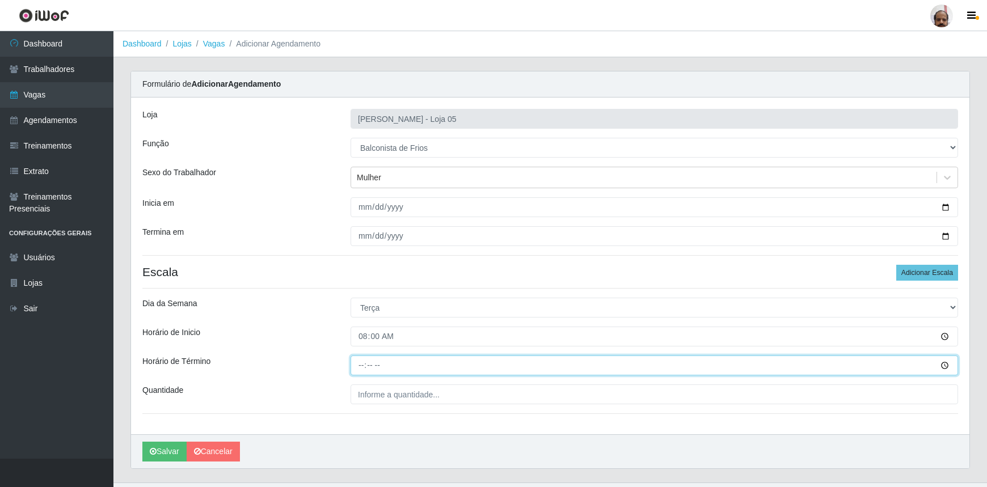
click at [361, 367] on input "Horário de Término" at bounding box center [653, 365] width 607 height 20
type input "14:00"
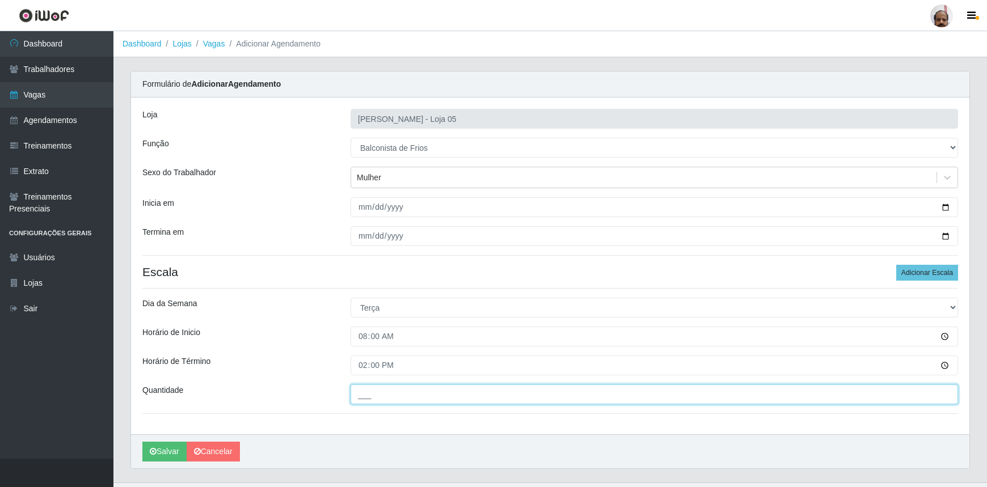
click at [362, 396] on input "___" at bounding box center [653, 394] width 607 height 20
type input "2__"
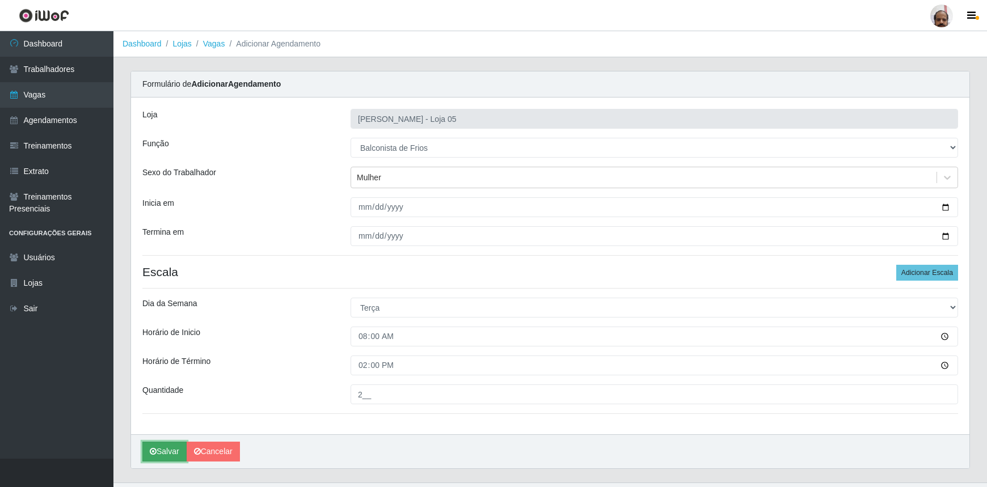
click at [173, 448] on button "Salvar" at bounding box center [164, 452] width 44 height 20
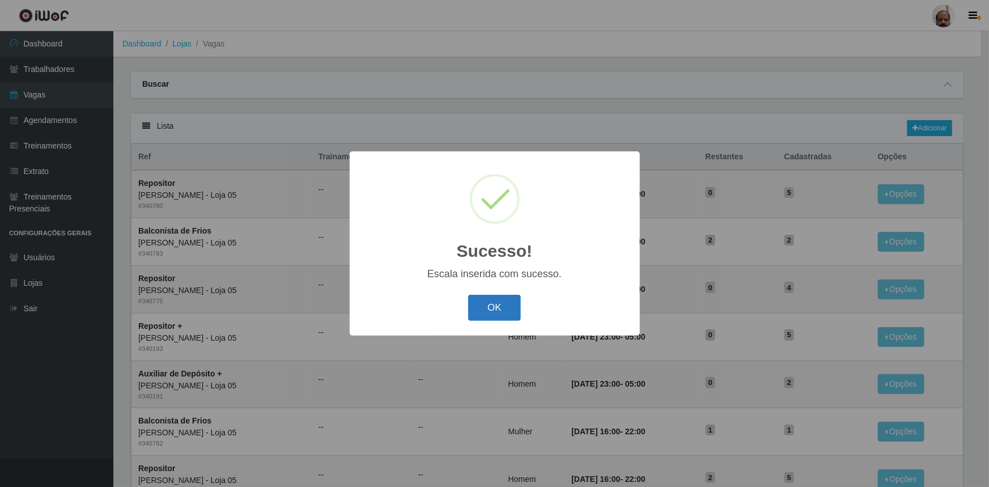
click at [507, 314] on button "OK" at bounding box center [494, 308] width 53 height 27
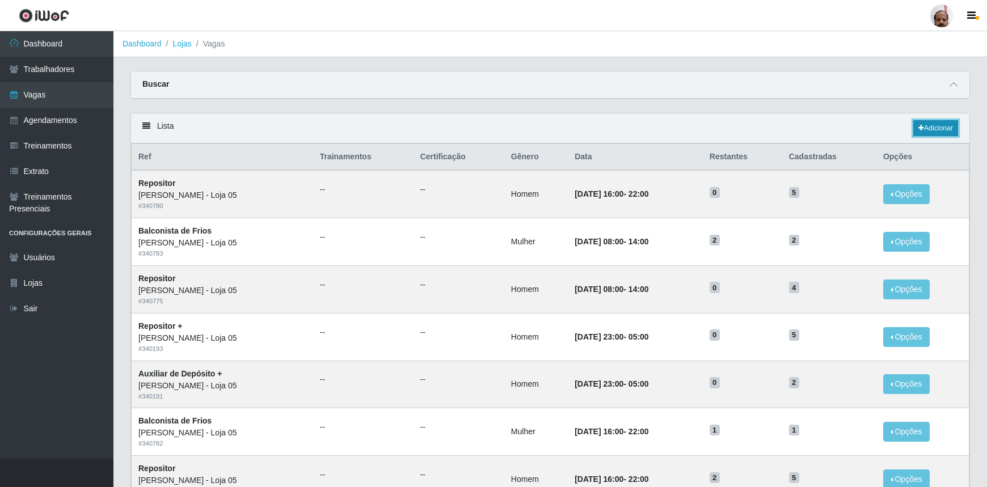
click at [949, 128] on link "Adicionar" at bounding box center [935, 128] width 45 height 16
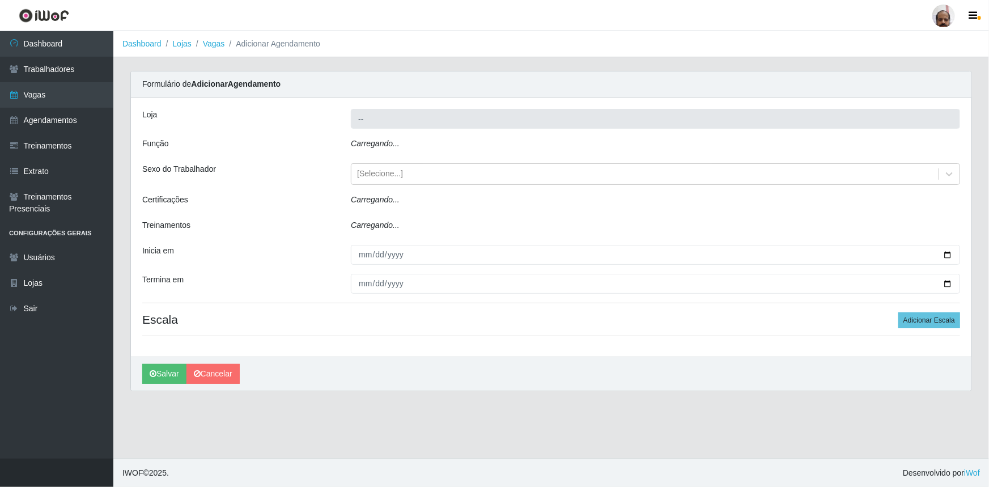
type input "[PERSON_NAME] - Loja 05"
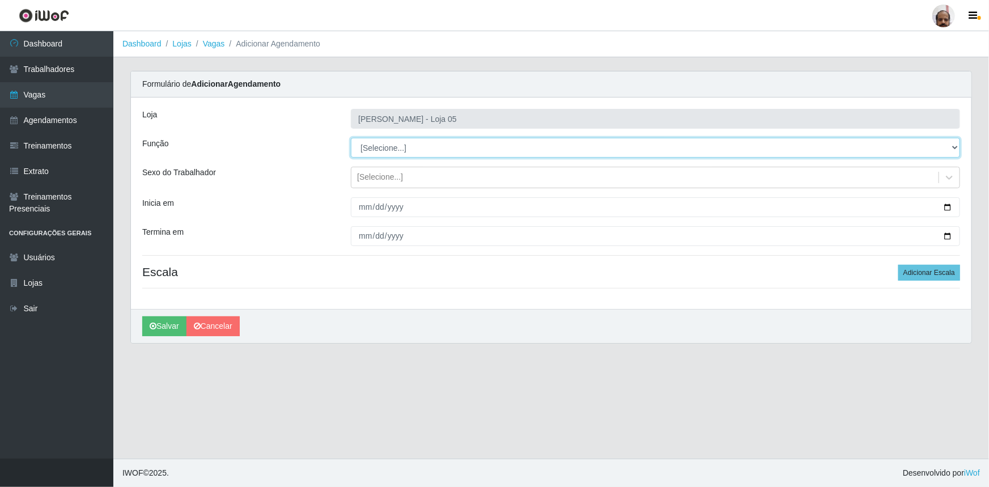
click at [954, 145] on select "[Selecione...] ASG ASG + ASG ++ Auxiliar de Depósito Auxiliar de Depósito + Aux…" at bounding box center [655, 148] width 609 height 20
select select "118"
click at [351, 138] on select "[Selecione...] ASG ASG + ASG ++ Auxiliar de Depósito Auxiliar de Depósito + Aux…" at bounding box center [655, 148] width 609 height 20
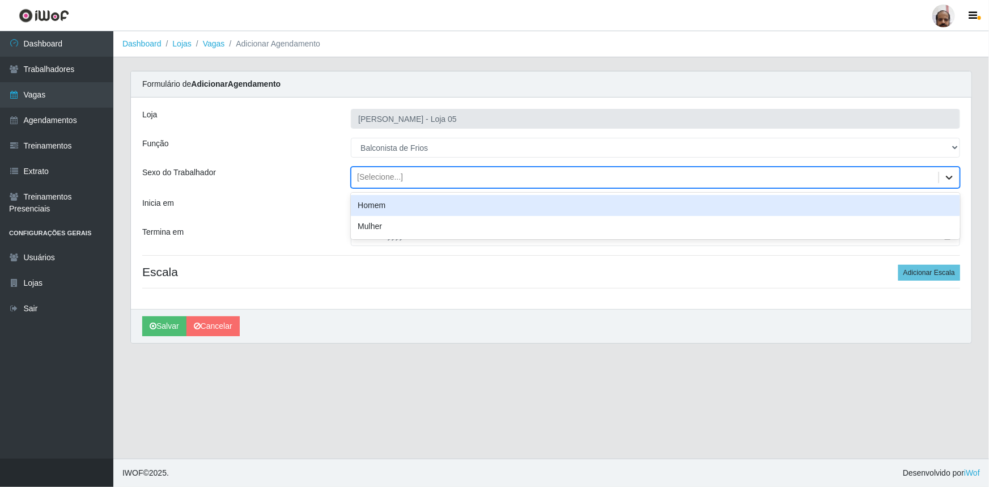
click at [951, 176] on icon at bounding box center [949, 177] width 11 height 11
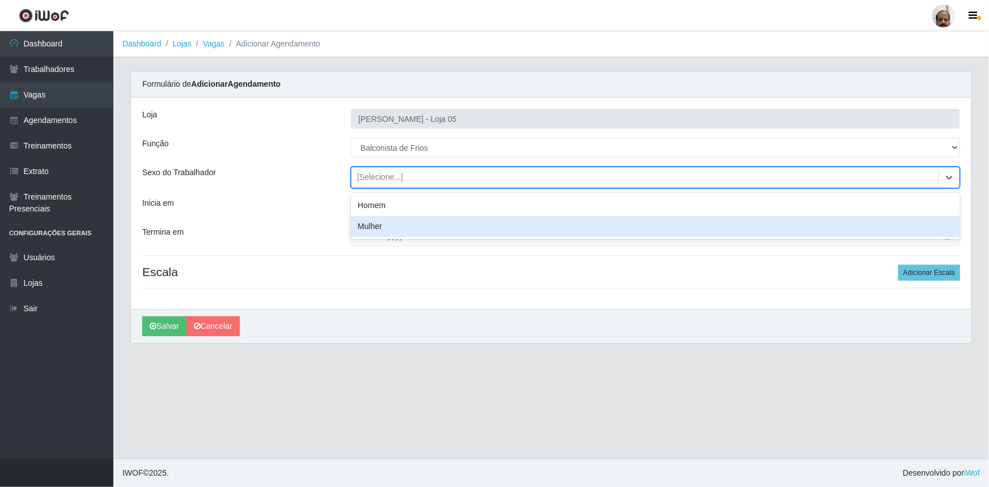
click at [389, 226] on div "Mulher" at bounding box center [655, 226] width 609 height 21
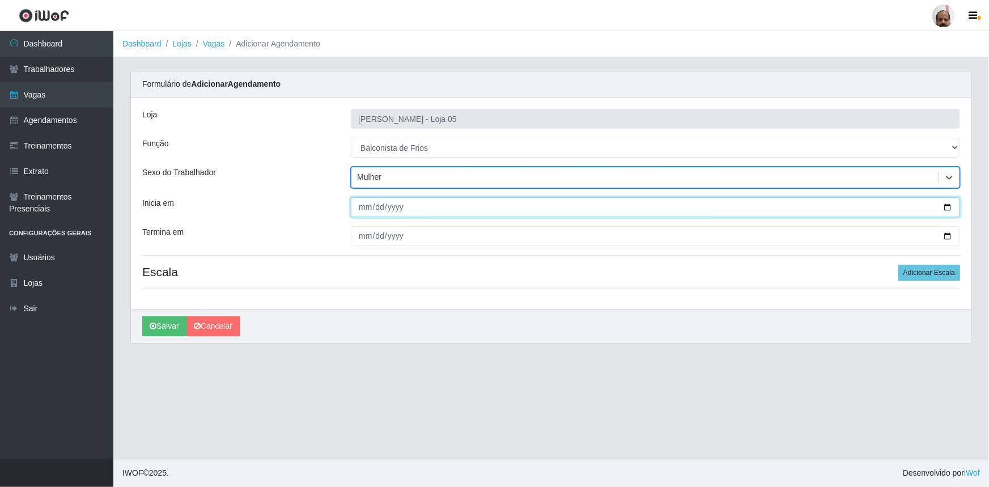
click at [949, 207] on input "Inicia em" at bounding box center [655, 207] width 609 height 20
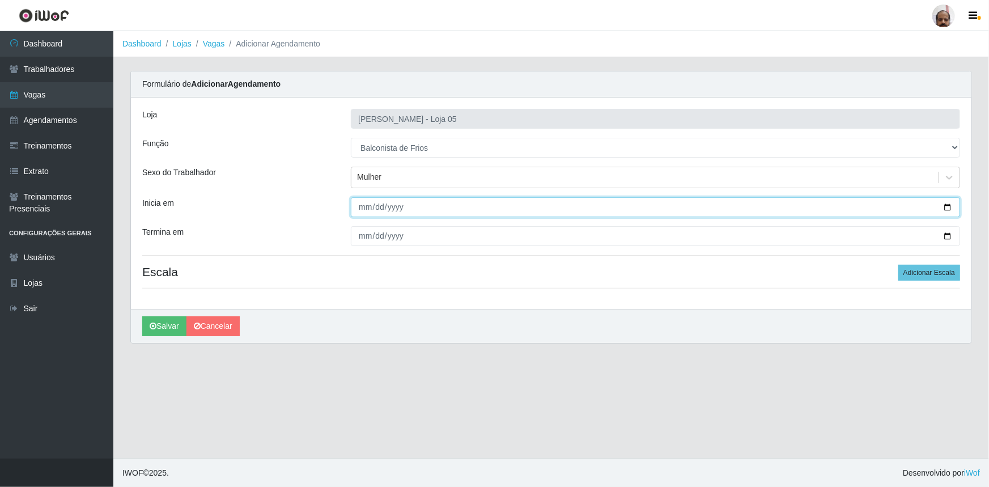
type input "[DATE]"
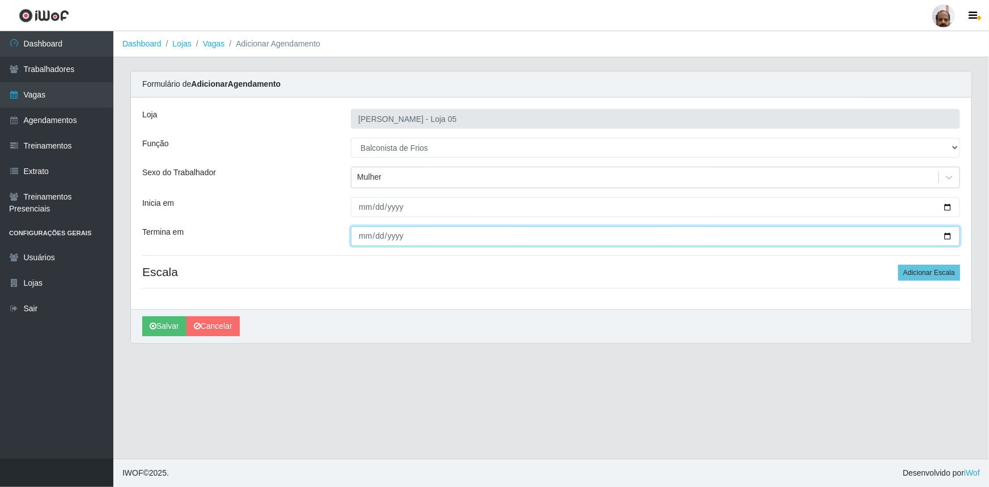
click at [949, 232] on input "Termina em" at bounding box center [655, 236] width 609 height 20
type input "[DATE]"
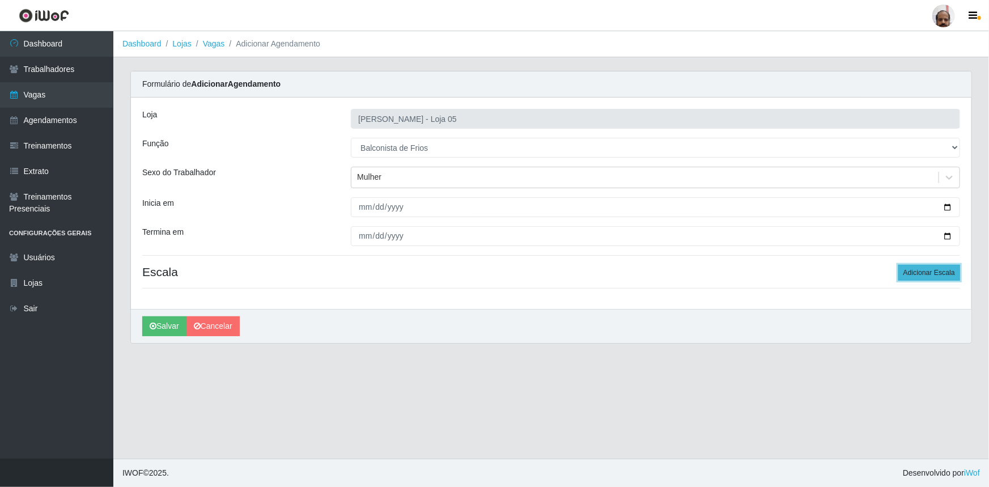
click at [941, 274] on button "Adicionar Escala" at bounding box center [930, 273] width 62 height 16
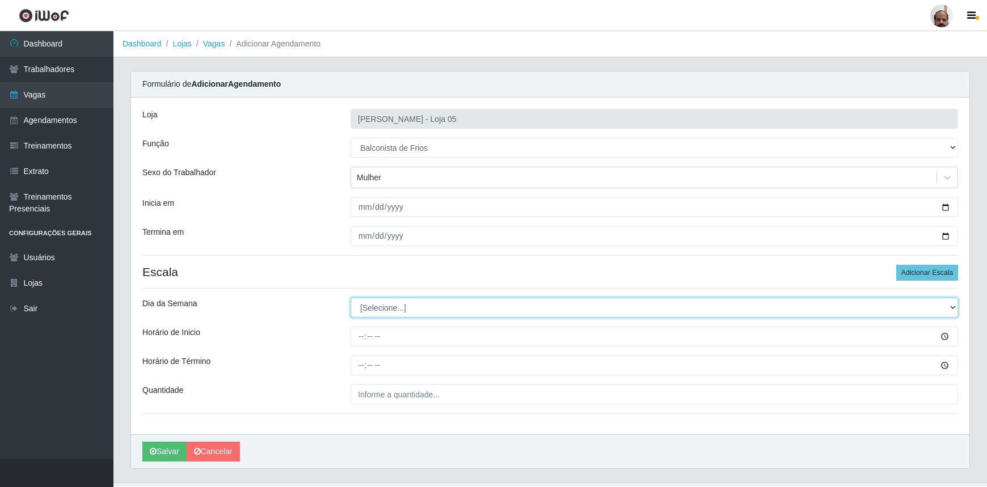
click at [951, 304] on select "[Selecione...] Segunda Terça Quarta Quinta Sexta Sábado Domingo" at bounding box center [653, 308] width 607 height 20
select select "2"
click at [350, 298] on select "[Selecione...] Segunda Terça Quarta Quinta Sexta Sábado Domingo" at bounding box center [653, 308] width 607 height 20
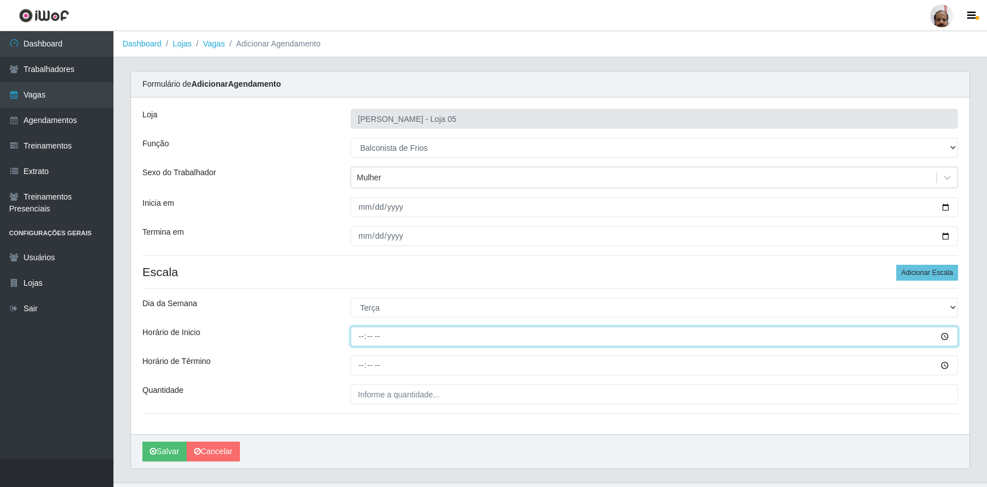
click at [356, 337] on input "Horário de Inicio" at bounding box center [653, 337] width 607 height 20
type input "16:00"
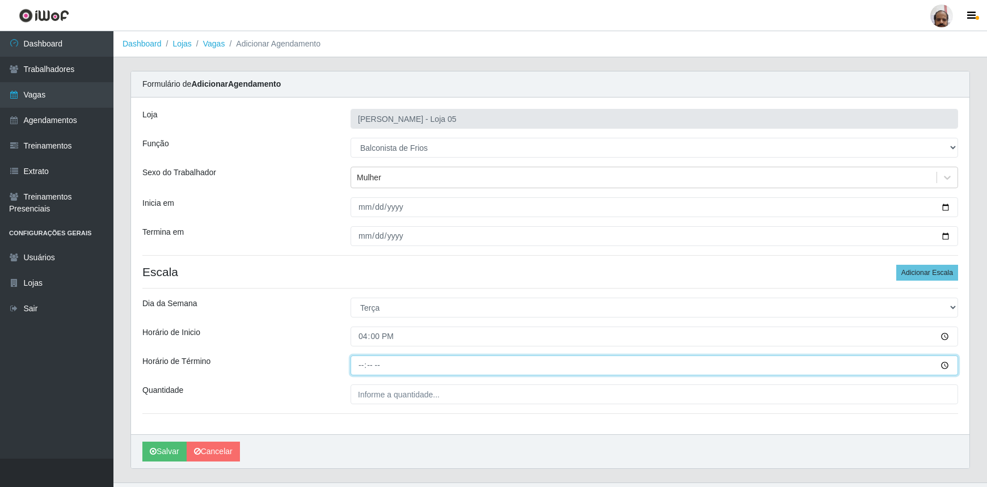
click at [357, 367] on input "Horário de Término" at bounding box center [653, 365] width 607 height 20
type input "22:00"
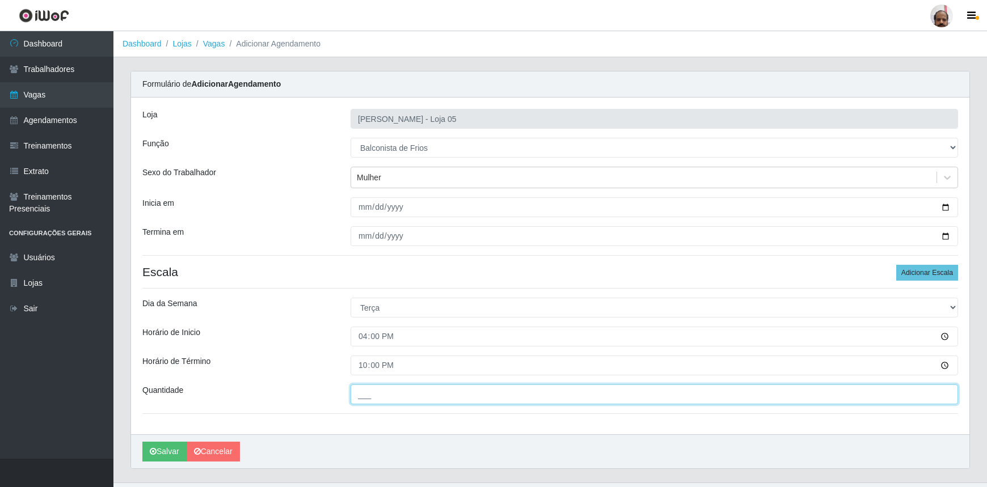
click at [362, 389] on input "___" at bounding box center [653, 394] width 607 height 20
type input "1__"
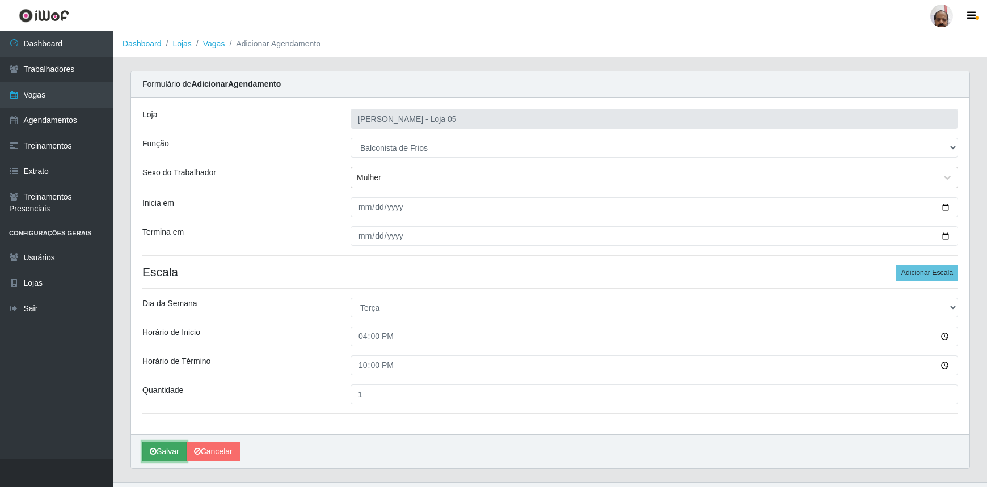
click at [161, 450] on button "Salvar" at bounding box center [164, 452] width 44 height 20
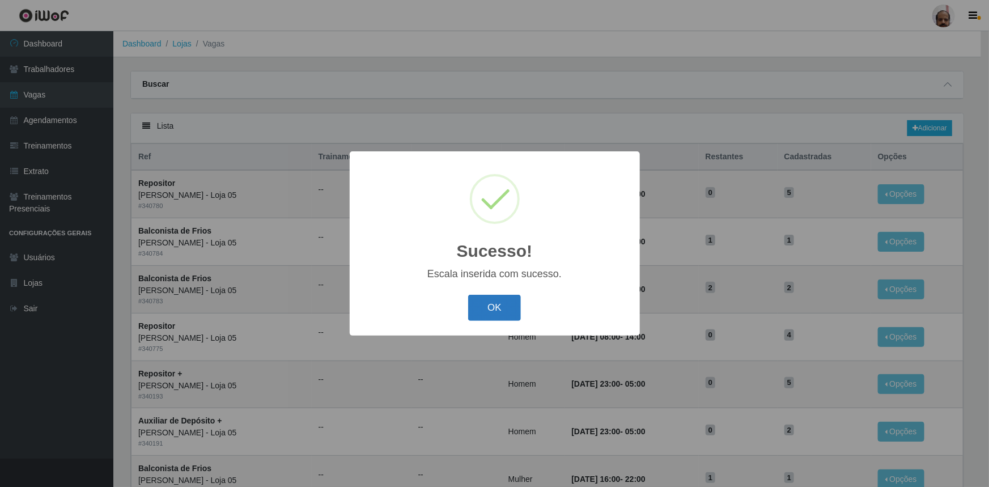
click at [504, 311] on button "OK" at bounding box center [494, 308] width 53 height 27
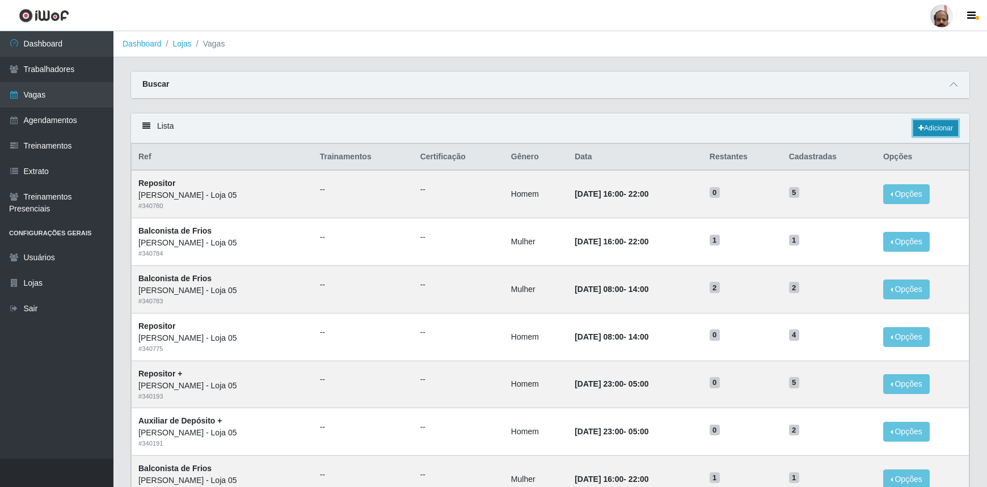
click at [944, 134] on link "Adicionar" at bounding box center [935, 128] width 45 height 16
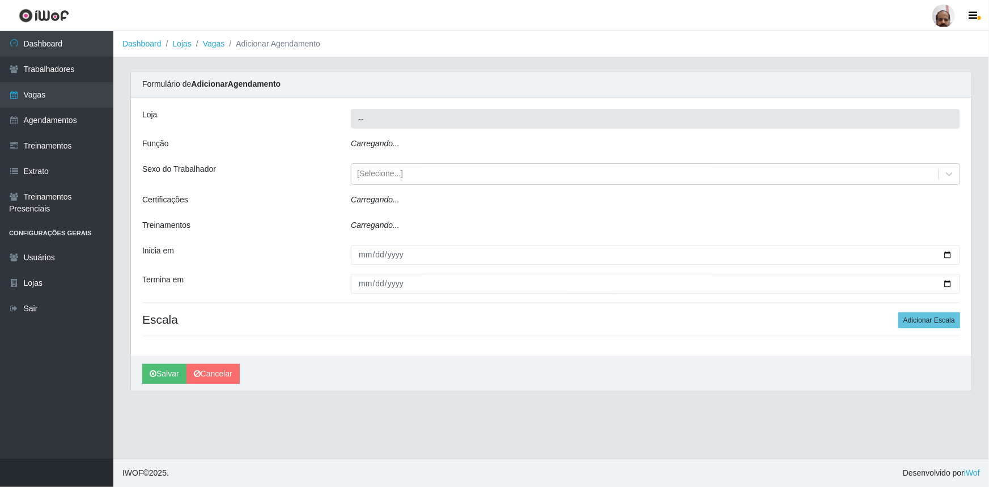
type input "[PERSON_NAME] - Loja 05"
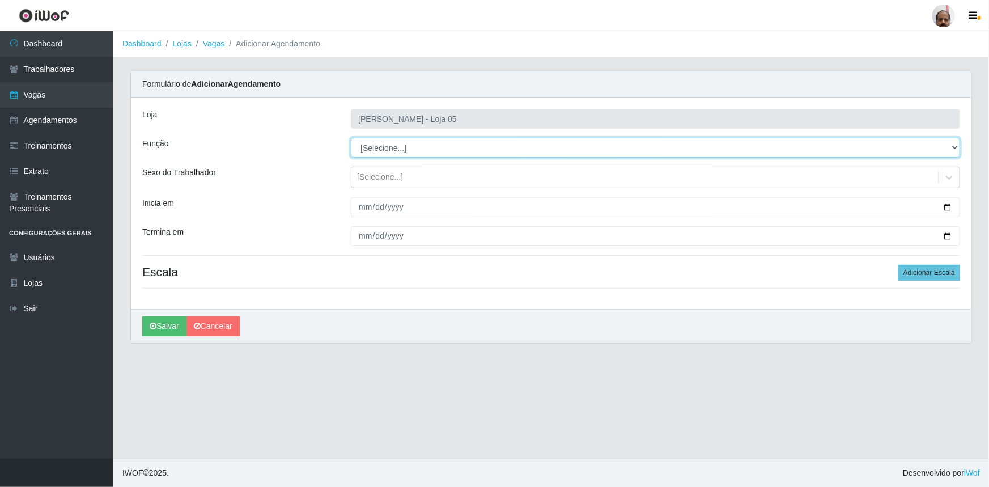
drag, startPoint x: 956, startPoint y: 146, endPoint x: 950, endPoint y: 148, distance: 6.1
click at [956, 146] on select "[Selecione...] ASG ASG + ASG ++ Auxiliar de Depósito Auxiliar de Depósito + Aux…" at bounding box center [655, 148] width 609 height 20
select select "112"
click at [351, 138] on select "[Selecione...] ASG ASG + ASG ++ Auxiliar de Depósito Auxiliar de Depósito + Aux…" at bounding box center [655, 148] width 609 height 20
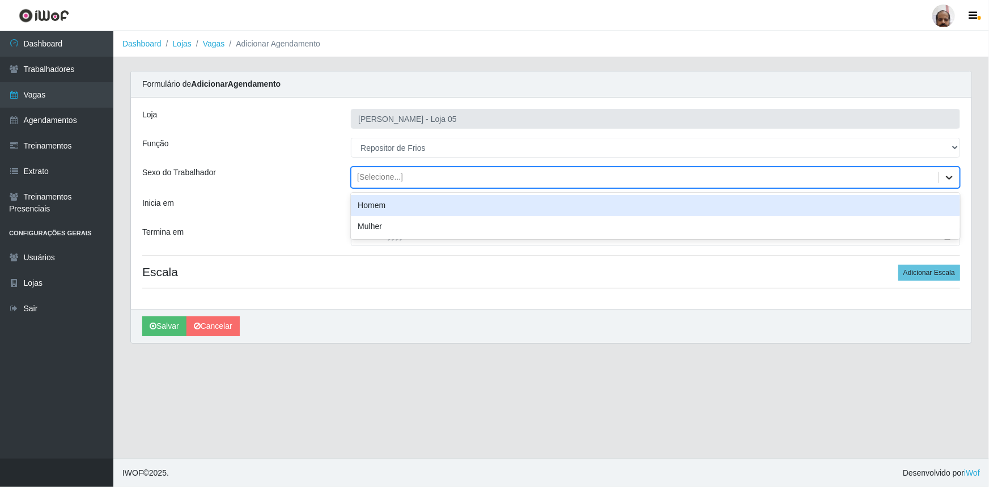
click at [949, 181] on icon at bounding box center [949, 177] width 11 height 11
click at [382, 202] on div "Homem" at bounding box center [655, 205] width 609 height 21
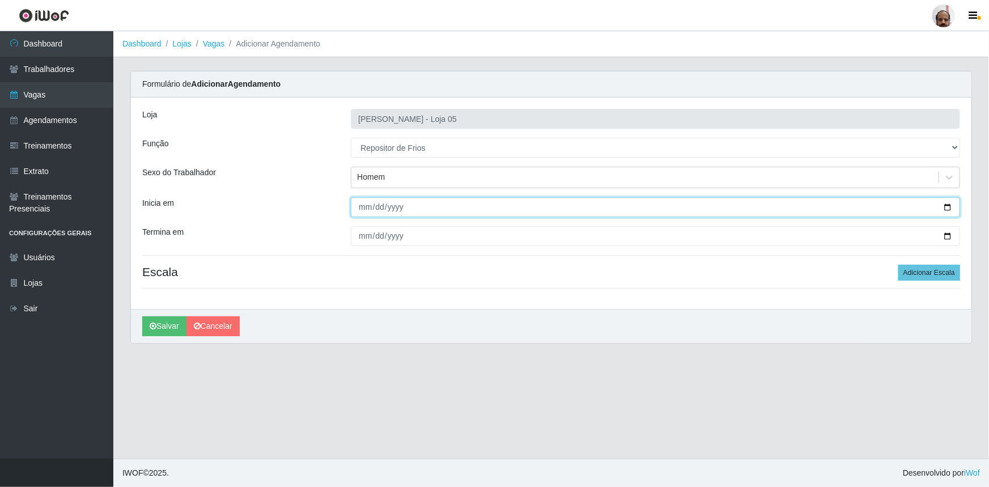
click at [947, 205] on input "Inicia em" at bounding box center [655, 207] width 609 height 20
type input "[DATE]"
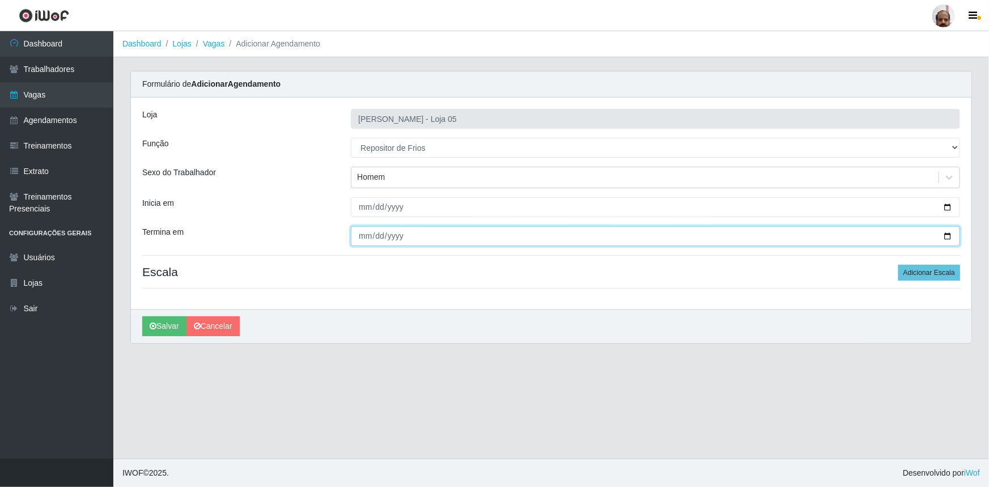
click at [947, 235] on input "Termina em" at bounding box center [655, 236] width 609 height 20
type input "[DATE]"
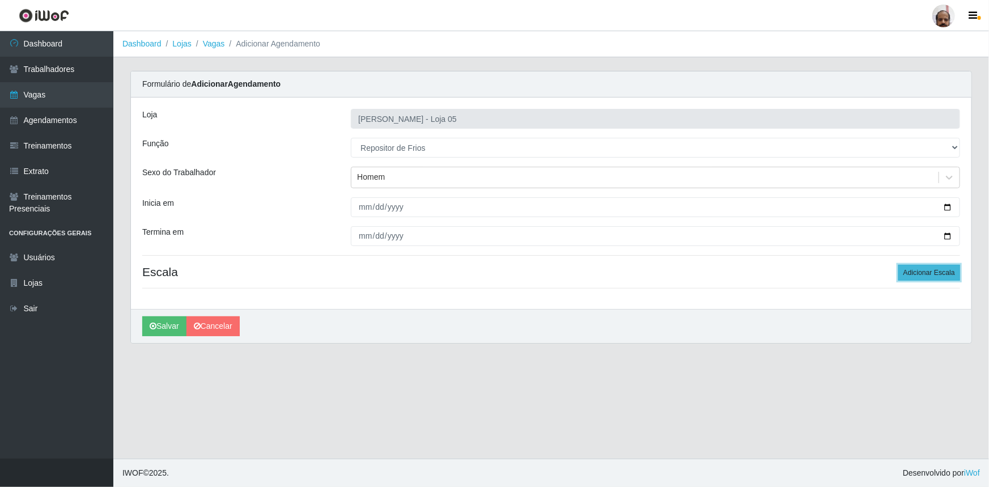
click at [947, 273] on button "Adicionar Escala" at bounding box center [930, 273] width 62 height 16
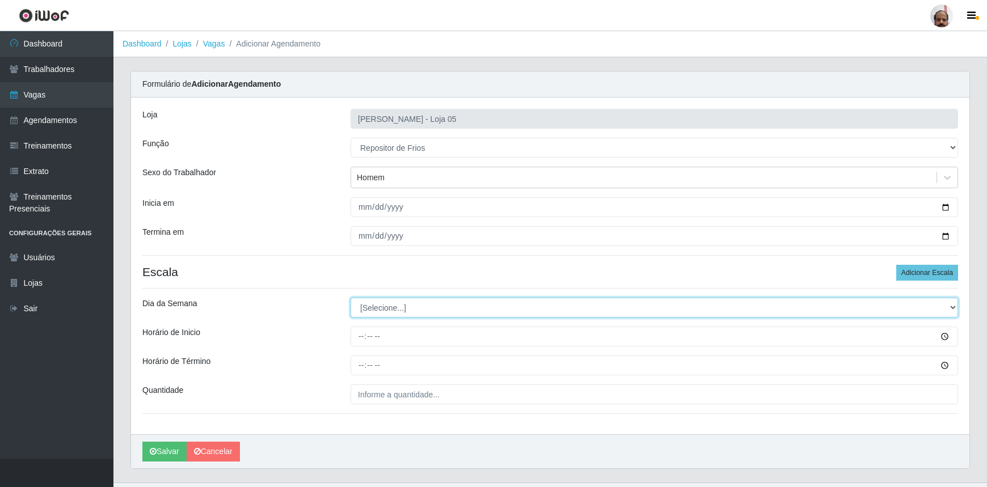
click at [953, 307] on select "[Selecione...] Segunda Terça Quarta Quinta Sexta Sábado Domingo" at bounding box center [653, 308] width 607 height 20
select select "1"
click at [350, 298] on select "[Selecione...] Segunda Terça Quarta Quinta Sexta Sábado Domingo" at bounding box center [653, 308] width 607 height 20
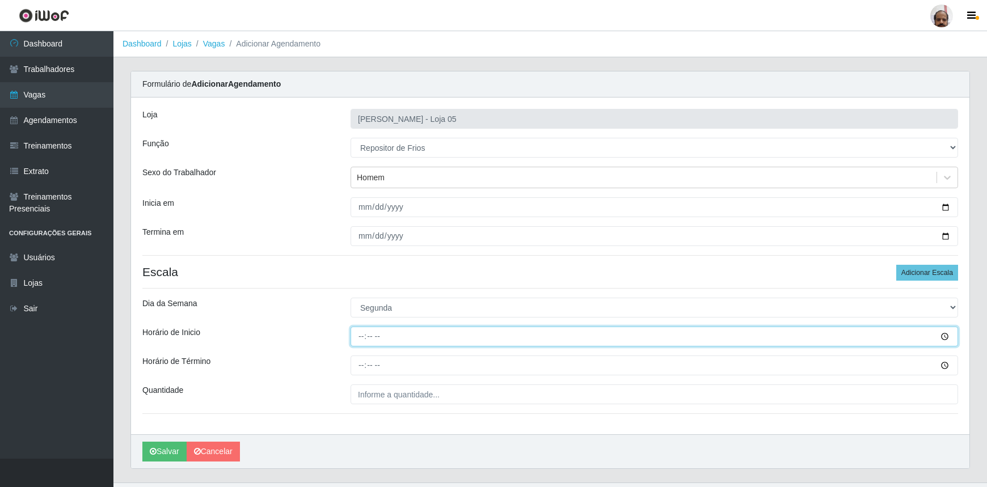
click at [363, 337] on input "Horário de Inicio" at bounding box center [653, 337] width 607 height 20
type input "08:00"
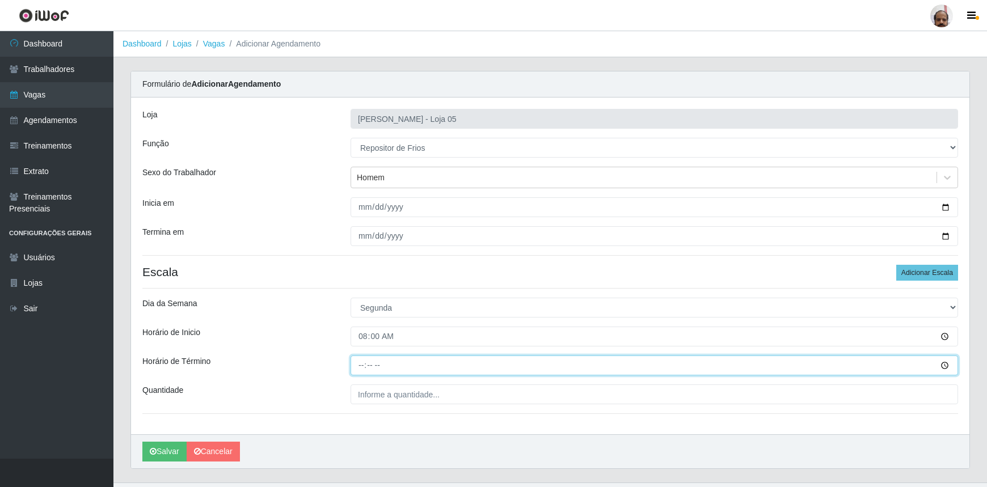
click at [361, 366] on input "Horário de Término" at bounding box center [653, 365] width 607 height 20
type input "14:00"
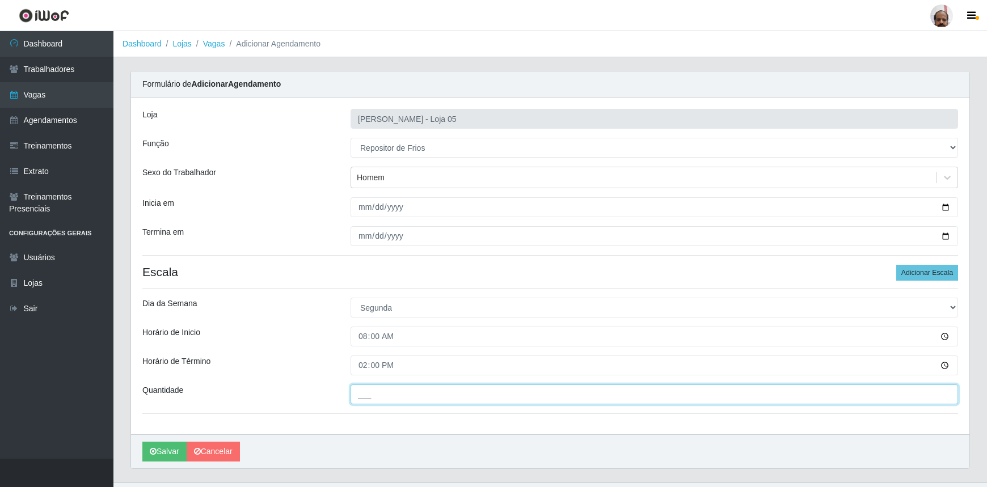
click at [367, 399] on input "___" at bounding box center [653, 394] width 607 height 20
type input "2__"
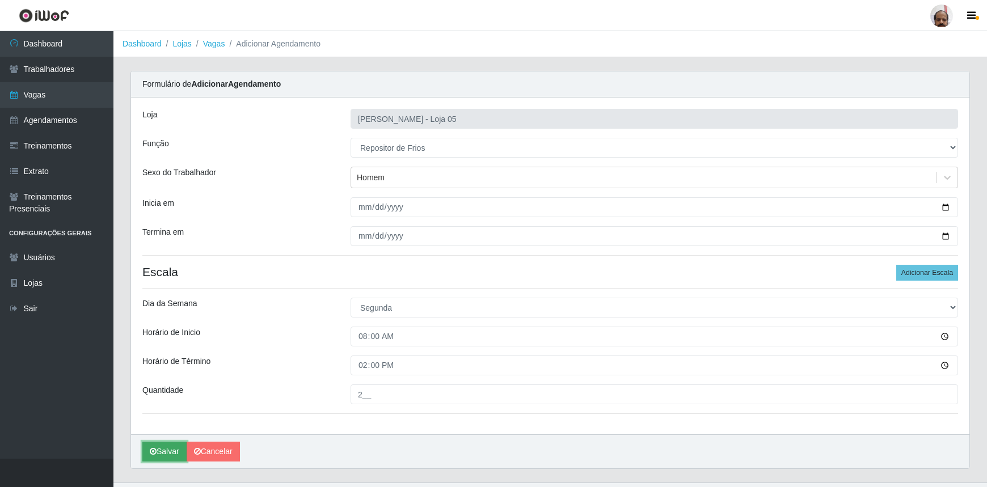
click at [159, 455] on button "Salvar" at bounding box center [164, 452] width 44 height 20
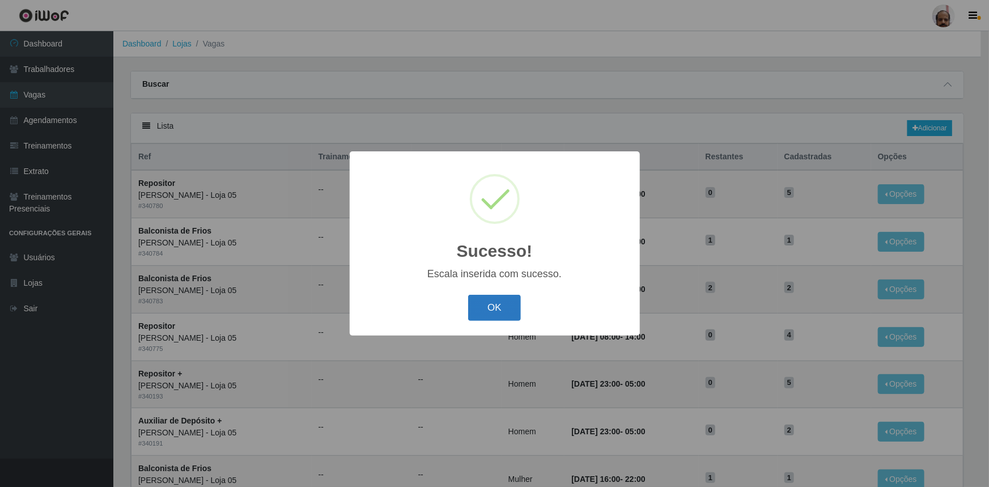
click at [501, 307] on button "OK" at bounding box center [494, 308] width 53 height 27
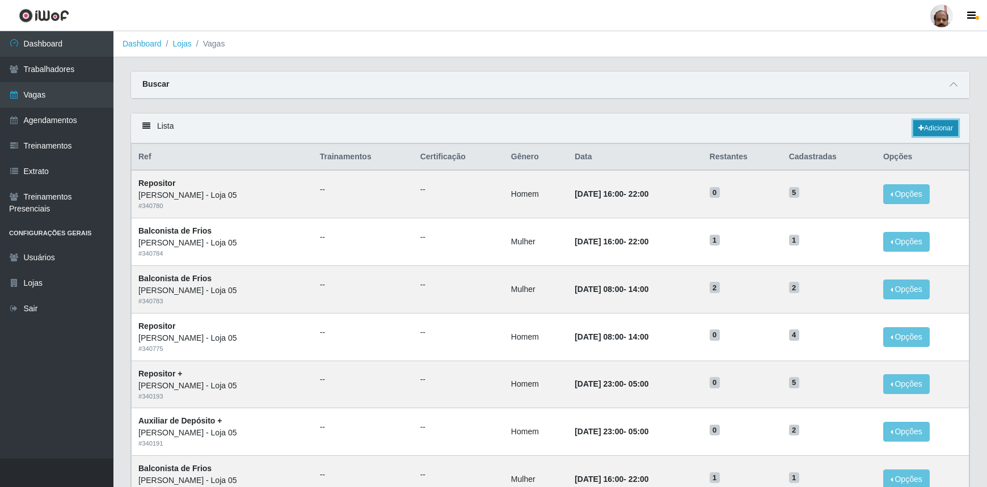
click at [945, 123] on link "Adicionar" at bounding box center [935, 128] width 45 height 16
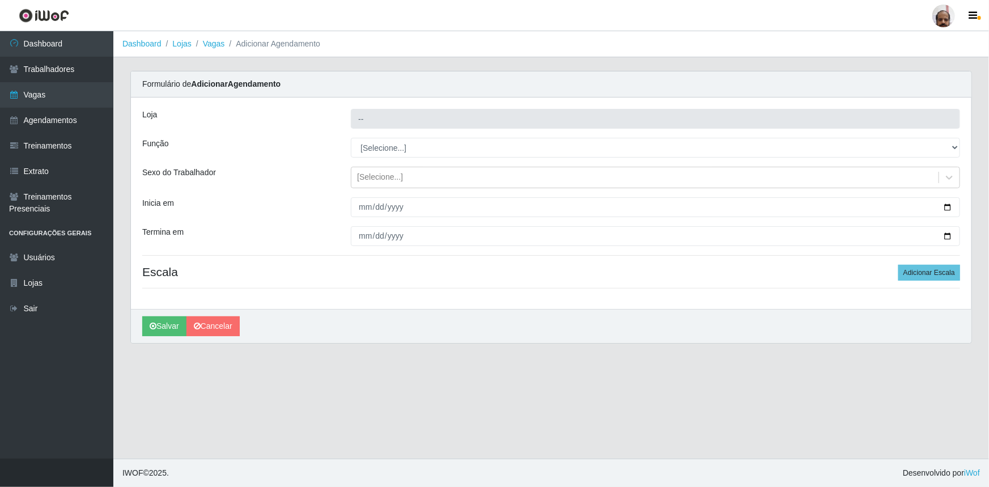
type input "[PERSON_NAME] - Loja 05"
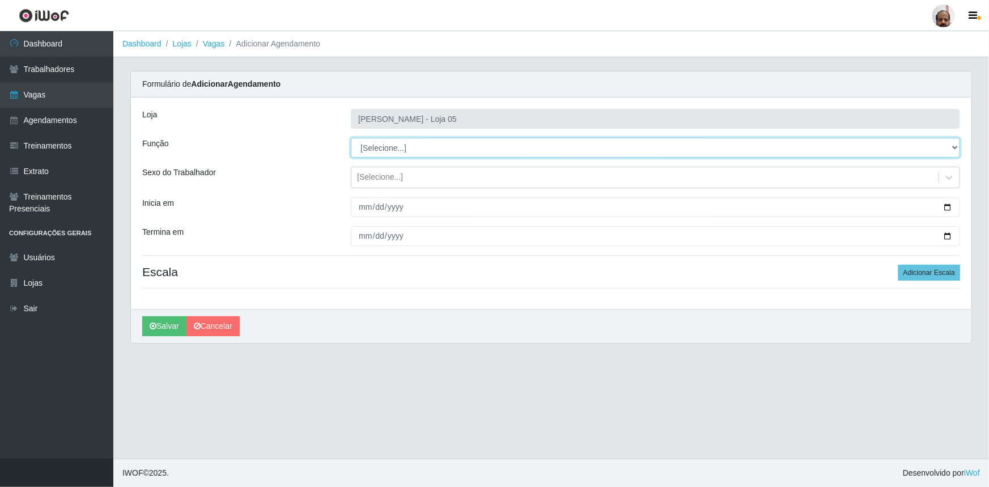
drag, startPoint x: 957, startPoint y: 147, endPoint x: 945, endPoint y: 156, distance: 15.1
click at [957, 147] on select "[Selecione...] ASG ASG + ASG ++ Auxiliar de Depósito Auxiliar de Depósito + Aux…" at bounding box center [655, 148] width 609 height 20
select select "112"
click at [351, 138] on select "[Selecione...] ASG ASG + ASG ++ Auxiliar de Depósito Auxiliar de Depósito + Aux…" at bounding box center [655, 148] width 609 height 20
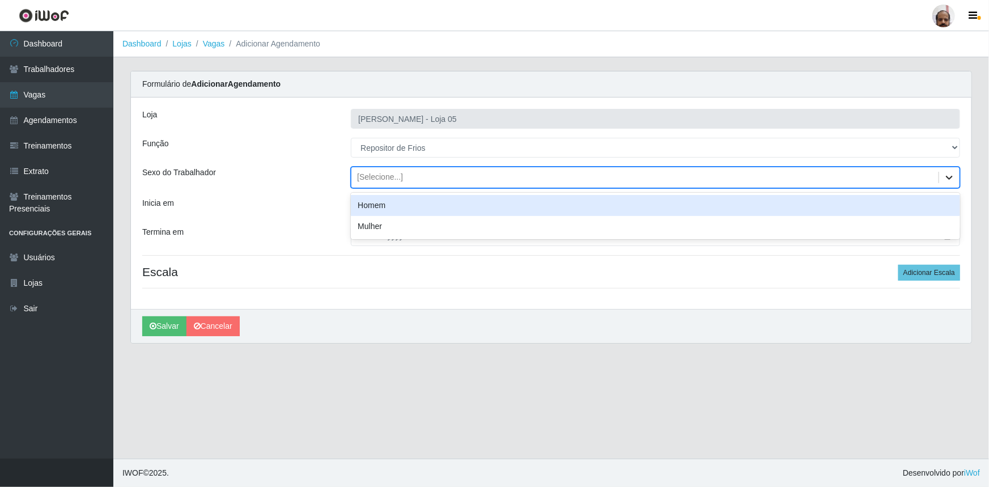
click at [952, 177] on icon at bounding box center [949, 178] width 7 height 4
click at [413, 212] on div "Homem" at bounding box center [655, 205] width 609 height 21
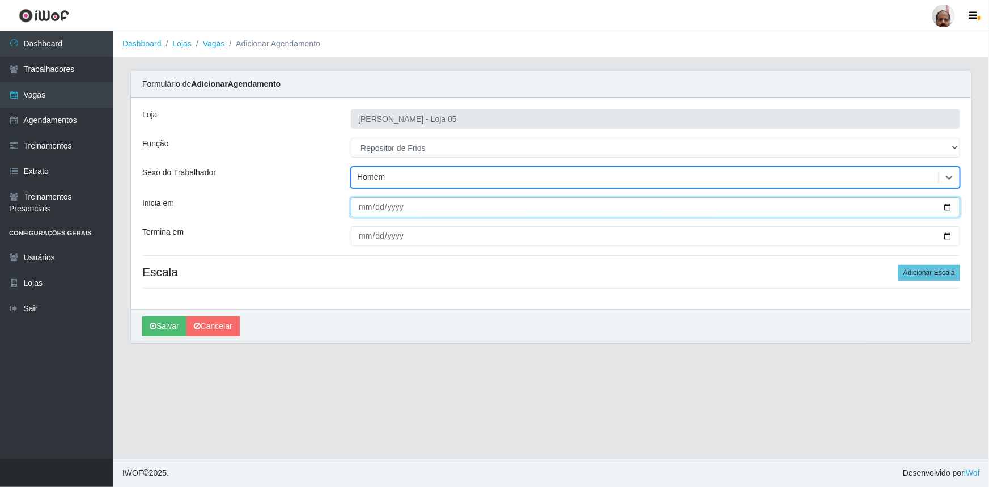
click at [949, 206] on input "Inicia em" at bounding box center [655, 207] width 609 height 20
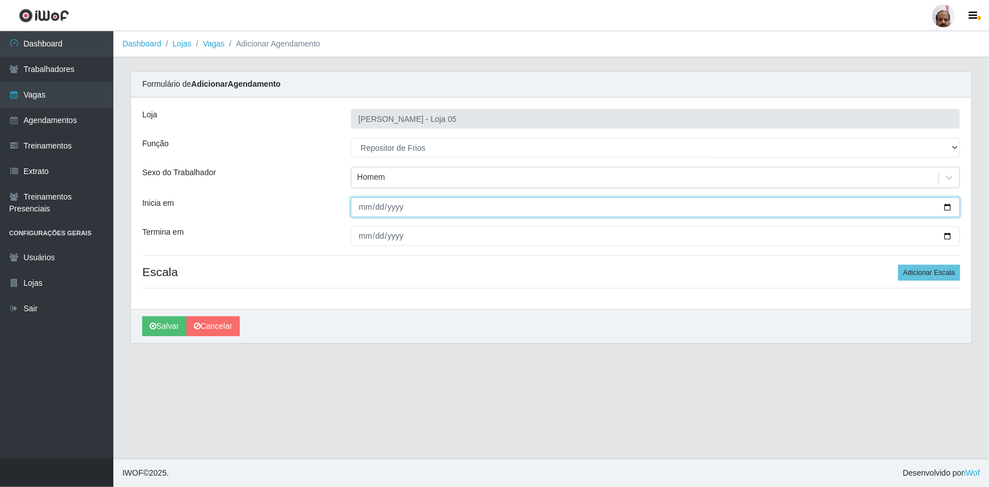
type input "[DATE]"
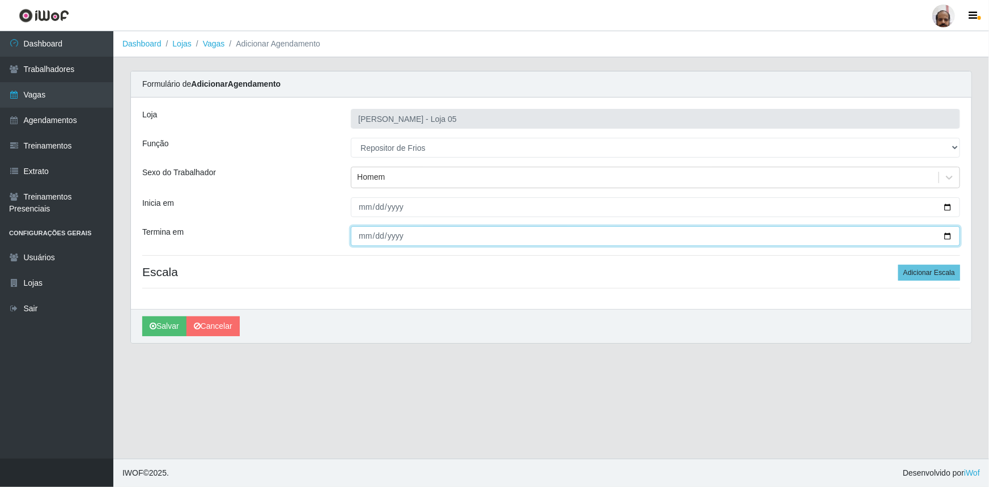
click at [947, 235] on input "Termina em" at bounding box center [655, 236] width 609 height 20
type input "[DATE]"
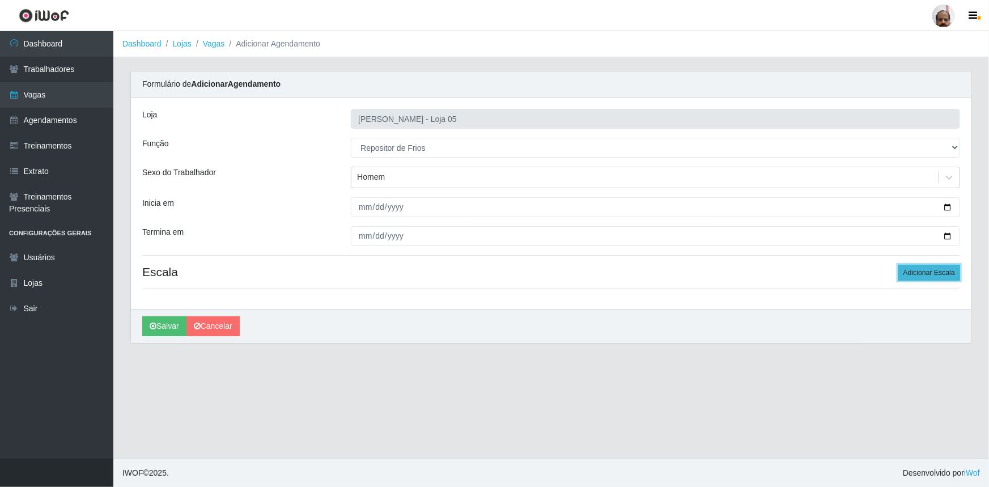
click at [939, 277] on button "Adicionar Escala" at bounding box center [930, 273] width 62 height 16
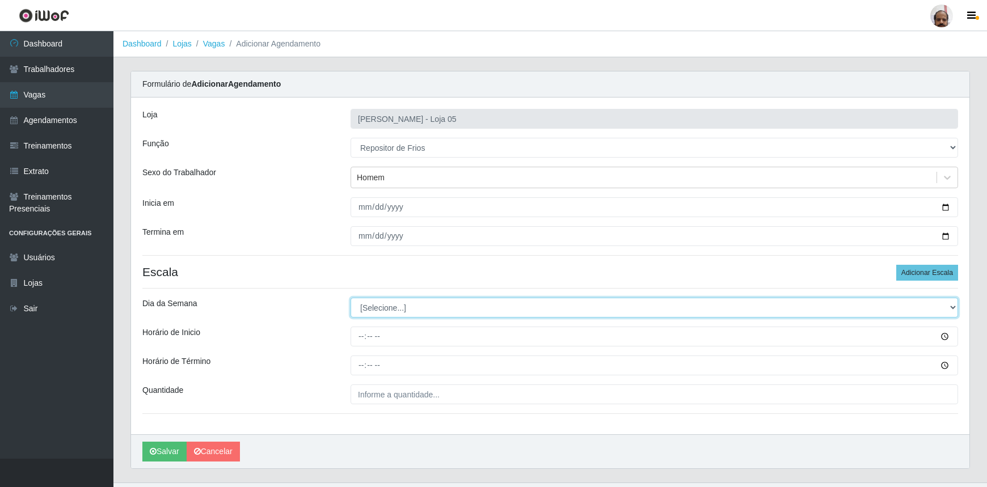
click at [952, 307] on select "[Selecione...] Segunda Terça Quarta Quinta Sexta Sábado Domingo" at bounding box center [653, 308] width 607 height 20
select select "1"
click at [350, 298] on select "[Selecione...] Segunda Terça Quarta Quinta Sexta Sábado Domingo" at bounding box center [653, 308] width 607 height 20
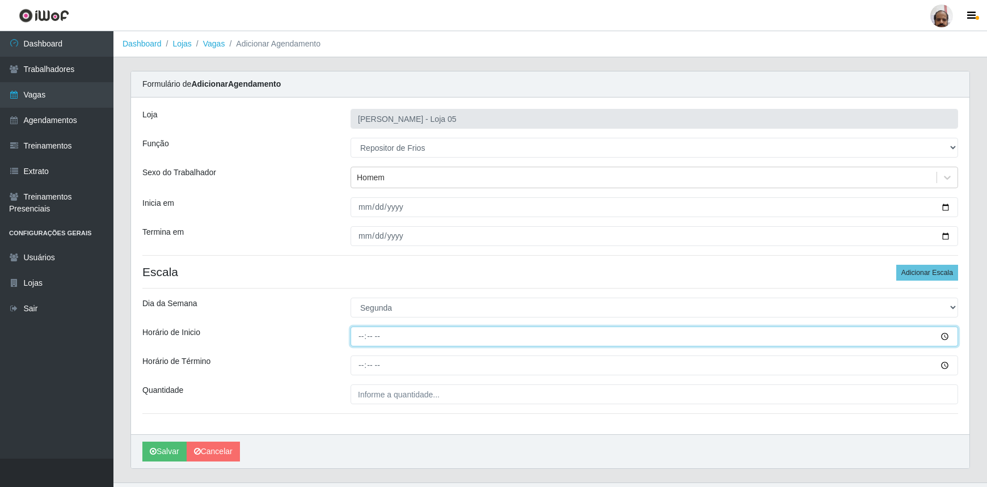
click at [360, 338] on input "Horário de Inicio" at bounding box center [653, 337] width 607 height 20
type input "16:00"
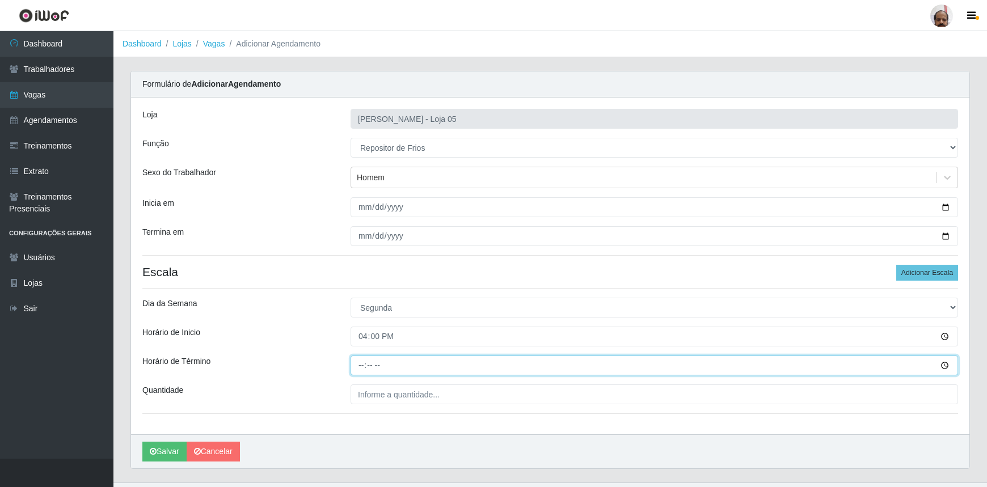
click at [359, 363] on input "Horário de Término" at bounding box center [653, 365] width 607 height 20
type input "22:00"
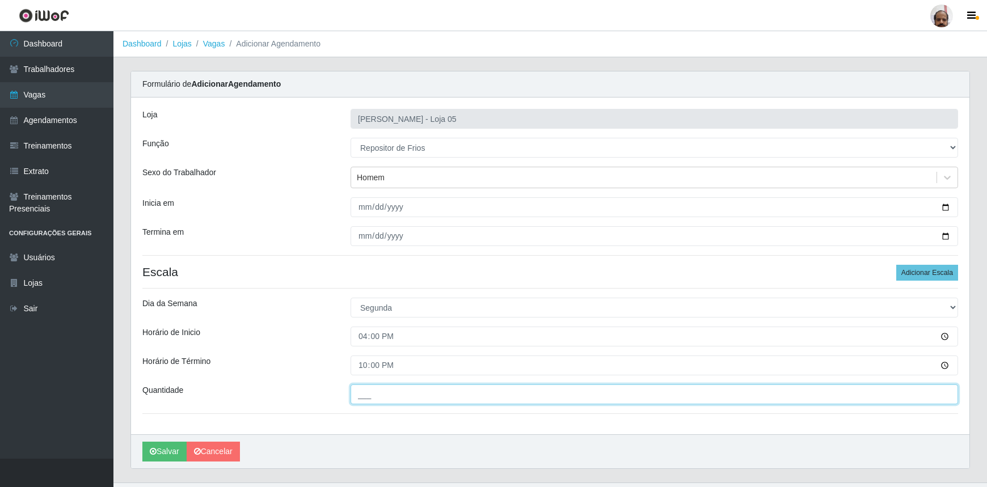
click at [363, 393] on input "___" at bounding box center [653, 394] width 607 height 20
type input "1__"
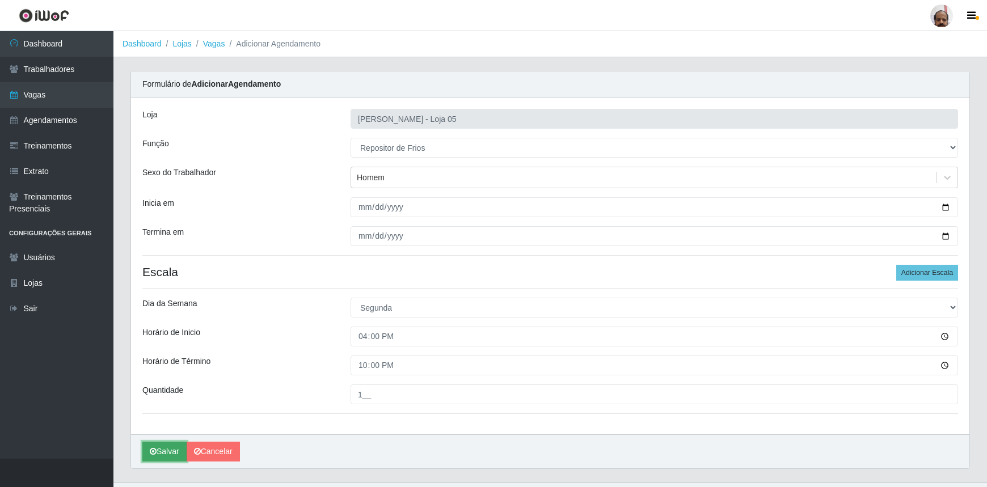
click at [171, 450] on button "Salvar" at bounding box center [164, 452] width 44 height 20
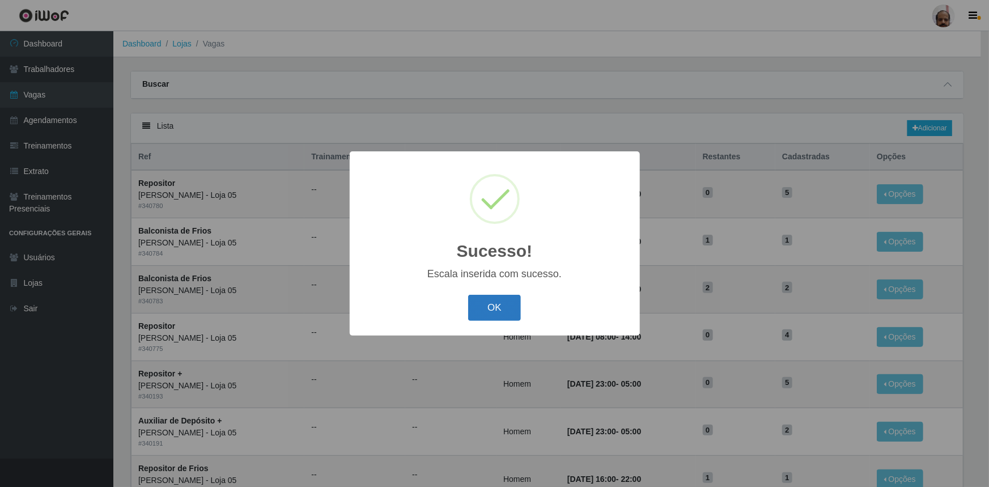
click at [507, 320] on button "OK" at bounding box center [494, 308] width 53 height 27
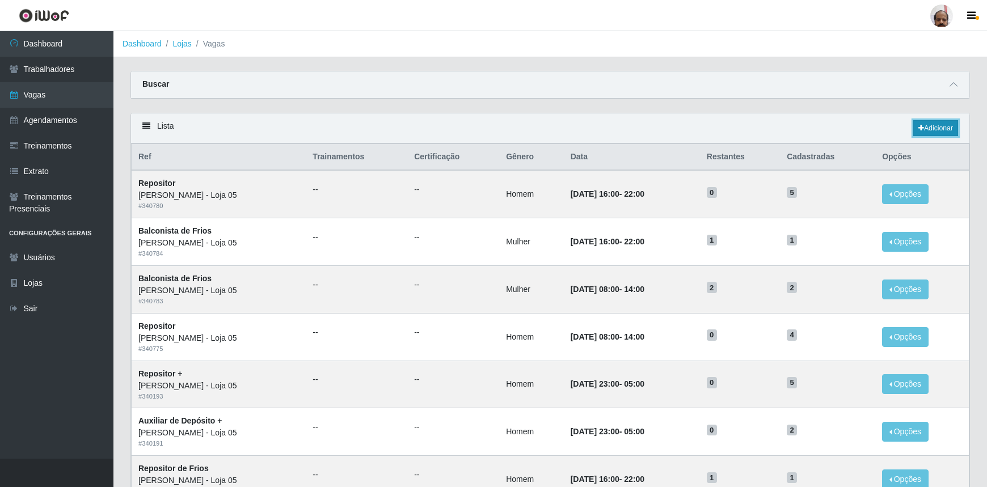
click at [935, 134] on link "Adicionar" at bounding box center [935, 128] width 45 height 16
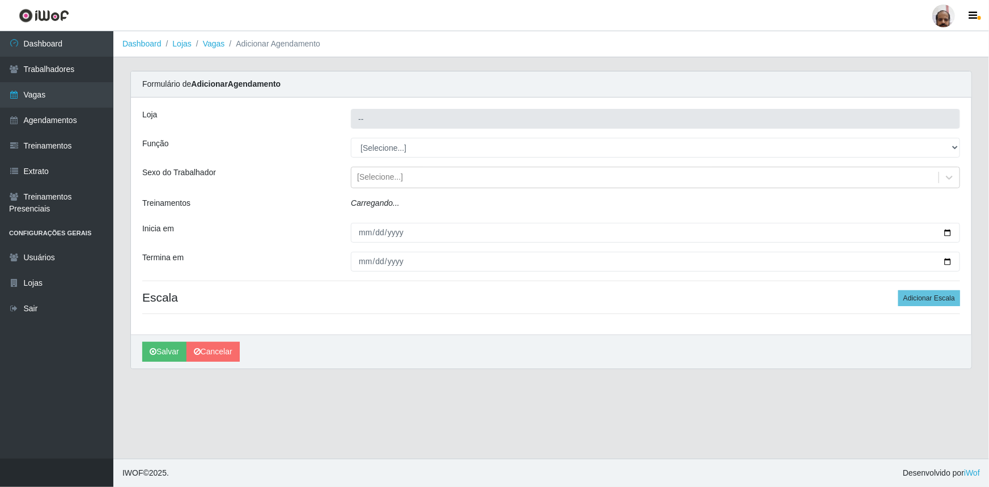
type input "[PERSON_NAME] - Loja 05"
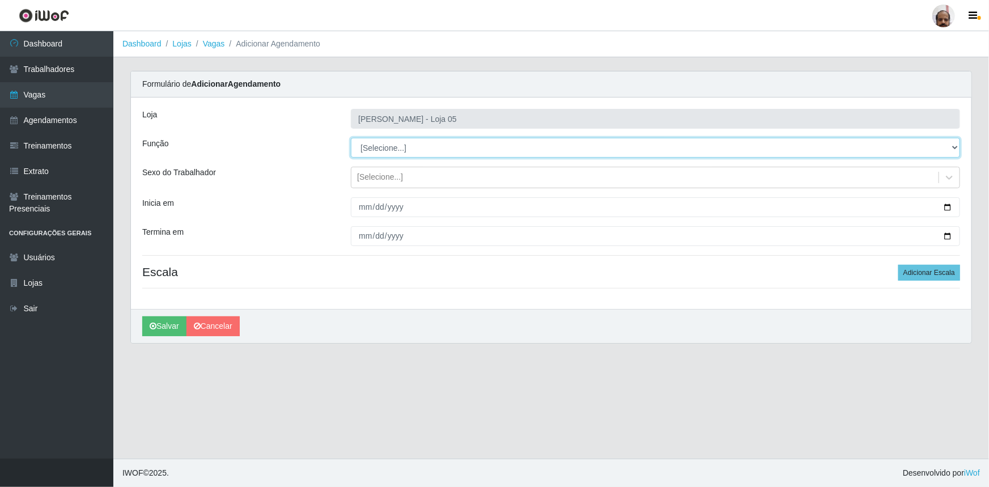
drag, startPoint x: 956, startPoint y: 144, endPoint x: 952, endPoint y: 149, distance: 6.5
click at [956, 144] on select "[Selecione...] ASG ASG + ASG ++ Auxiliar de Depósito Auxiliar de Depósito + Aux…" at bounding box center [655, 148] width 609 height 20
select select "112"
click at [351, 138] on select "[Selecione...] ASG ASG + ASG ++ Auxiliar de Depósito Auxiliar de Depósito + Aux…" at bounding box center [655, 148] width 609 height 20
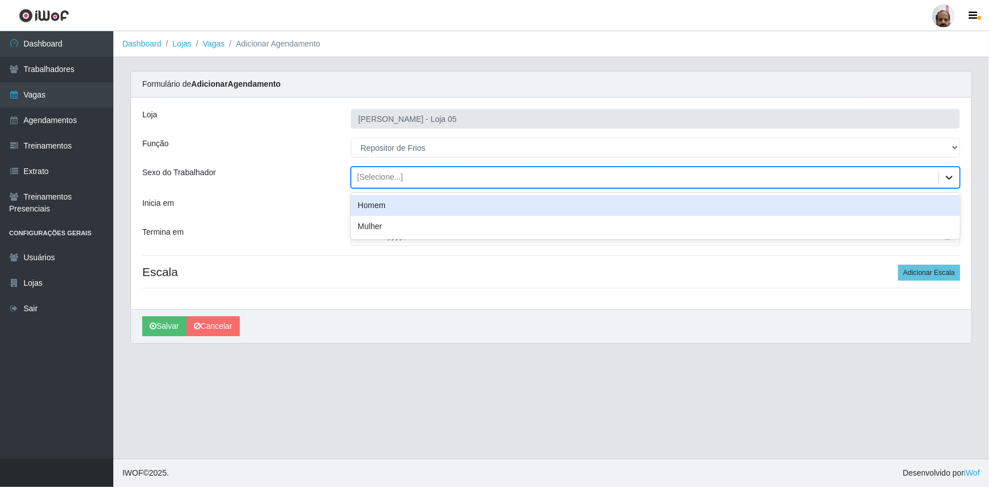
click at [946, 174] on icon at bounding box center [949, 177] width 11 height 11
click at [382, 201] on div "Homem" at bounding box center [655, 205] width 609 height 21
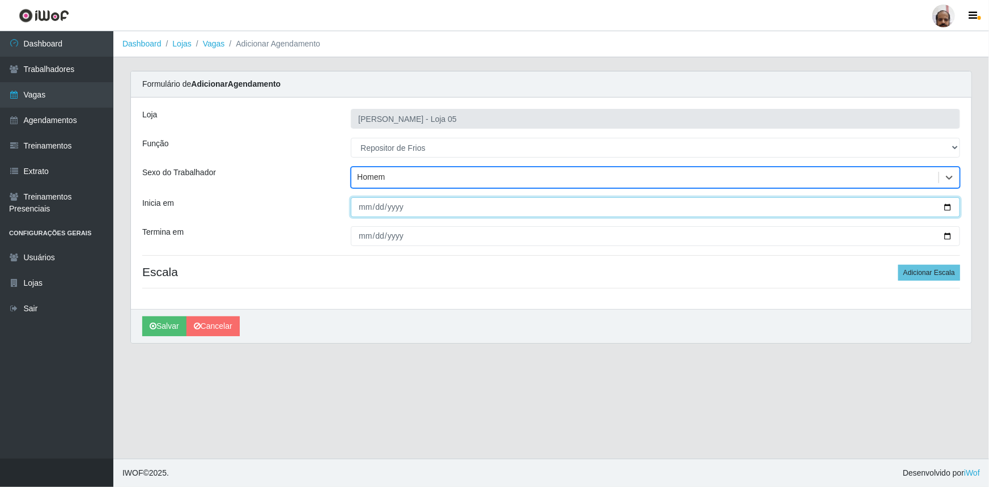
click at [950, 204] on input "Inicia em" at bounding box center [655, 207] width 609 height 20
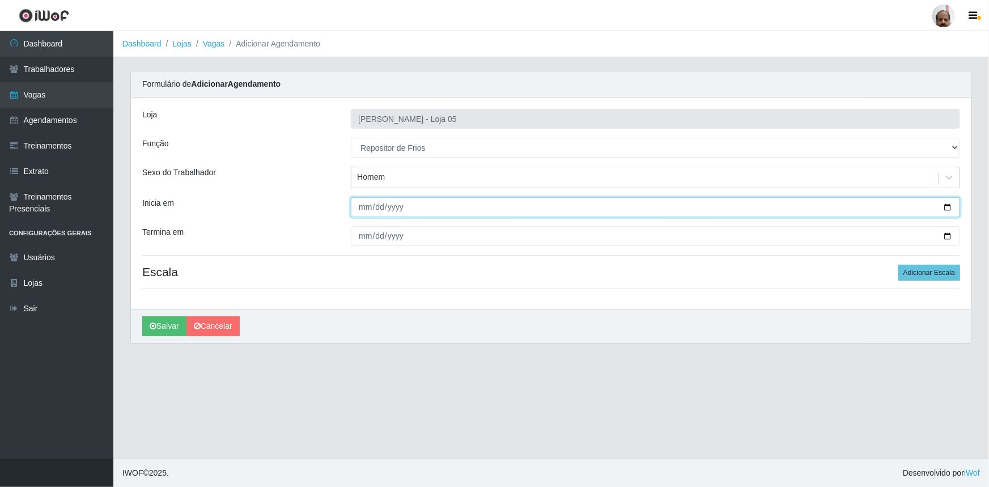
type input "[DATE]"
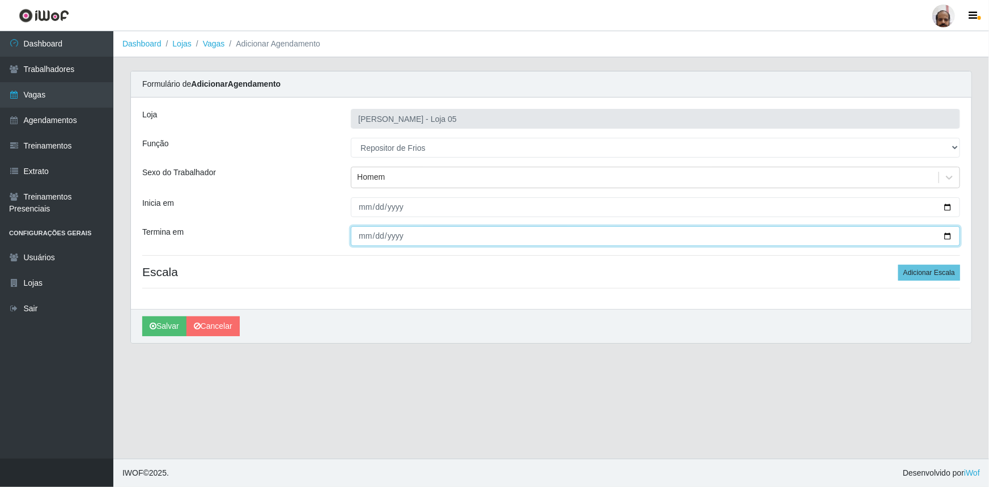
click at [947, 238] on input "Termina em" at bounding box center [655, 236] width 609 height 20
type input "[DATE]"
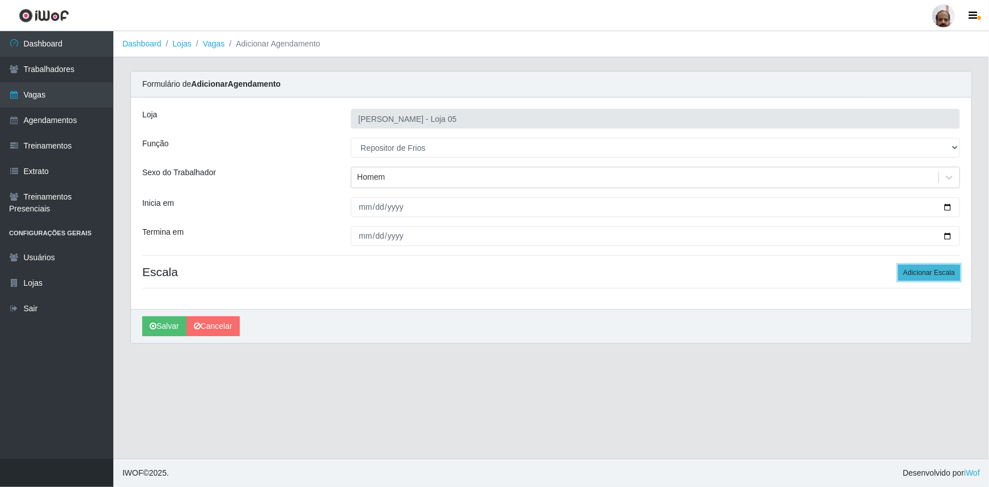
click at [952, 274] on button "Adicionar Escala" at bounding box center [930, 273] width 62 height 16
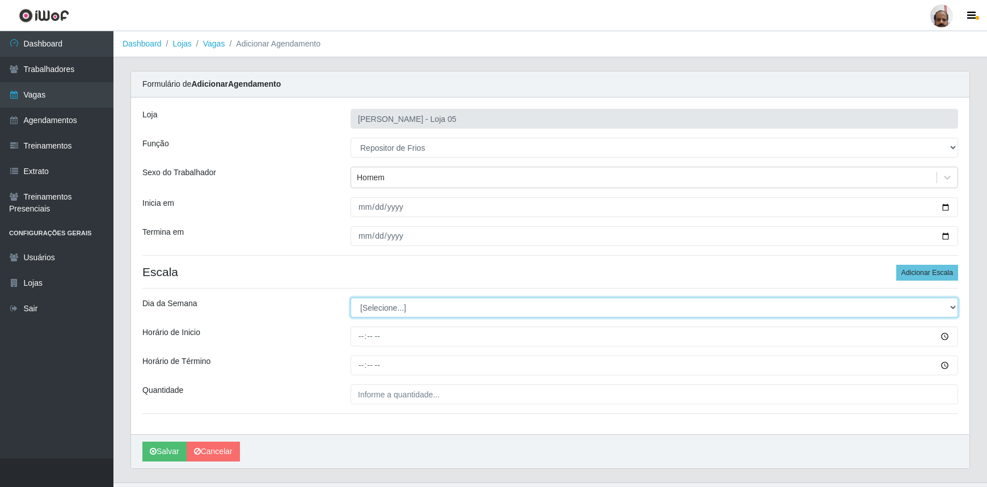
click at [951, 308] on select "[Selecione...] Segunda Terça Quarta Quinta Sexta Sábado Domingo" at bounding box center [653, 308] width 607 height 20
select select "2"
click at [350, 298] on select "[Selecione...] Segunda Terça Quarta Quinta Sexta Sábado Domingo" at bounding box center [653, 308] width 607 height 20
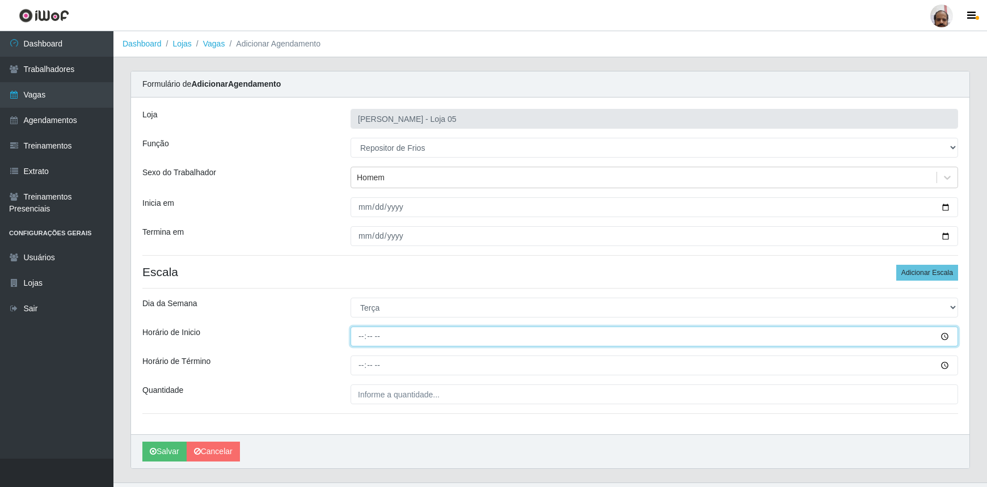
click at [355, 337] on input "Horário de Inicio" at bounding box center [653, 337] width 607 height 20
type input "08:00"
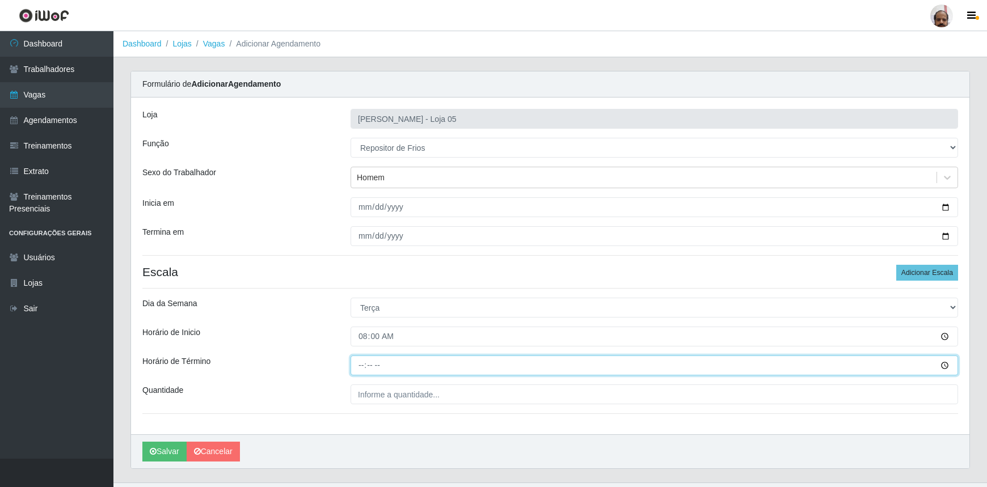
click at [358, 367] on input "Horário de Término" at bounding box center [653, 365] width 607 height 20
type input "14:00"
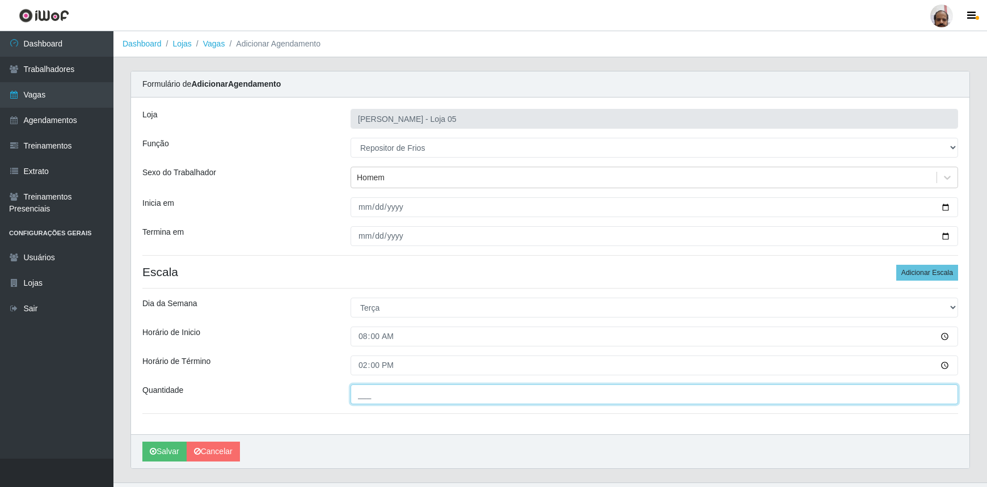
click at [365, 397] on input "___" at bounding box center [653, 394] width 607 height 20
type input "2__"
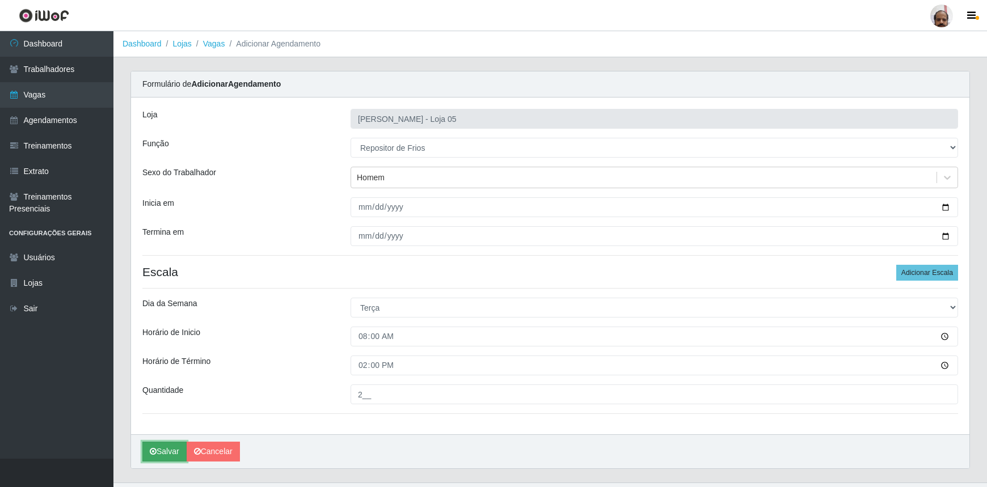
click at [167, 454] on button "Salvar" at bounding box center [164, 452] width 44 height 20
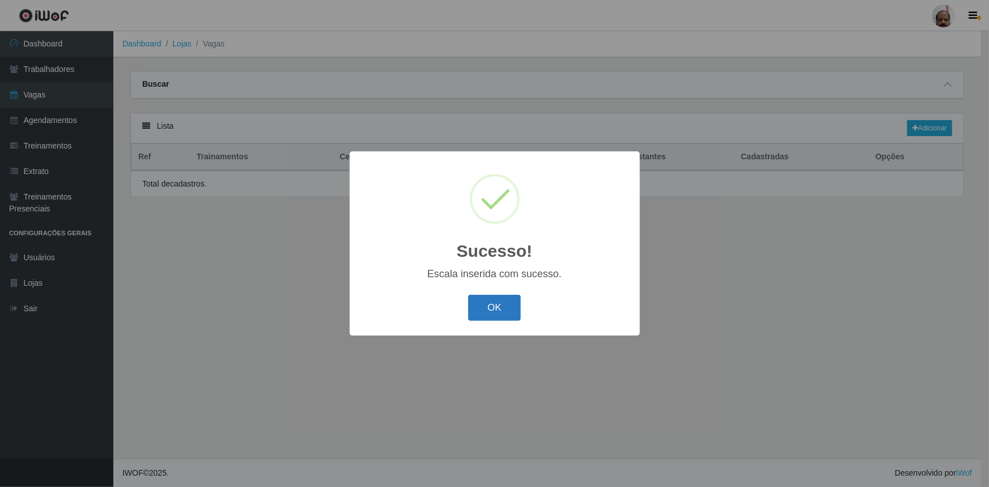
click at [506, 310] on button "OK" at bounding box center [494, 308] width 53 height 27
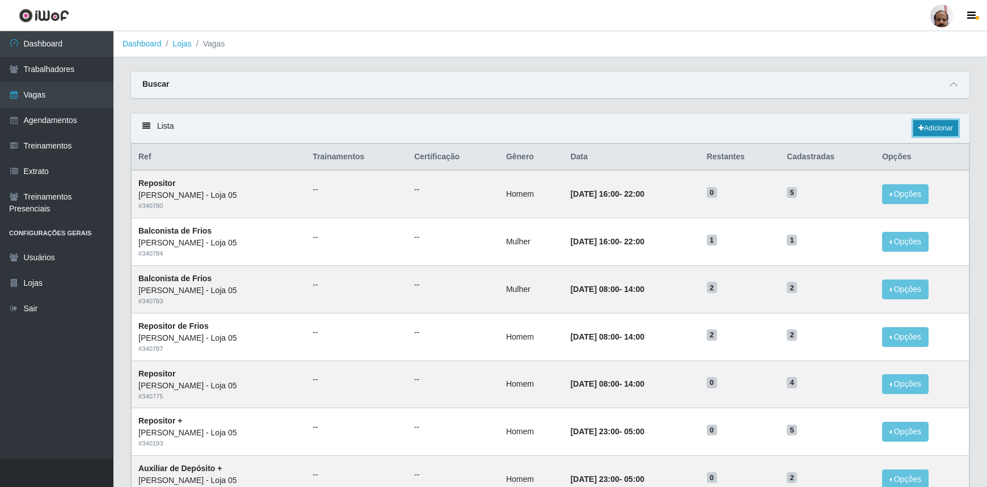
click at [932, 128] on link "Adicionar" at bounding box center [935, 128] width 45 height 16
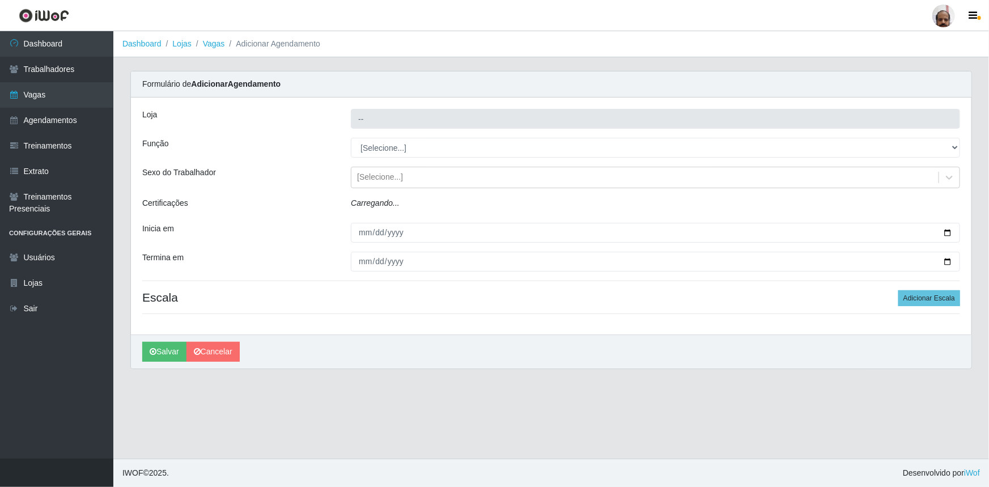
type input "[PERSON_NAME] - Loja 05"
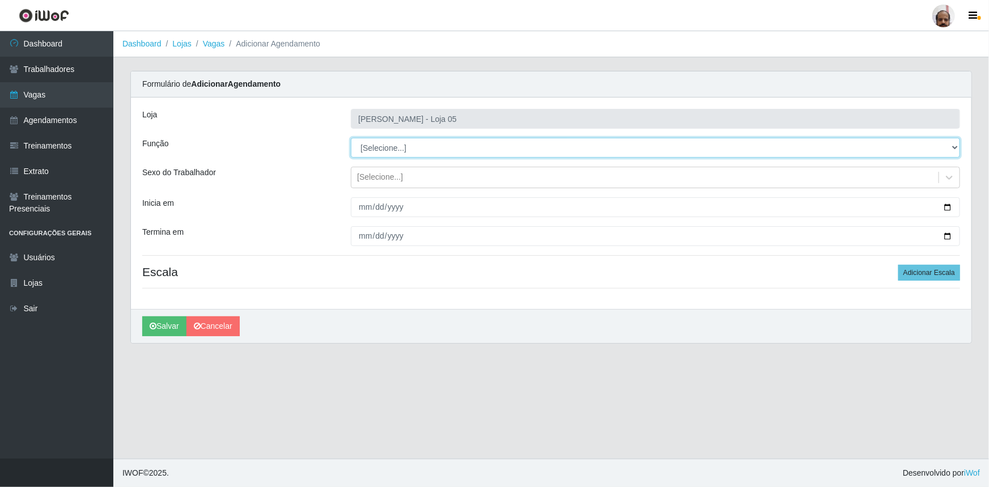
click at [955, 147] on select "[Selecione...] ASG ASG + ASG ++ Auxiliar de Depósito Auxiliar de Depósito + Aux…" at bounding box center [655, 148] width 609 height 20
select select "112"
click at [351, 138] on select "[Selecione...] ASG ASG + ASG ++ Auxiliar de Depósito Auxiliar de Depósito + Aux…" at bounding box center [655, 148] width 609 height 20
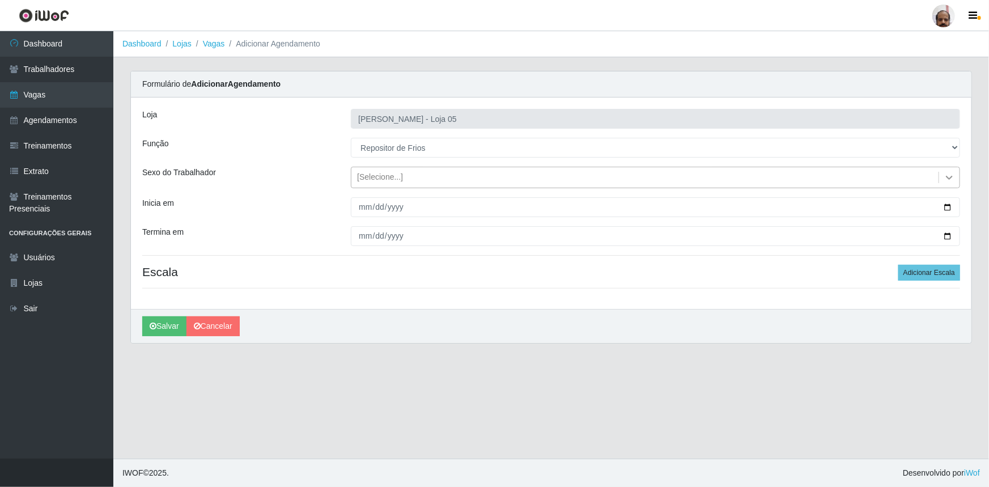
click at [947, 177] on icon at bounding box center [949, 177] width 11 height 11
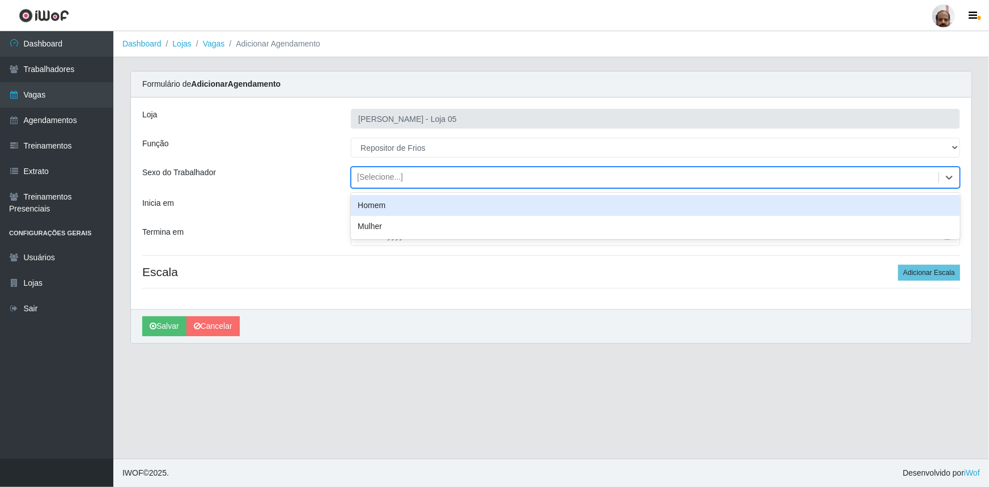
click at [411, 210] on div "Homem" at bounding box center [655, 205] width 609 height 21
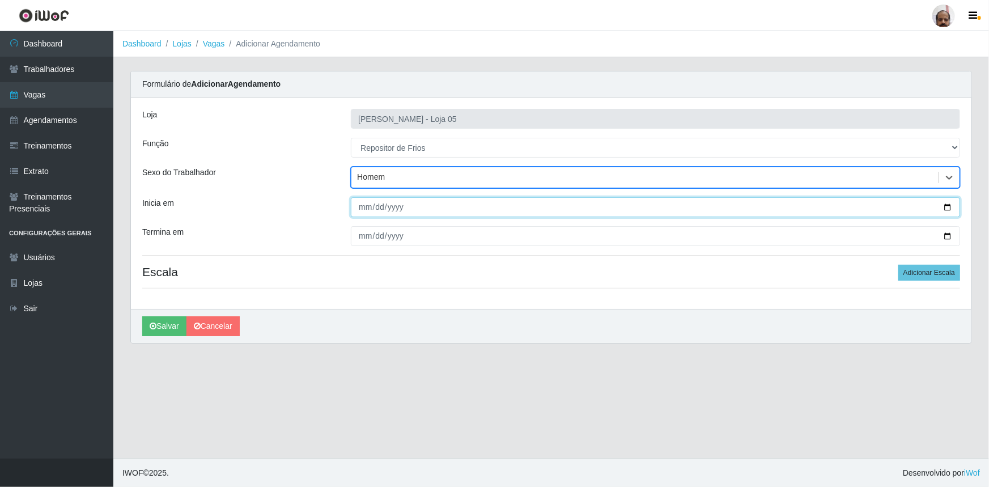
click at [949, 209] on input "Inicia em" at bounding box center [655, 207] width 609 height 20
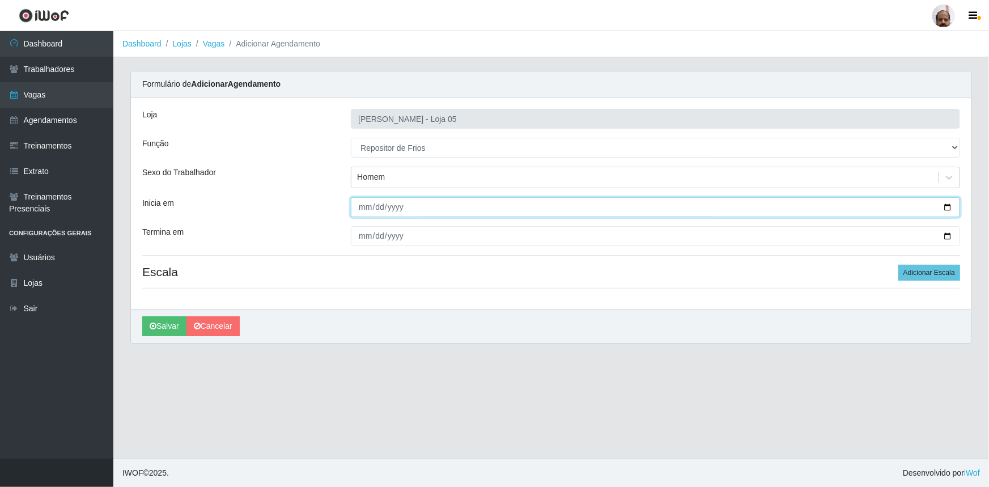
type input "[DATE]"
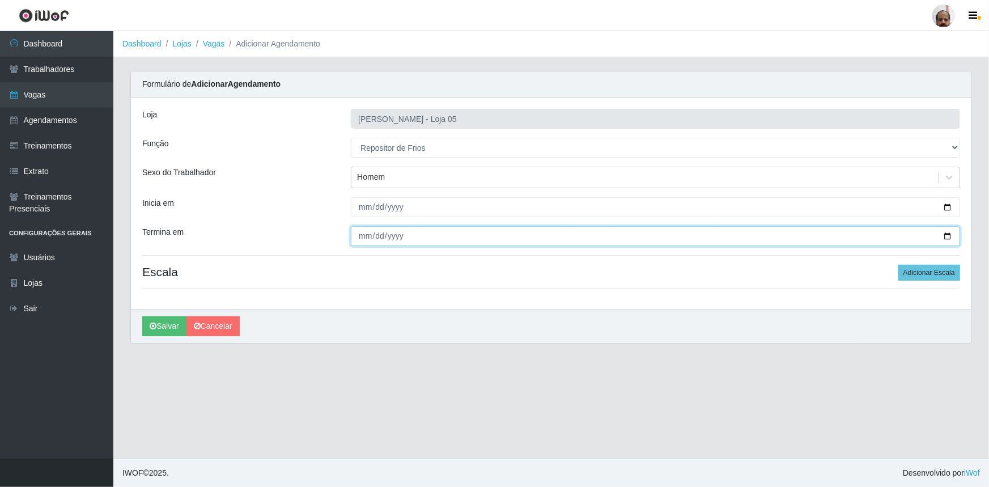
click at [948, 235] on input "Termina em" at bounding box center [655, 236] width 609 height 20
type input "[DATE]"
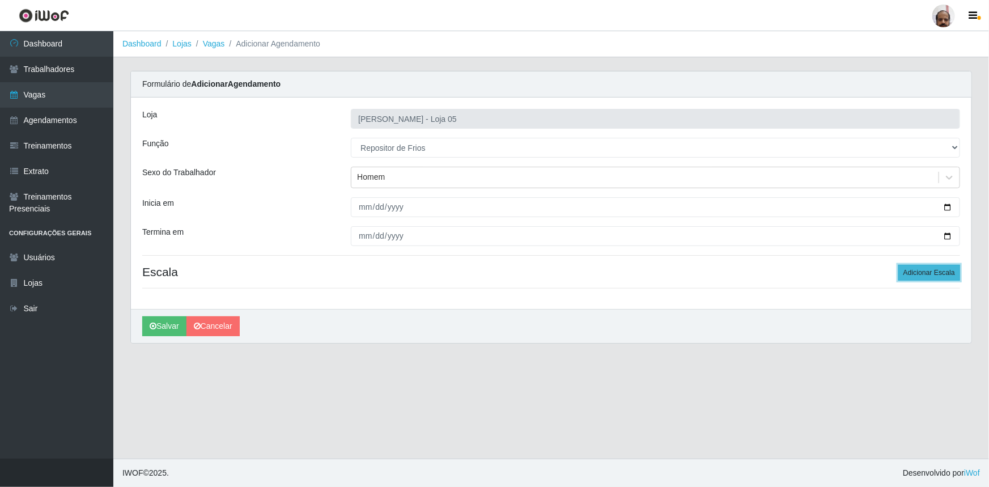
click at [924, 274] on button "Adicionar Escala" at bounding box center [930, 273] width 62 height 16
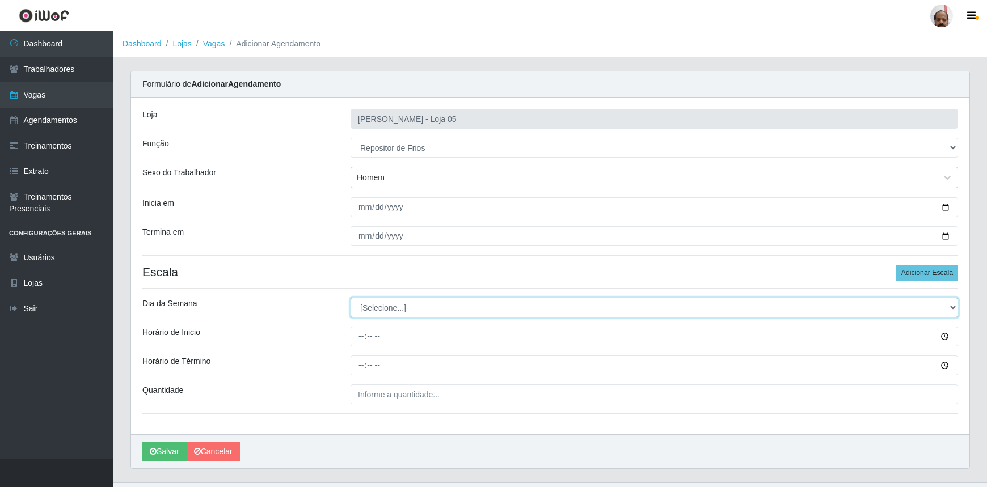
click at [952, 306] on select "[Selecione...] Segunda Terça Quarta Quinta Sexta Sábado Domingo" at bounding box center [653, 308] width 607 height 20
select select "2"
click at [350, 298] on select "[Selecione...] Segunda Terça Quarta Quinta Sexta Sábado Domingo" at bounding box center [653, 308] width 607 height 20
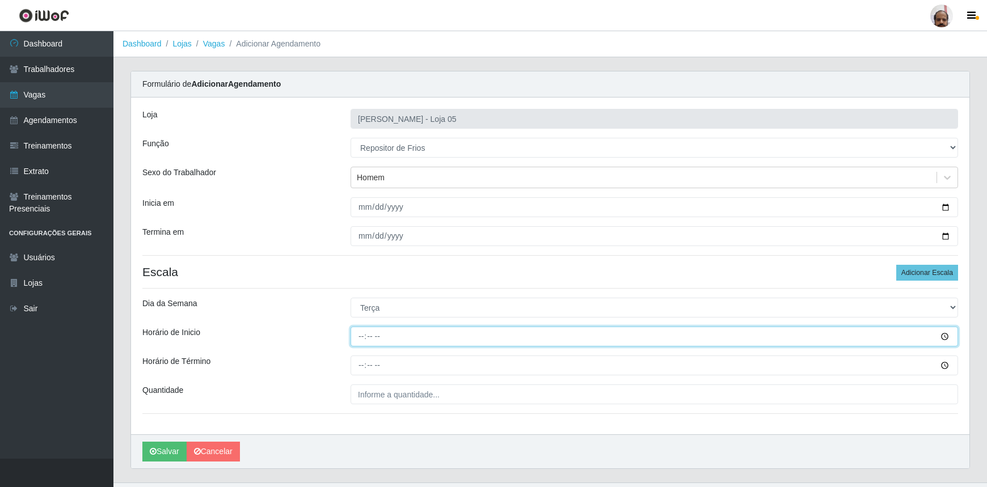
click at [358, 337] on input "Horário de Inicio" at bounding box center [653, 337] width 607 height 20
type input "16:00"
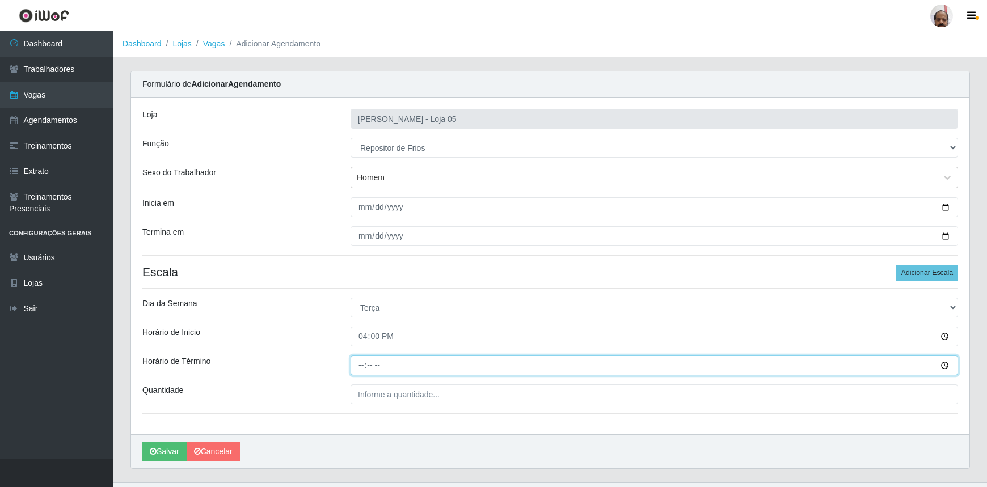
click at [359, 363] on input "Horário de Término" at bounding box center [653, 365] width 607 height 20
type input "22:00"
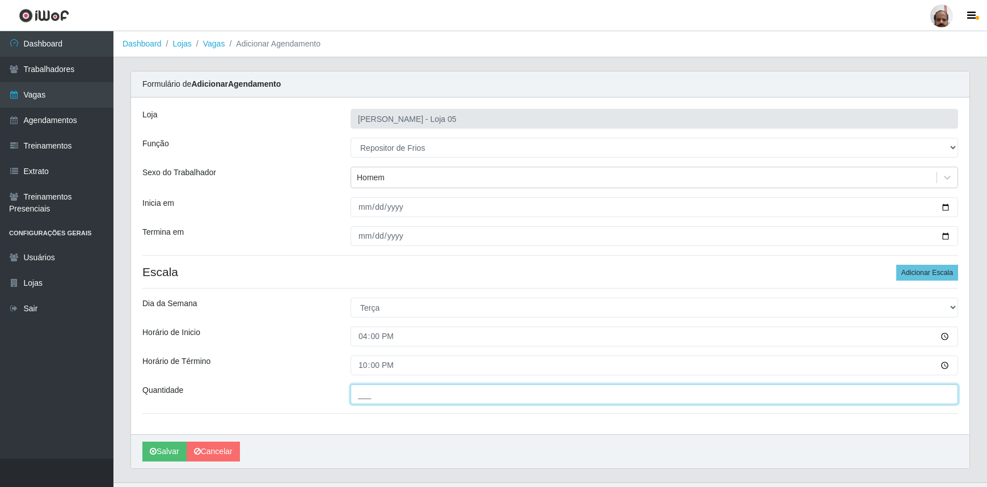
click at [362, 393] on input "___" at bounding box center [653, 394] width 607 height 20
type input "1__"
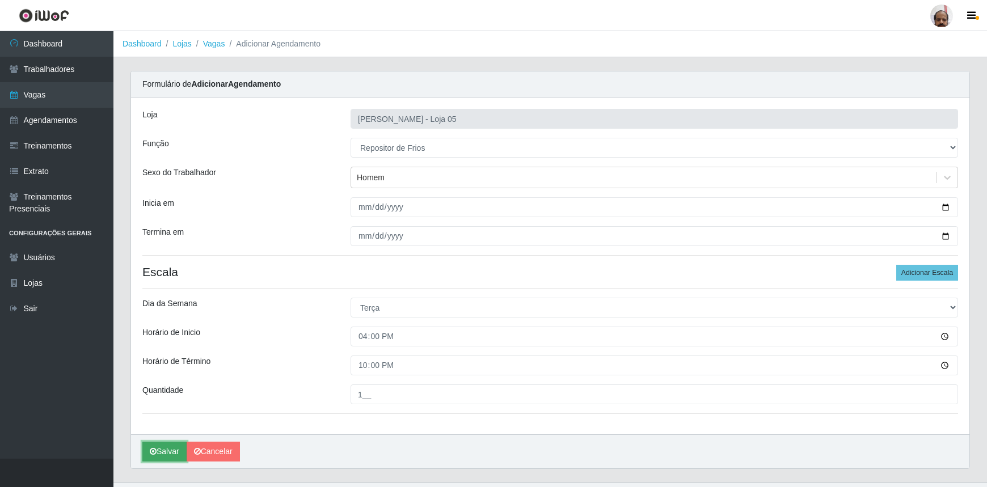
click at [162, 451] on button "Salvar" at bounding box center [164, 452] width 44 height 20
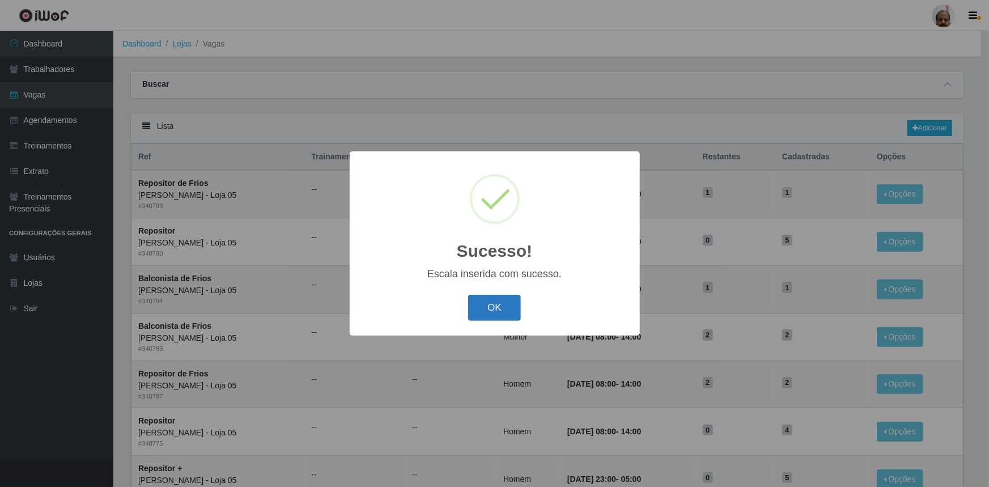
click at [509, 307] on button "OK" at bounding box center [494, 308] width 53 height 27
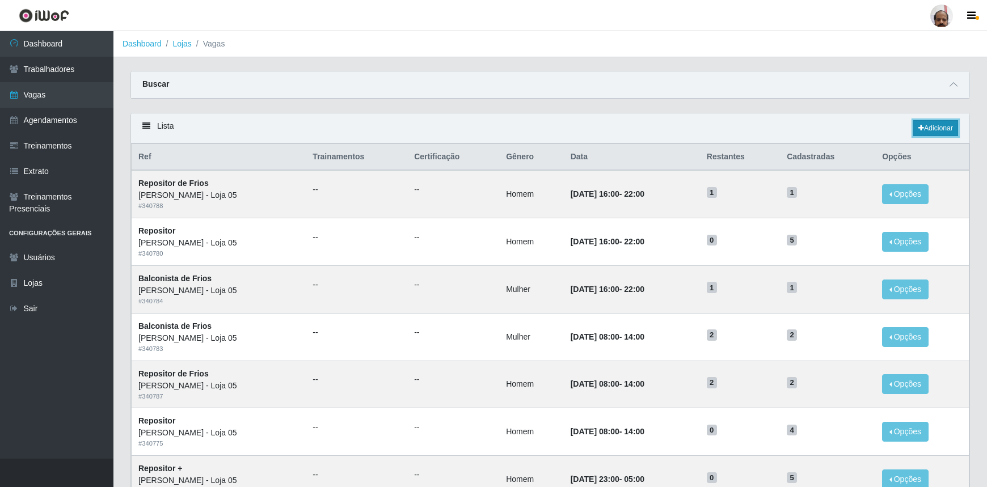
click at [933, 128] on link "Adicionar" at bounding box center [935, 128] width 45 height 16
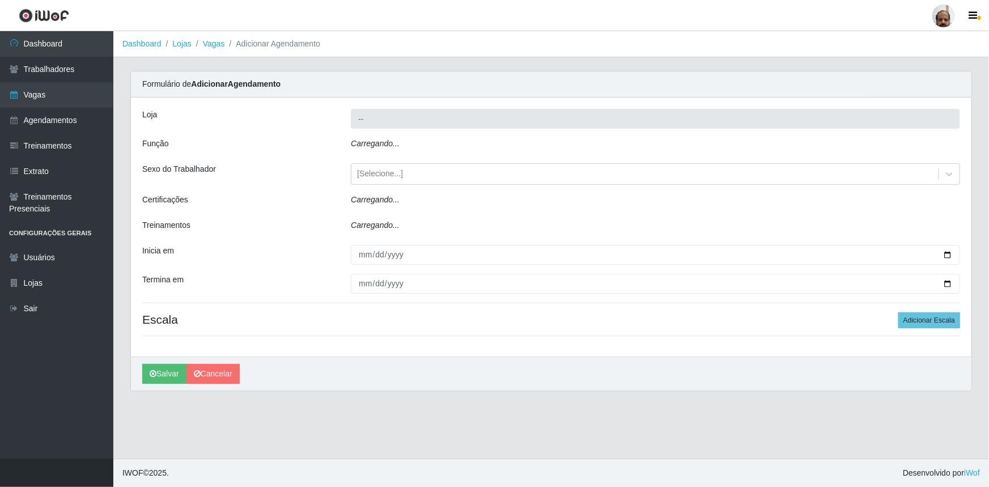
type input "[PERSON_NAME] - Loja 05"
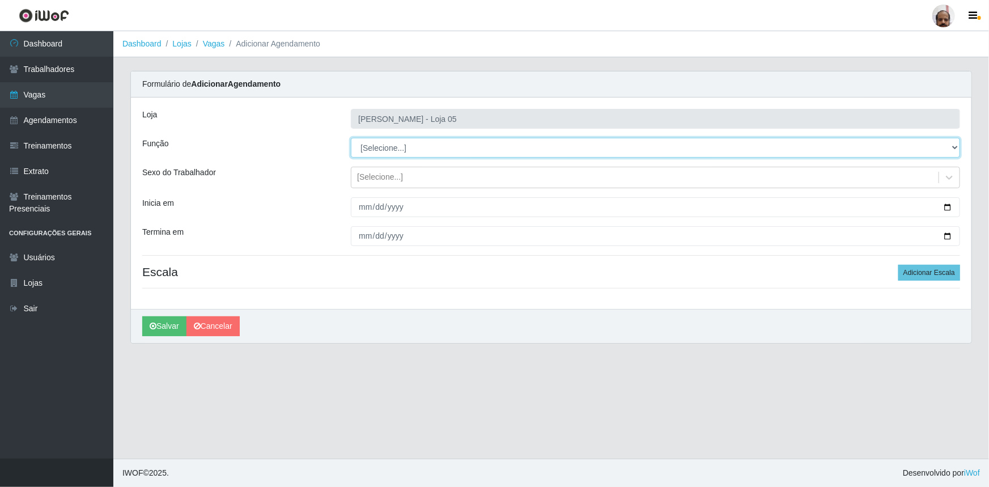
click at [952, 147] on select "[Selecione...] ASG ASG + ASG ++ Auxiliar de Depósito Auxiliar de Depósito + Aux…" at bounding box center [655, 148] width 609 height 20
select select "112"
click at [351, 138] on select "[Selecione...] ASG ASG + ASG ++ Auxiliar de Depósito Auxiliar de Depósito + Aux…" at bounding box center [655, 148] width 609 height 20
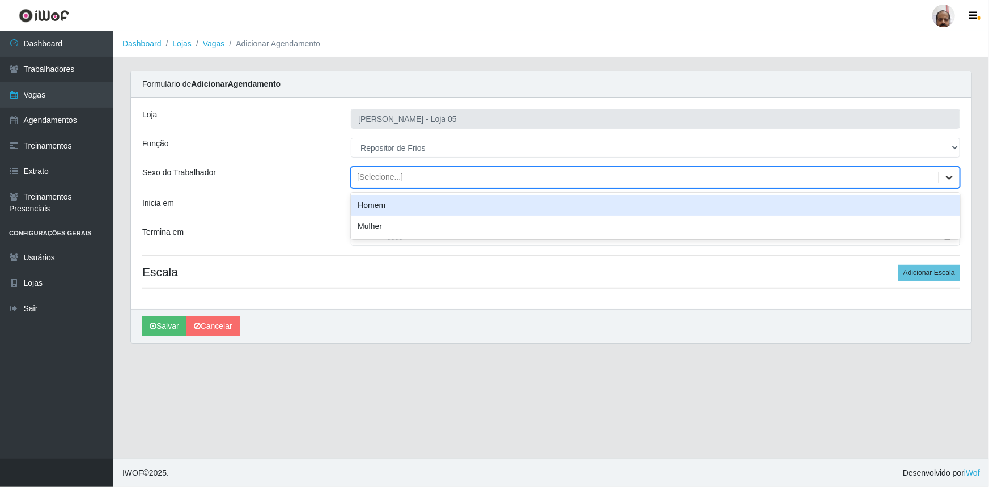
click at [947, 176] on icon at bounding box center [949, 177] width 11 height 11
click at [391, 208] on div "Homem" at bounding box center [655, 205] width 609 height 21
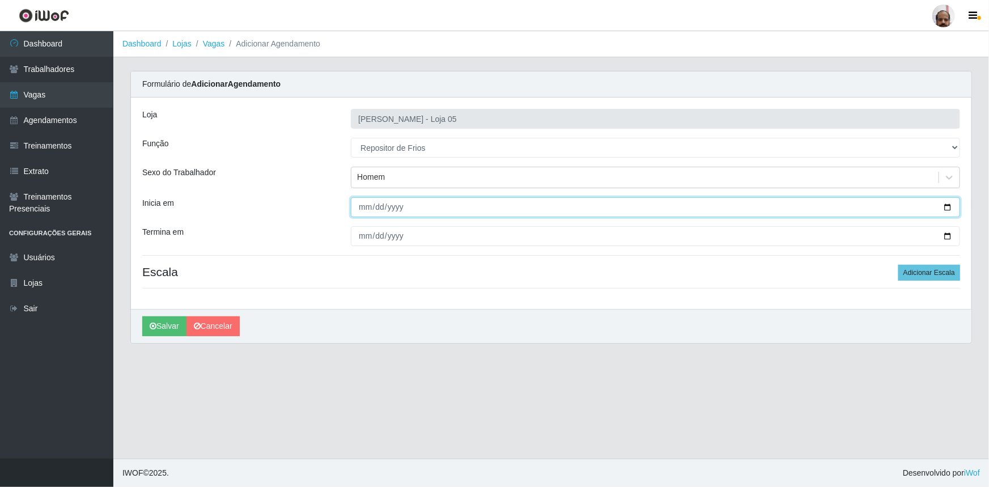
click at [951, 208] on input "Inicia em" at bounding box center [655, 207] width 609 height 20
type input "[DATE]"
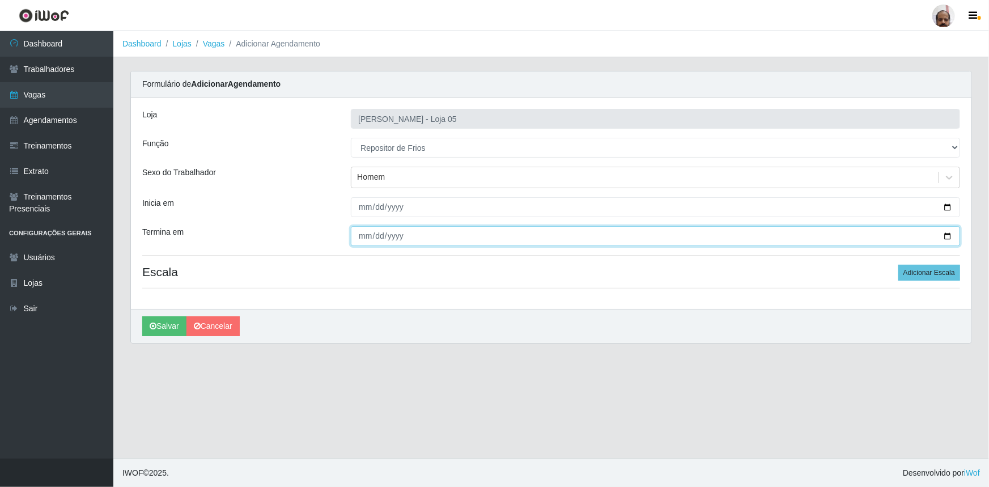
click at [947, 236] on input "Termina em" at bounding box center [655, 236] width 609 height 20
type input "[DATE]"
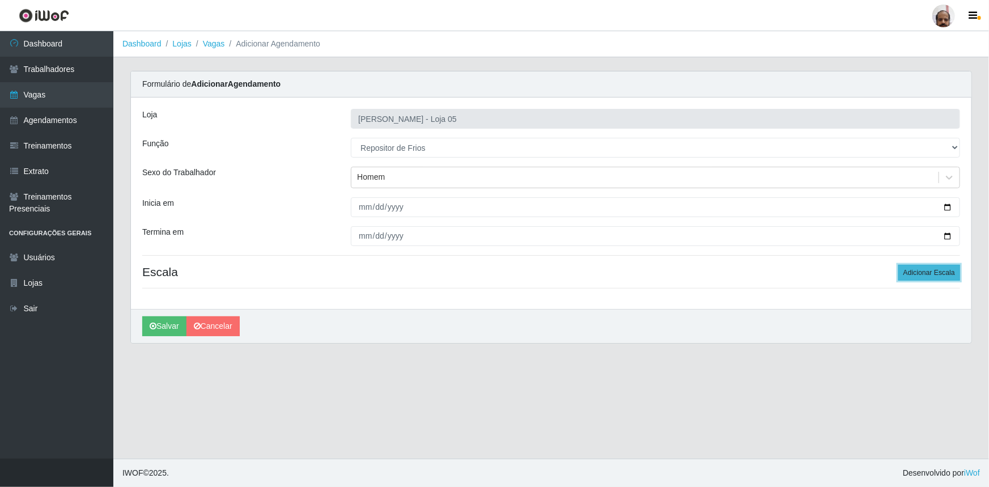
click at [933, 275] on button "Adicionar Escala" at bounding box center [930, 273] width 62 height 16
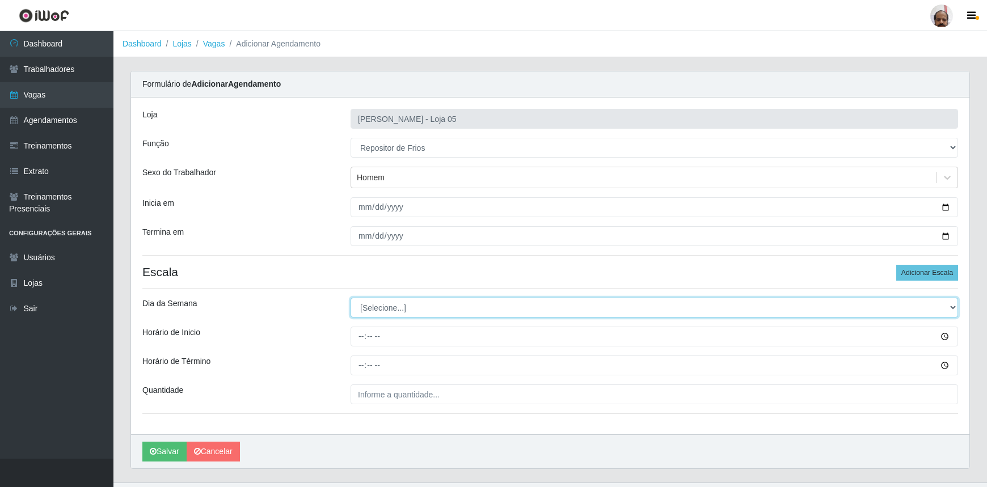
click at [952, 306] on select "[Selecione...] Segunda Terça Quarta Quinta Sexta Sábado Domingo" at bounding box center [653, 308] width 607 height 20
select select "1"
click at [350, 298] on select "[Selecione...] Segunda Terça Quarta Quinta Sexta Sábado Domingo" at bounding box center [653, 308] width 607 height 20
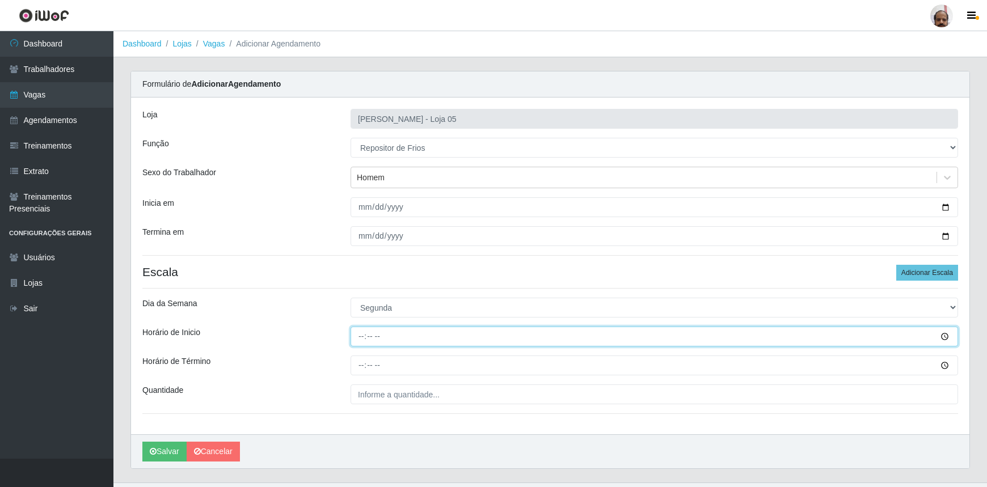
click at [357, 335] on input "Horário de Inicio" at bounding box center [653, 337] width 607 height 20
type input "15:00"
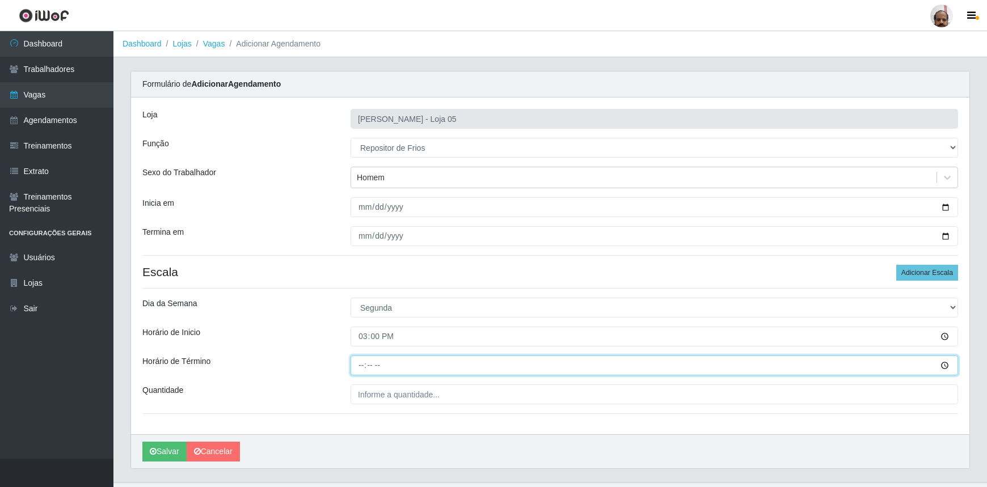
click at [356, 364] on input "Horário de Término" at bounding box center [653, 365] width 607 height 20
type input "21:00"
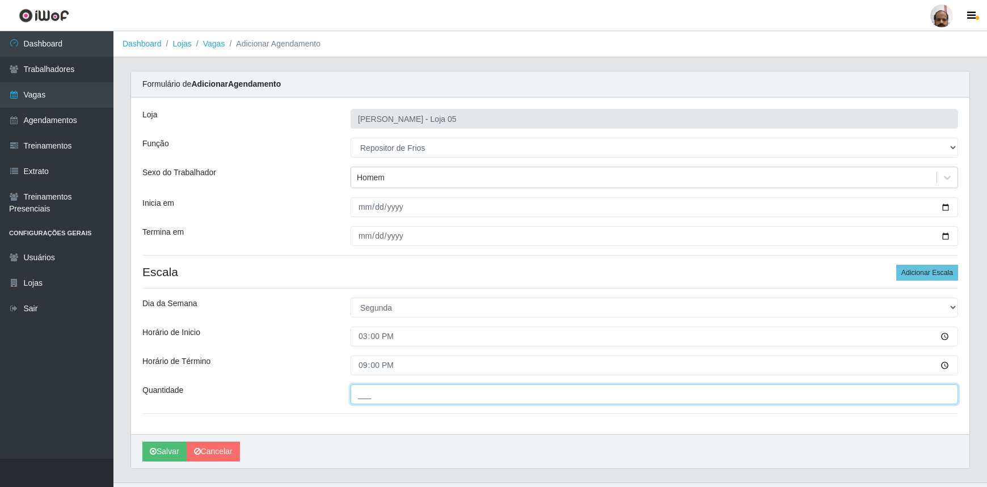
click at [365, 391] on input "___" at bounding box center [653, 394] width 607 height 20
type input "1__"
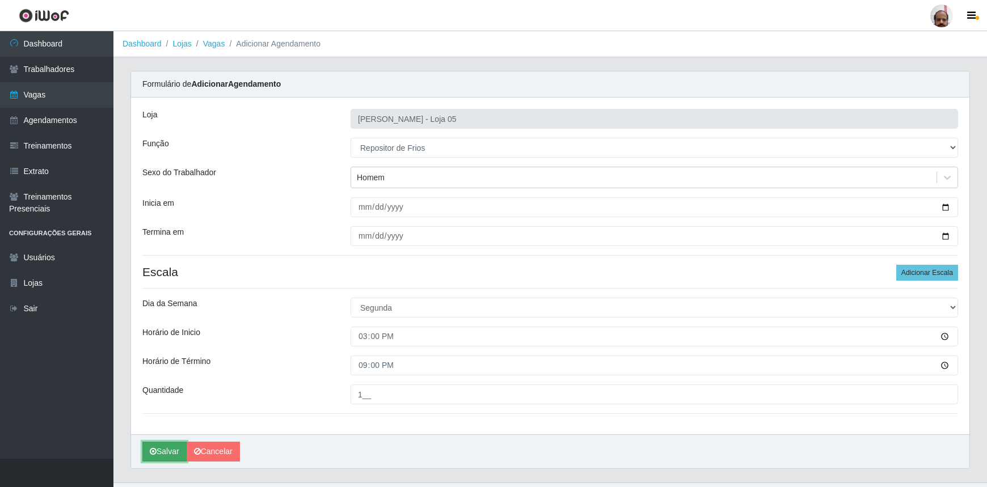
click at [164, 452] on button "Salvar" at bounding box center [164, 452] width 44 height 20
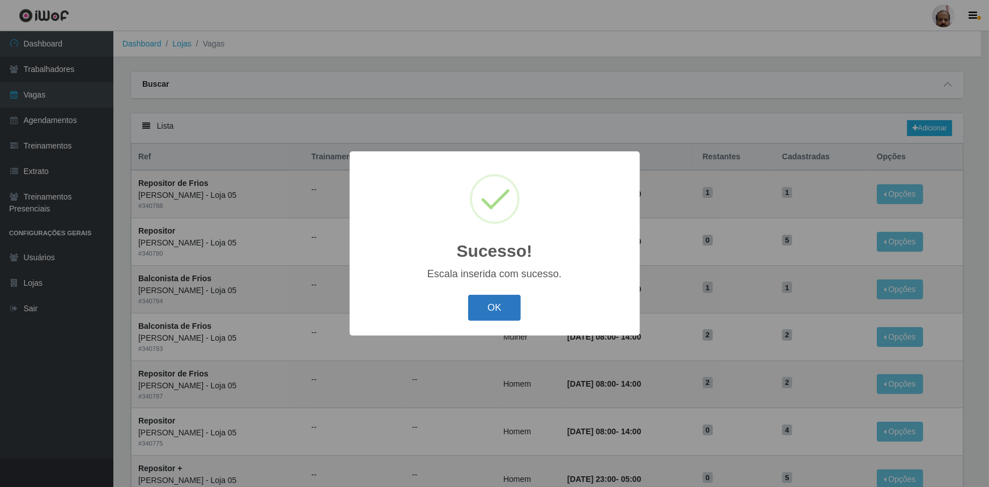
click at [501, 317] on button "OK" at bounding box center [494, 308] width 53 height 27
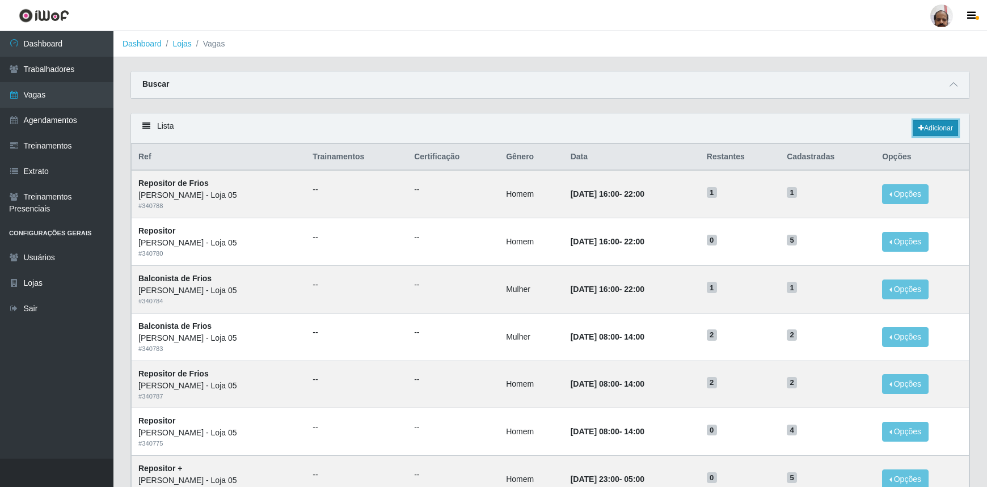
click at [949, 126] on link "Adicionar" at bounding box center [935, 128] width 45 height 16
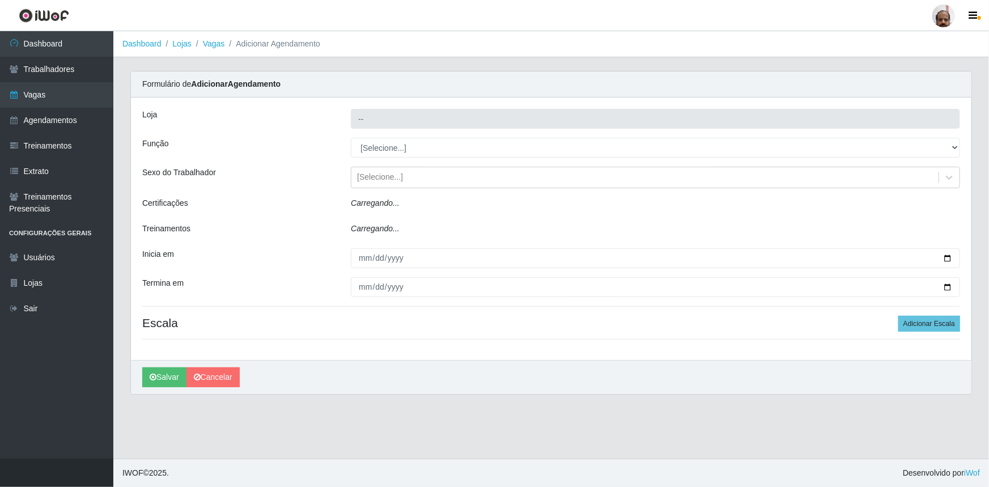
type input "[PERSON_NAME] - Loja 05"
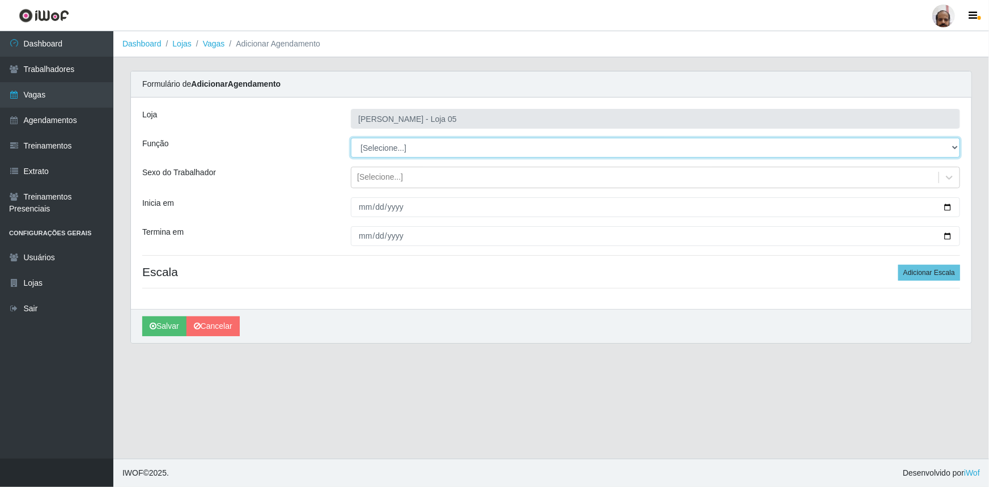
click at [952, 147] on select "[Selecione...] ASG ASG + ASG ++ Auxiliar de Depósito Auxiliar de Depósito + Aux…" at bounding box center [655, 148] width 609 height 20
select select "112"
click at [351, 138] on select "[Selecione...] ASG ASG + ASG ++ Auxiliar de Depósito Auxiliar de Depósito + Aux…" at bounding box center [655, 148] width 609 height 20
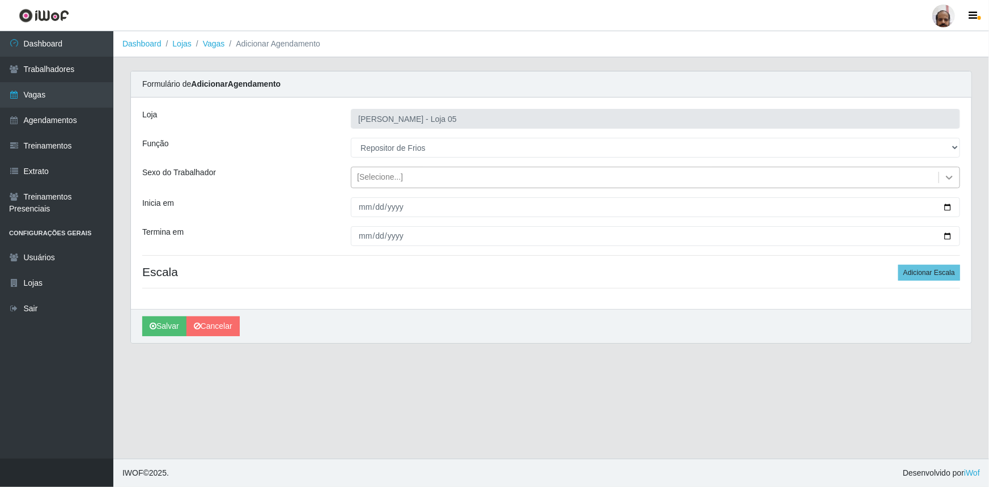
click at [953, 179] on icon at bounding box center [949, 177] width 11 height 11
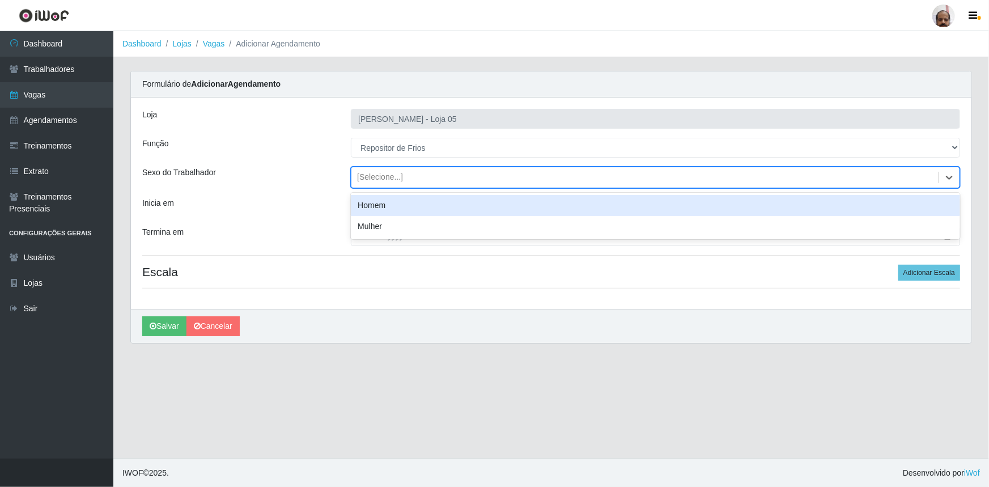
click at [364, 199] on div "Homem" at bounding box center [655, 205] width 609 height 21
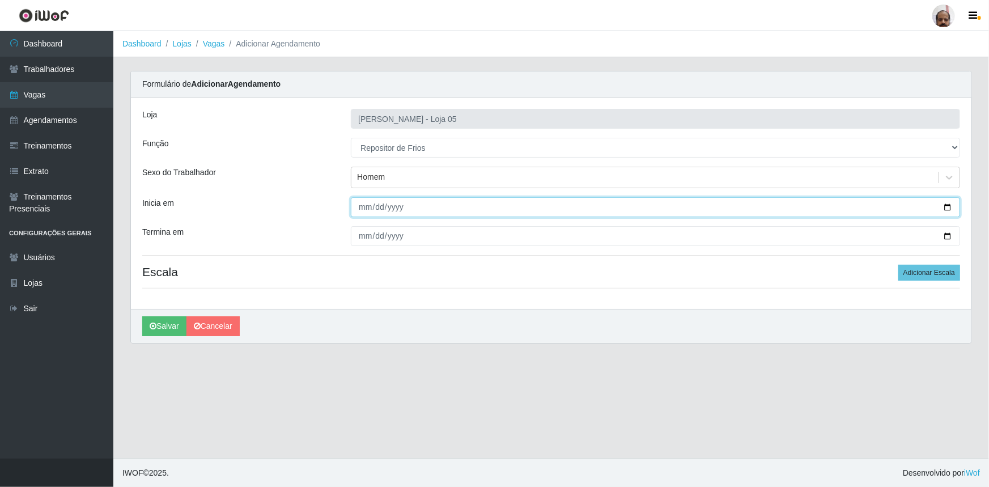
click at [949, 204] on input "Inicia em" at bounding box center [655, 207] width 609 height 20
type input "[DATE]"
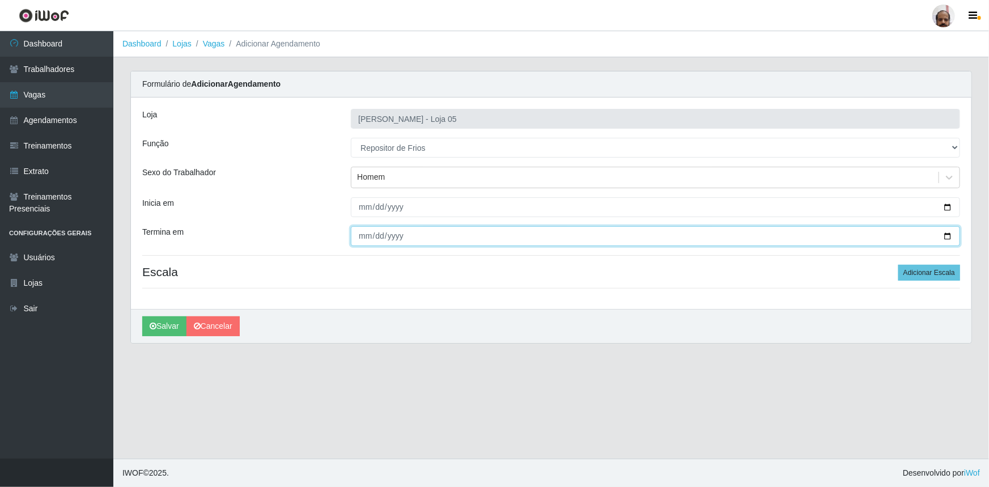
click at [949, 231] on input "Termina em" at bounding box center [655, 236] width 609 height 20
type input "[DATE]"
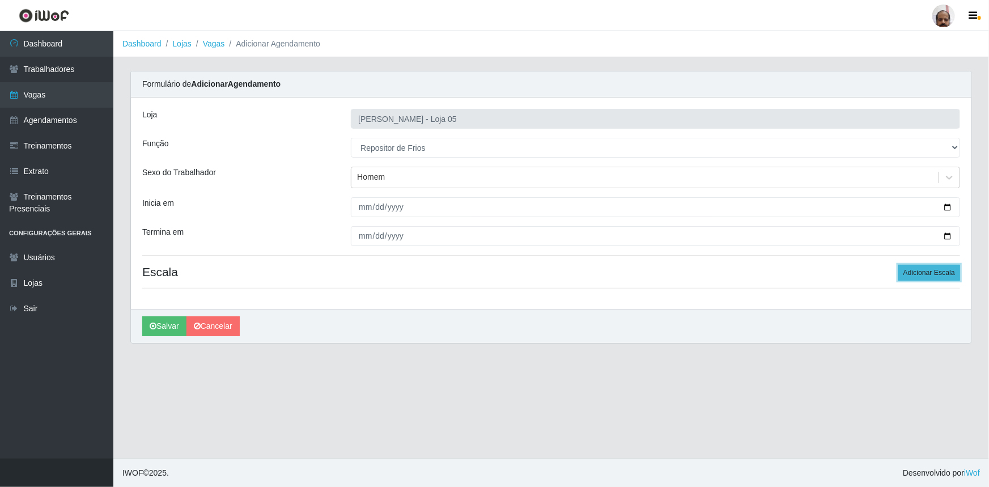
click at [934, 269] on button "Adicionar Escala" at bounding box center [930, 273] width 62 height 16
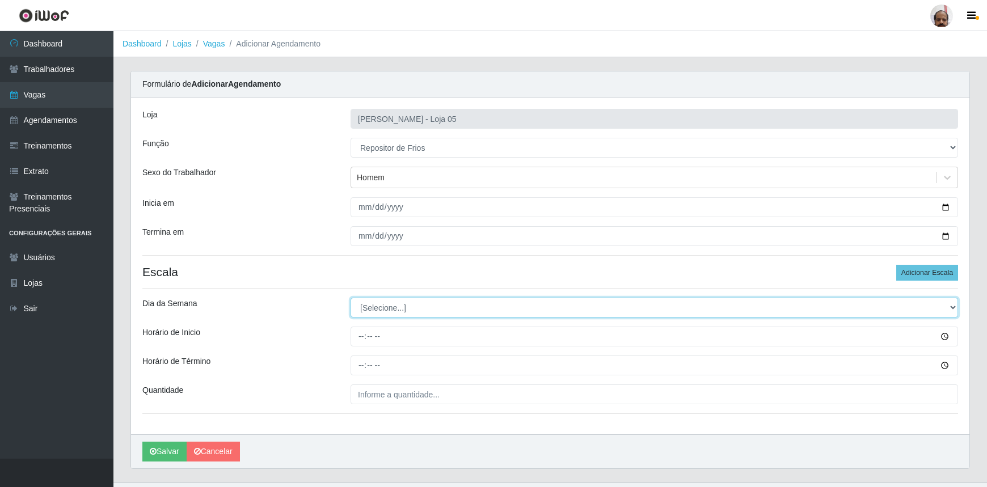
click at [951, 307] on select "[Selecione...] Segunda Terça Quarta Quinta Sexta Sábado Domingo" at bounding box center [653, 308] width 607 height 20
select select "1"
click at [350, 298] on select "[Selecione...] Segunda Terça Quarta Quinta Sexta Sábado Domingo" at bounding box center [653, 308] width 607 height 20
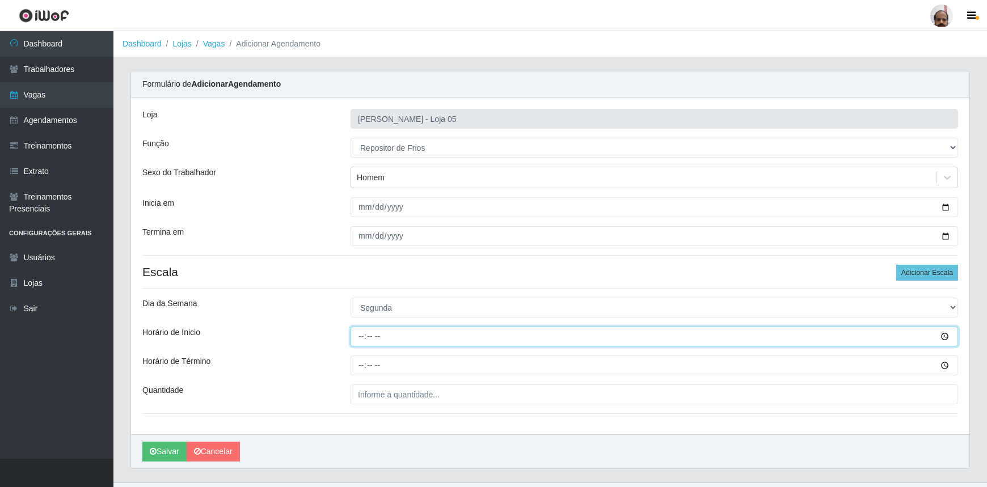
click at [357, 340] on input "Horário de Inicio" at bounding box center [653, 337] width 607 height 20
type input "08:00"
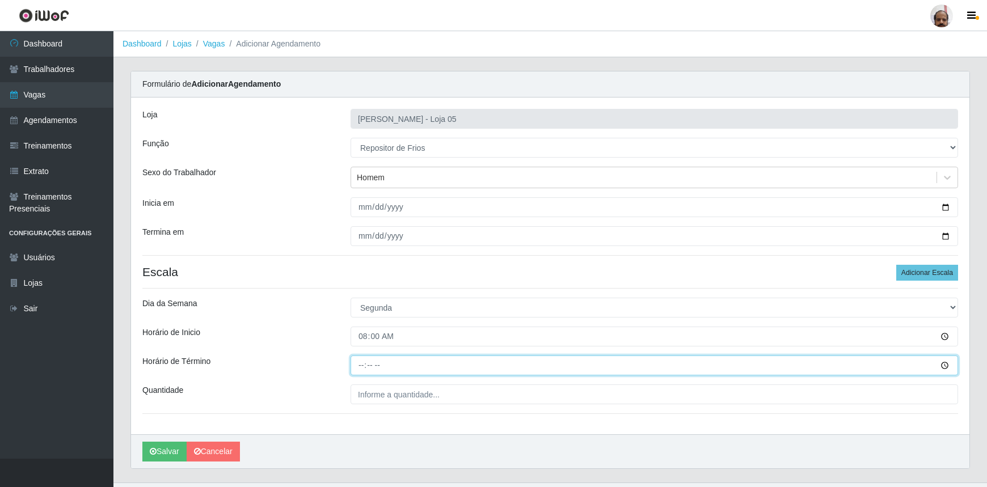
click at [363, 368] on input "Horário de Término" at bounding box center [653, 365] width 607 height 20
type input "14:00"
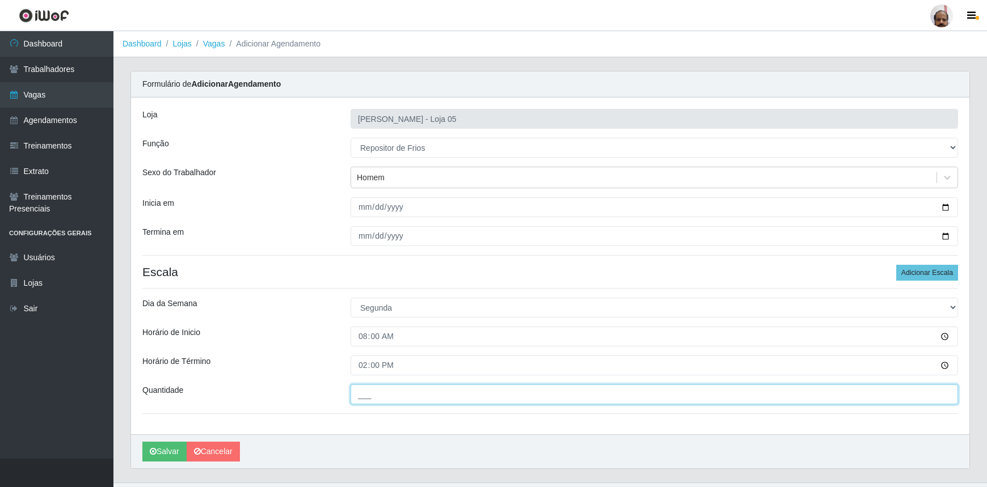
click at [359, 388] on input "___" at bounding box center [653, 394] width 607 height 20
type input "1__"
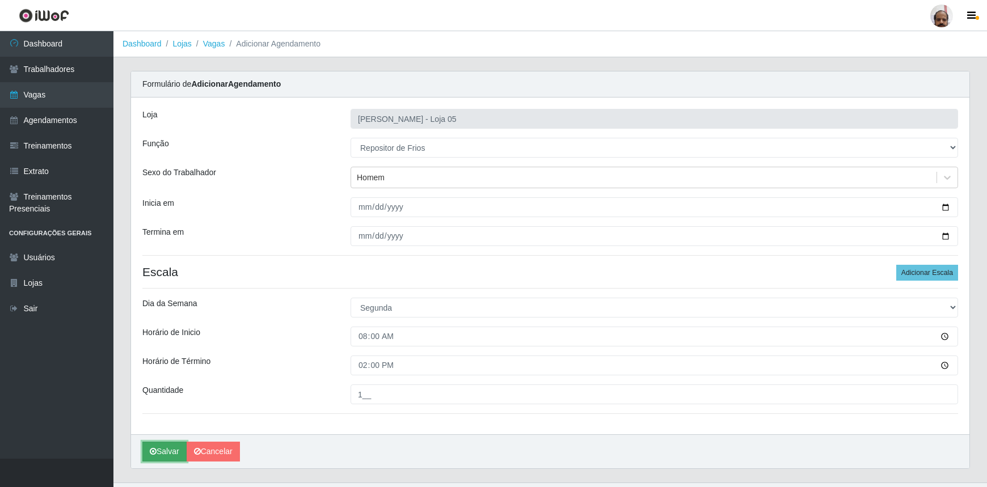
click at [165, 452] on button "Salvar" at bounding box center [164, 452] width 44 height 20
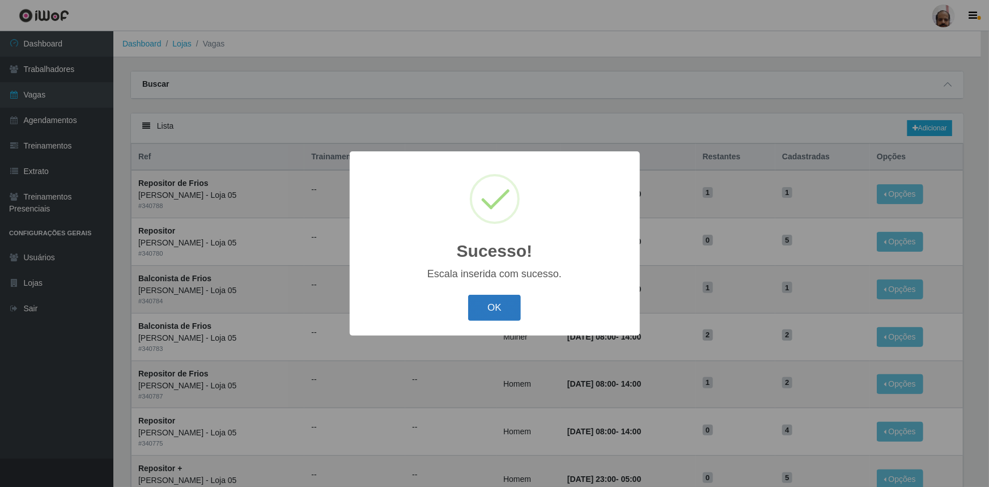
click at [515, 315] on button "OK" at bounding box center [494, 308] width 53 height 27
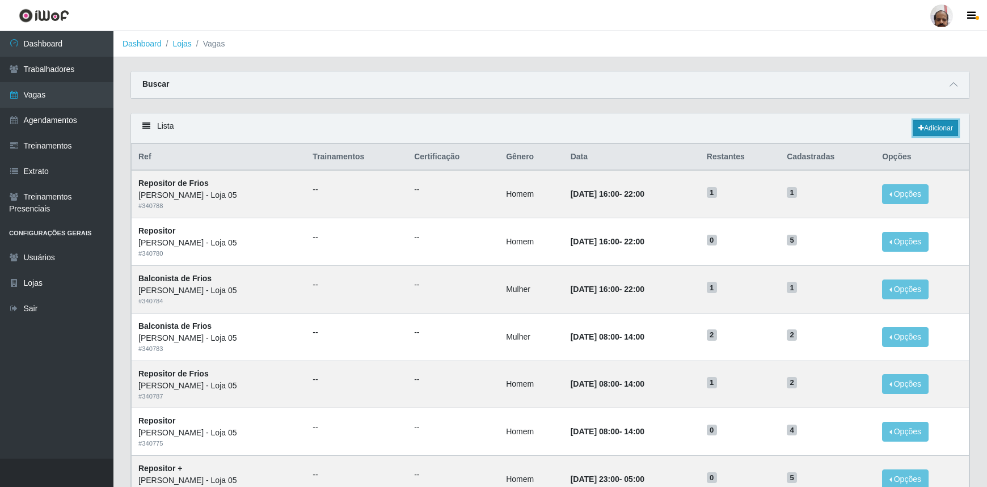
click at [950, 125] on link "Adicionar" at bounding box center [935, 128] width 45 height 16
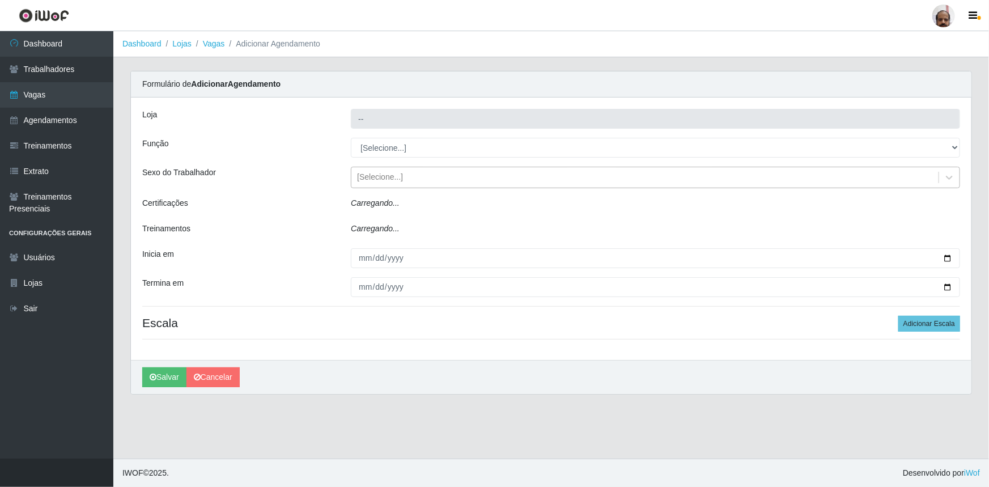
type input "[PERSON_NAME] - Loja 05"
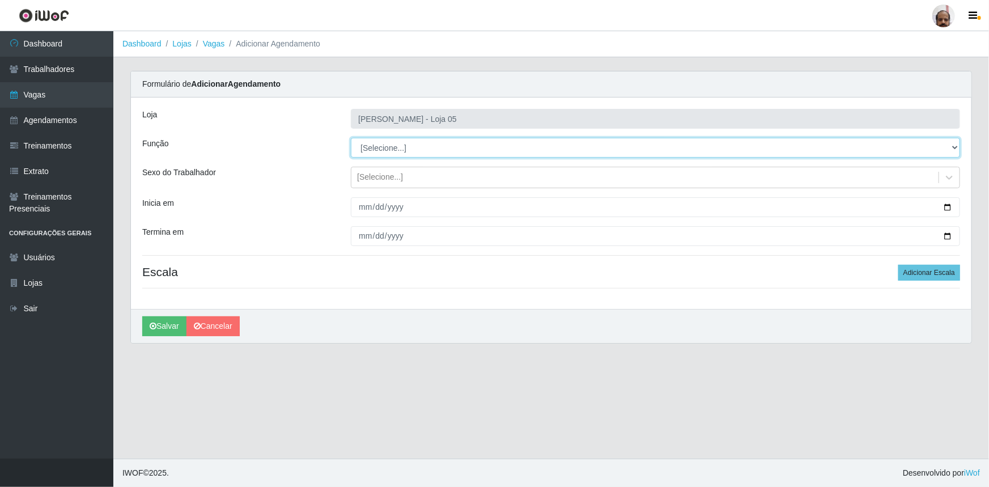
click at [955, 146] on select "[Selecione...] ASG ASG + ASG ++ Auxiliar de Depósito Auxiliar de Depósito + Aux…" at bounding box center [655, 148] width 609 height 20
select select "112"
click at [351, 138] on select "[Selecione...] ASG ASG + ASG ++ Auxiliar de Depósito Auxiliar de Depósito + Aux…" at bounding box center [655, 148] width 609 height 20
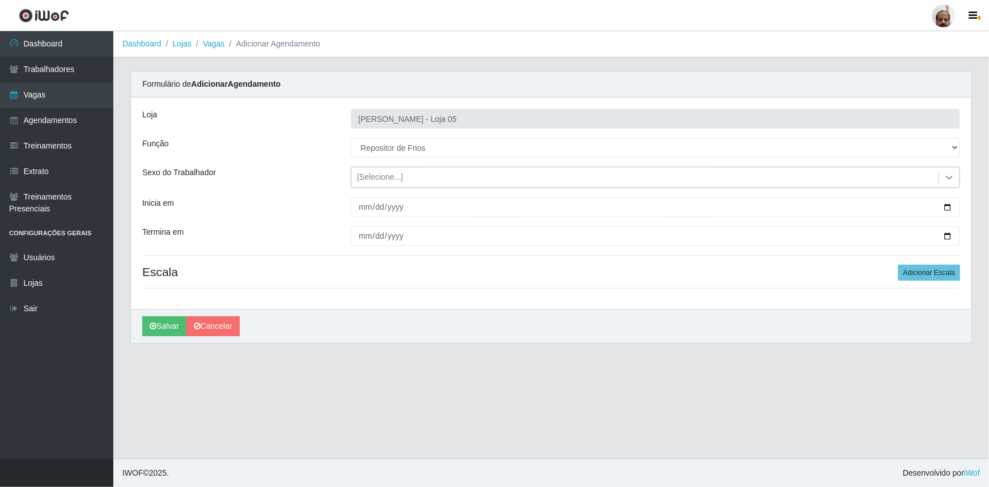
click at [952, 178] on icon at bounding box center [949, 177] width 11 height 11
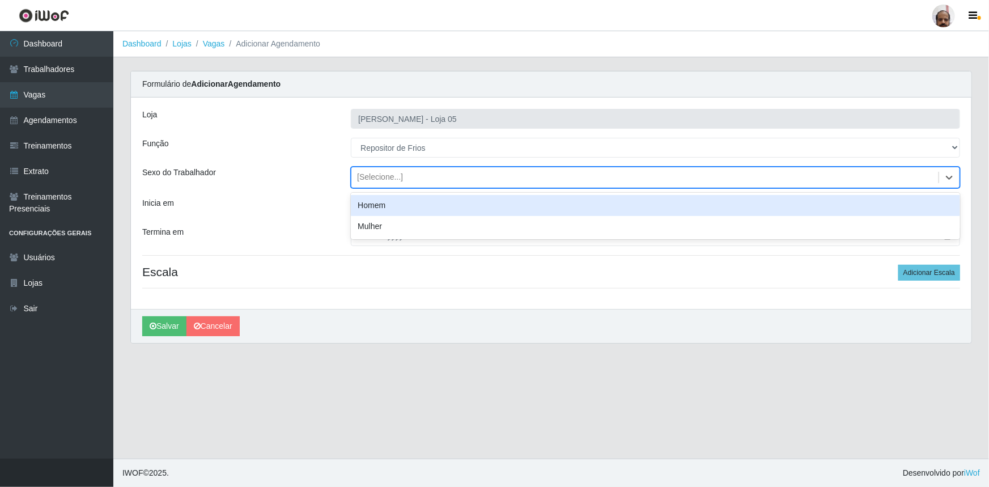
click at [386, 212] on div "Homem" at bounding box center [655, 205] width 609 height 21
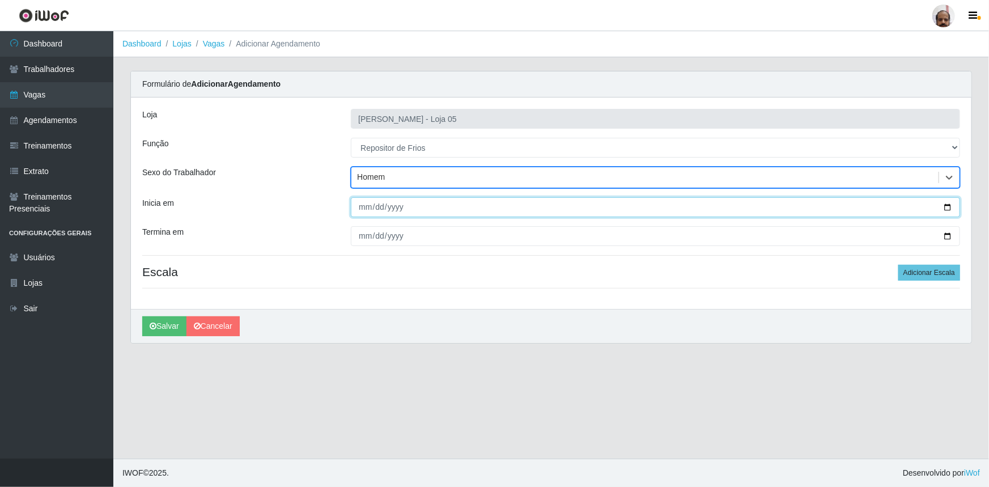
click at [948, 210] on input "Inicia em" at bounding box center [655, 207] width 609 height 20
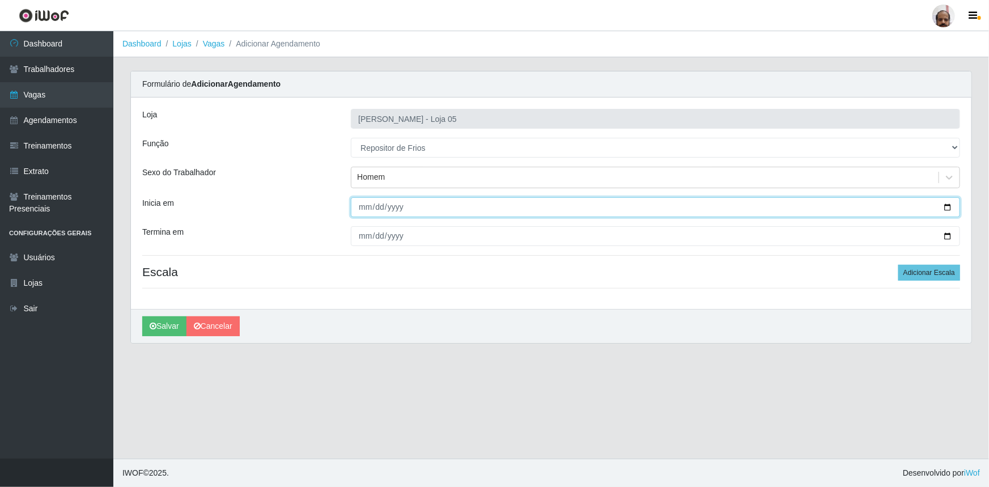
type input "[DATE]"
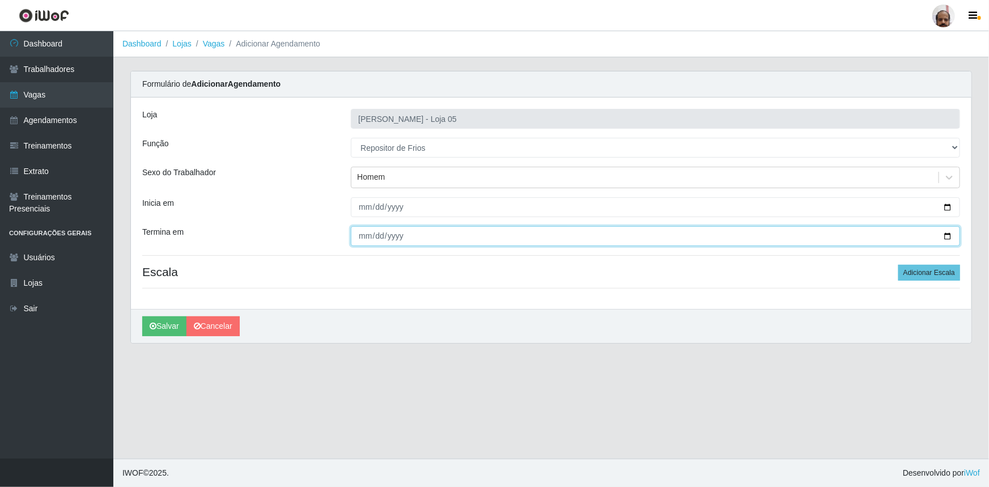
click at [949, 237] on input "Termina em" at bounding box center [655, 236] width 609 height 20
type input "[DATE]"
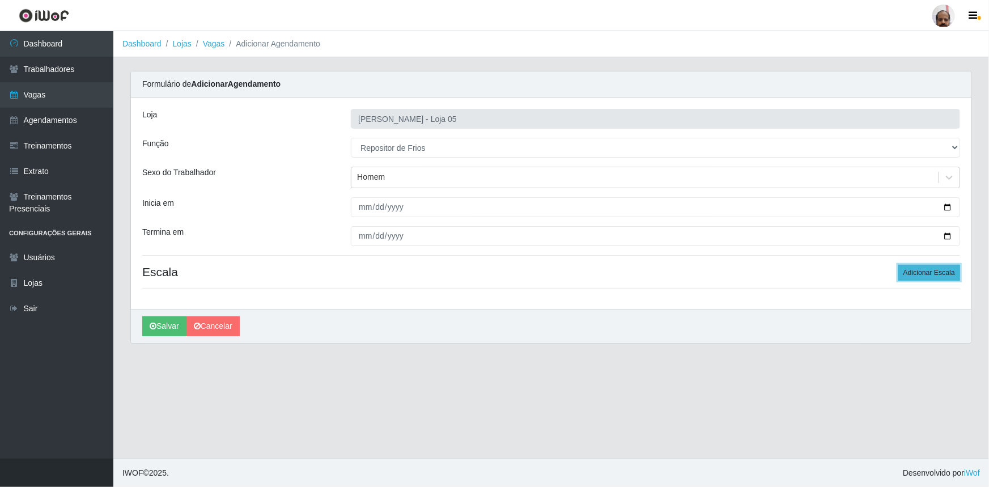
click at [951, 272] on button "Adicionar Escala" at bounding box center [930, 273] width 62 height 16
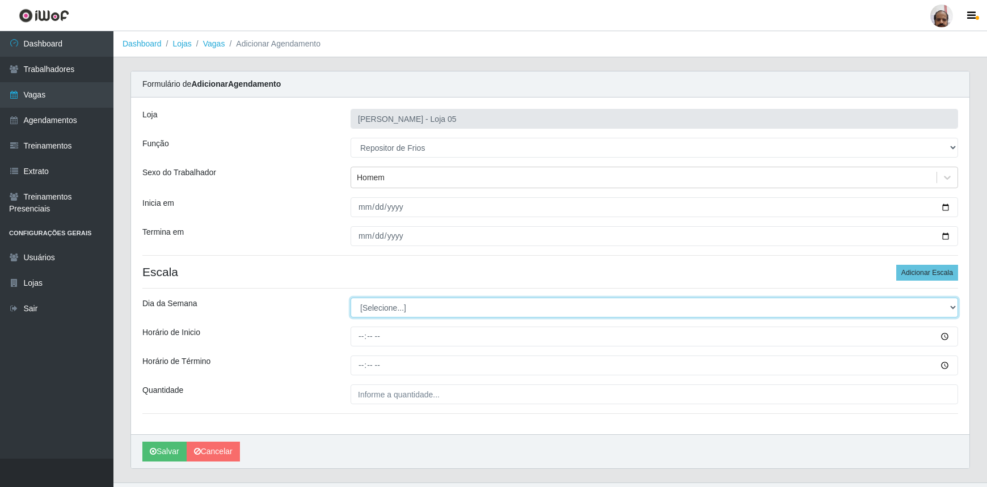
click at [951, 307] on select "[Selecione...] Segunda Terça Quarta Quinta Sexta Sábado Domingo" at bounding box center [653, 308] width 607 height 20
select select "2"
click at [350, 298] on select "[Selecione...] Segunda Terça Quarta Quinta Sexta Sábado Domingo" at bounding box center [653, 308] width 607 height 20
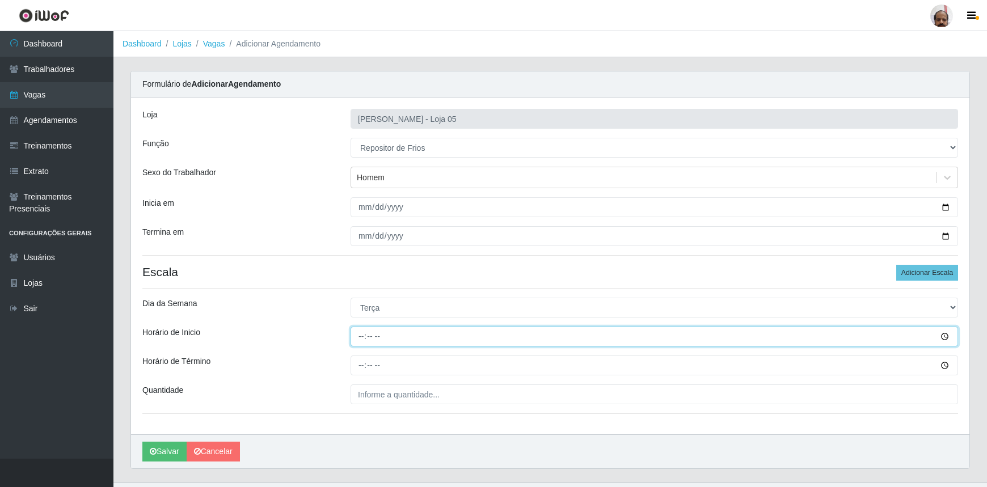
click at [362, 340] on input "Horário de Inicio" at bounding box center [653, 337] width 607 height 20
type input "15:00"
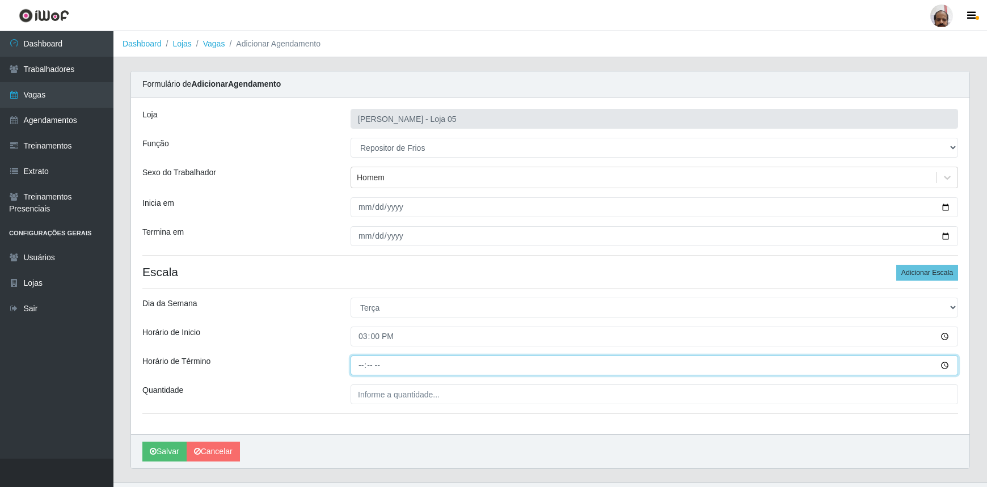
click at [361, 361] on input "Horário de Término" at bounding box center [653, 365] width 607 height 20
type input "21:00"
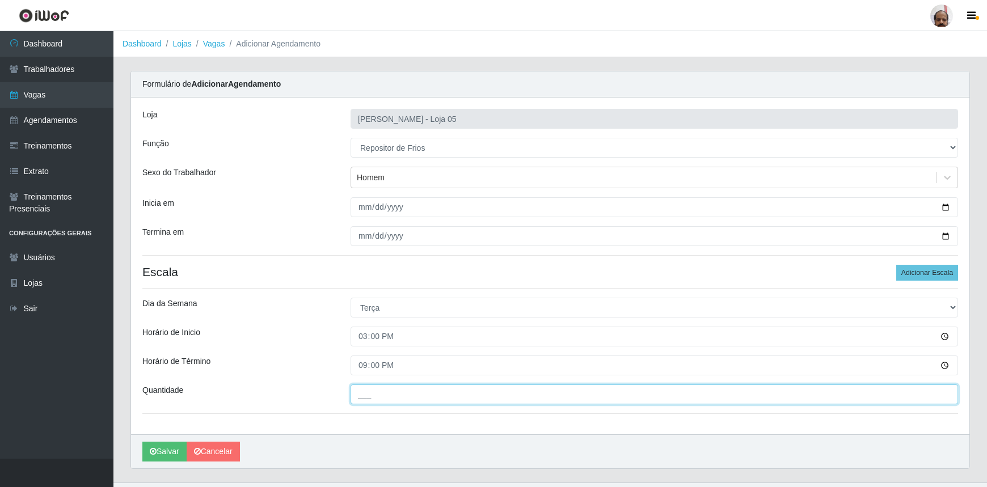
click at [362, 388] on input "___" at bounding box center [653, 394] width 607 height 20
type input "1__"
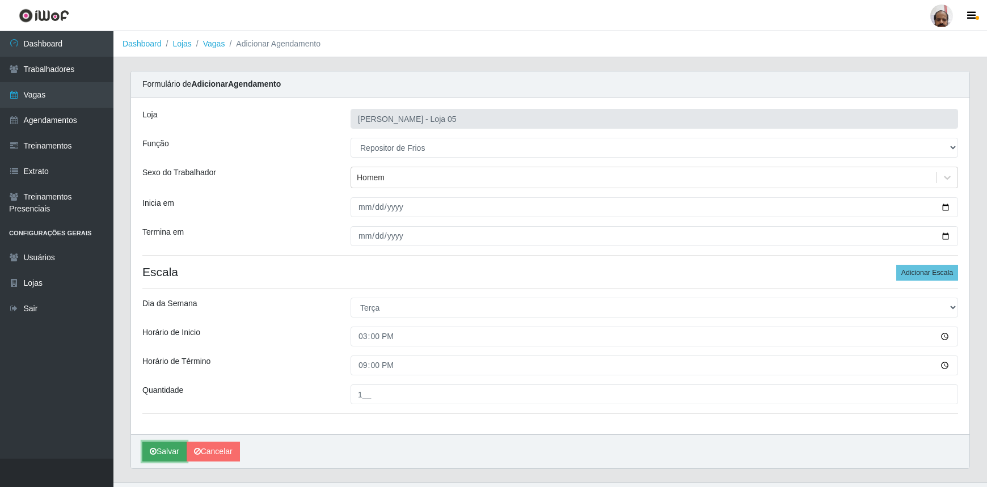
click at [164, 458] on button "Salvar" at bounding box center [164, 452] width 44 height 20
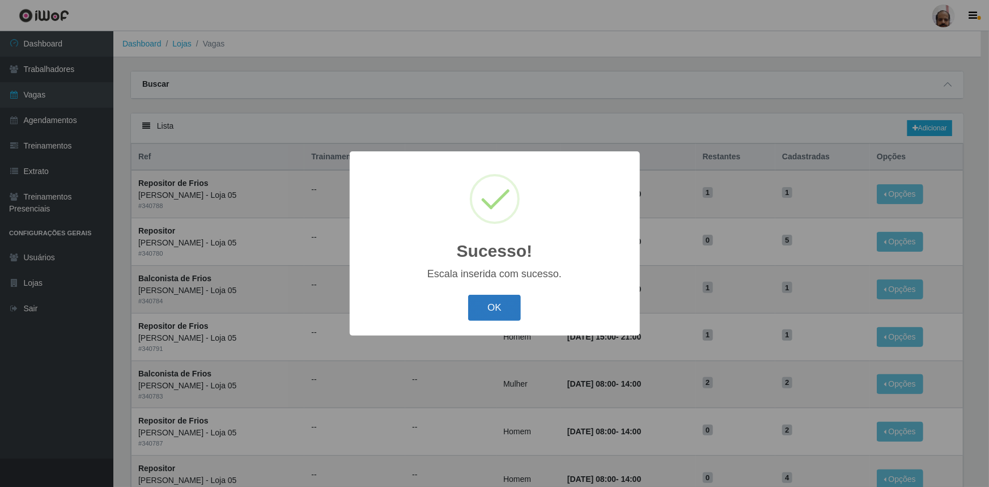
click at [507, 314] on button "OK" at bounding box center [494, 308] width 53 height 27
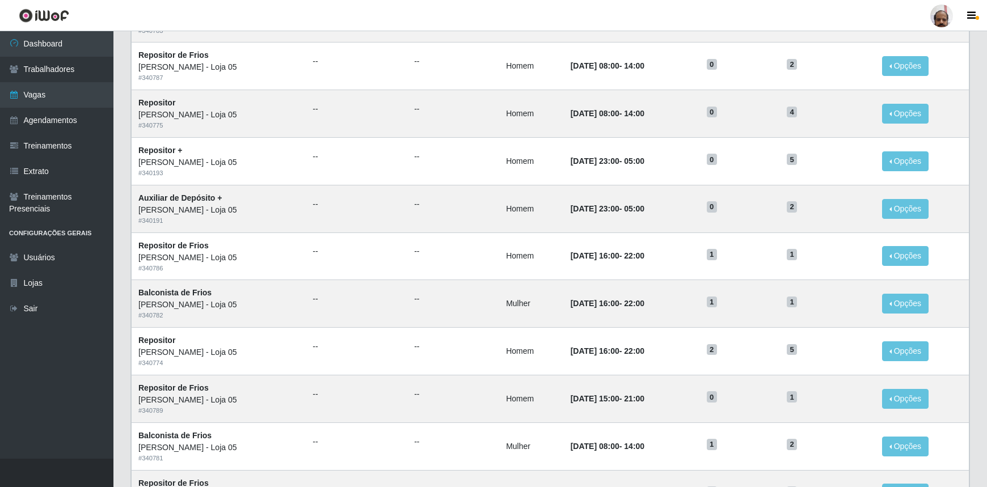
scroll to position [425, 0]
